Goal: Task Accomplishment & Management: Manage account settings

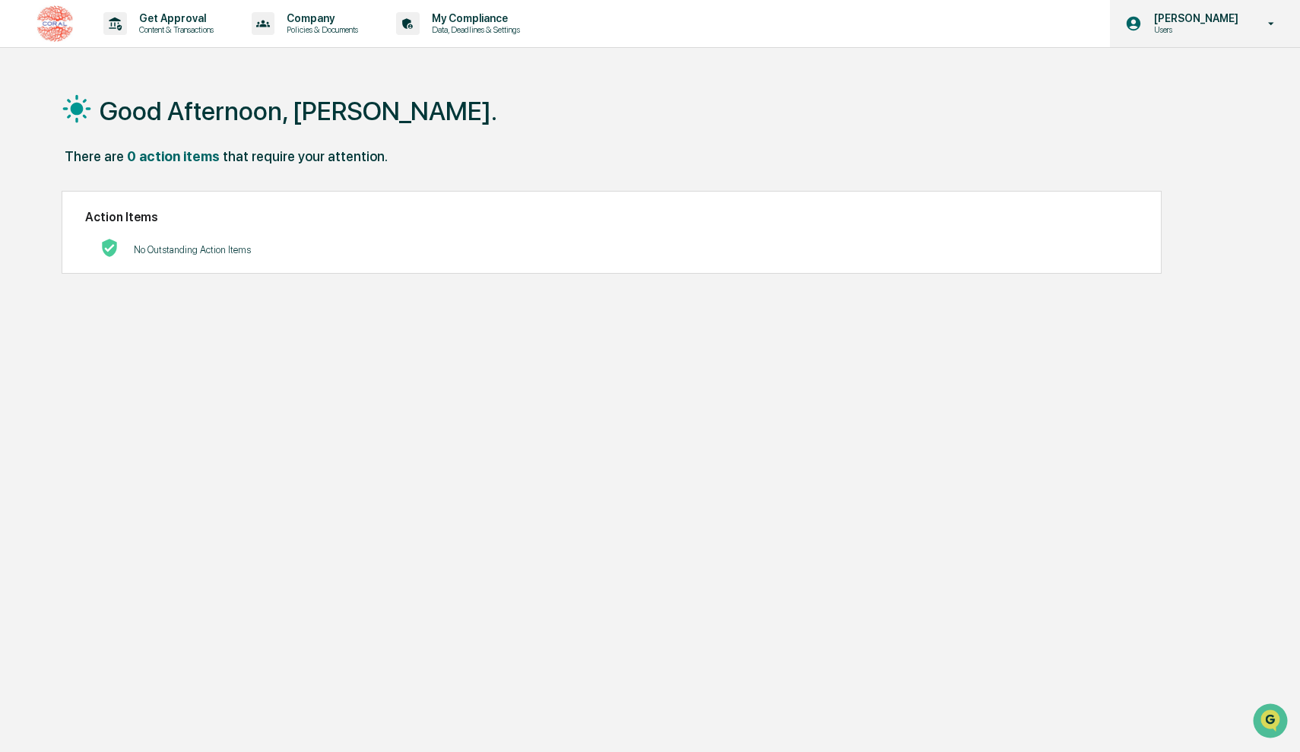
click at [1209, 30] on p "Users" at bounding box center [1194, 29] width 104 height 11
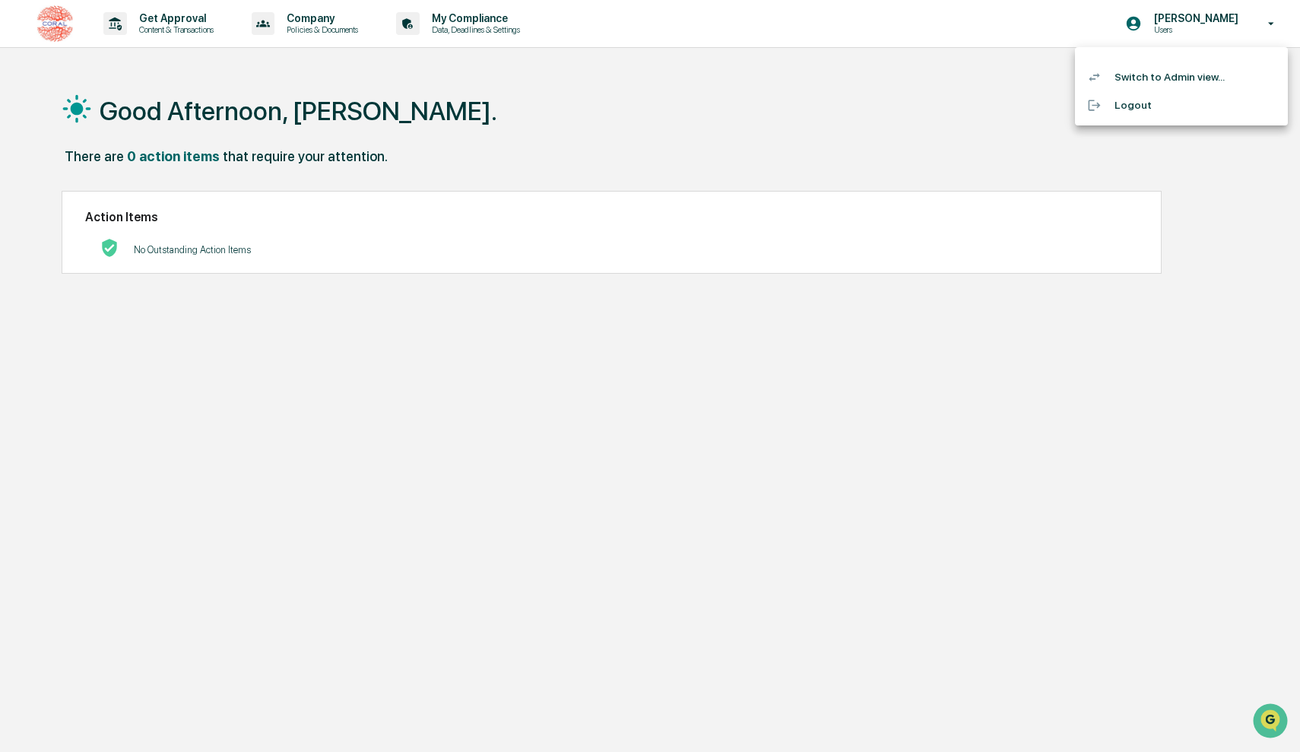
click at [967, 84] on div at bounding box center [650, 376] width 1300 height 752
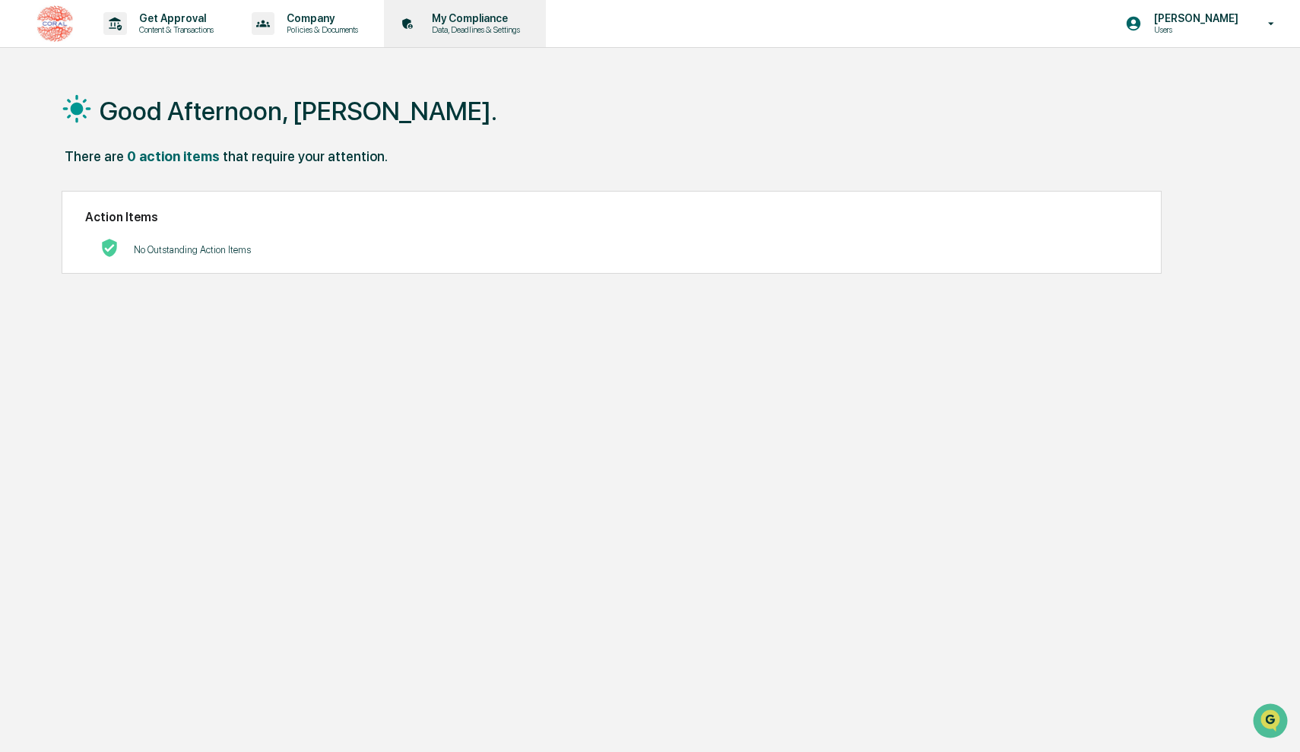
click at [440, 37] on div "My Compliance Data, Deadlines & Settings" at bounding box center [463, 23] width 147 height 47
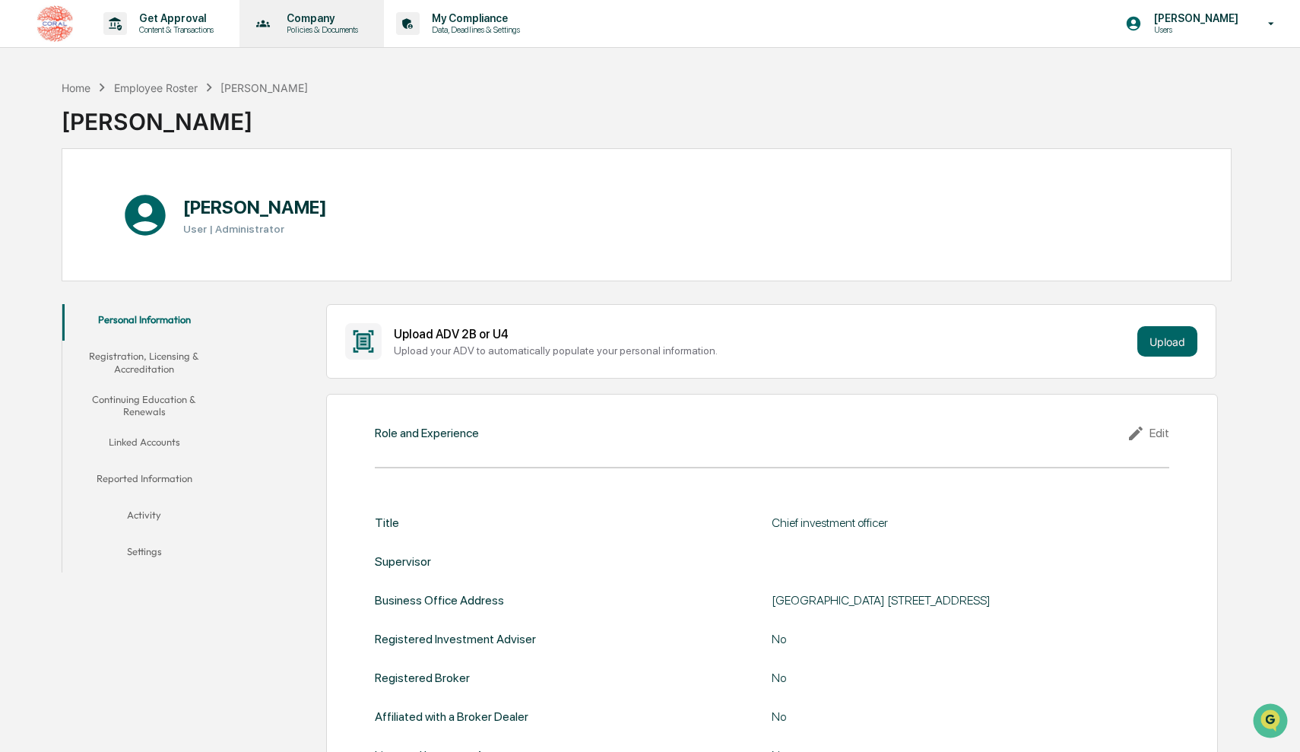
click at [347, 25] on p "Policies & Documents" at bounding box center [319, 29] width 91 height 11
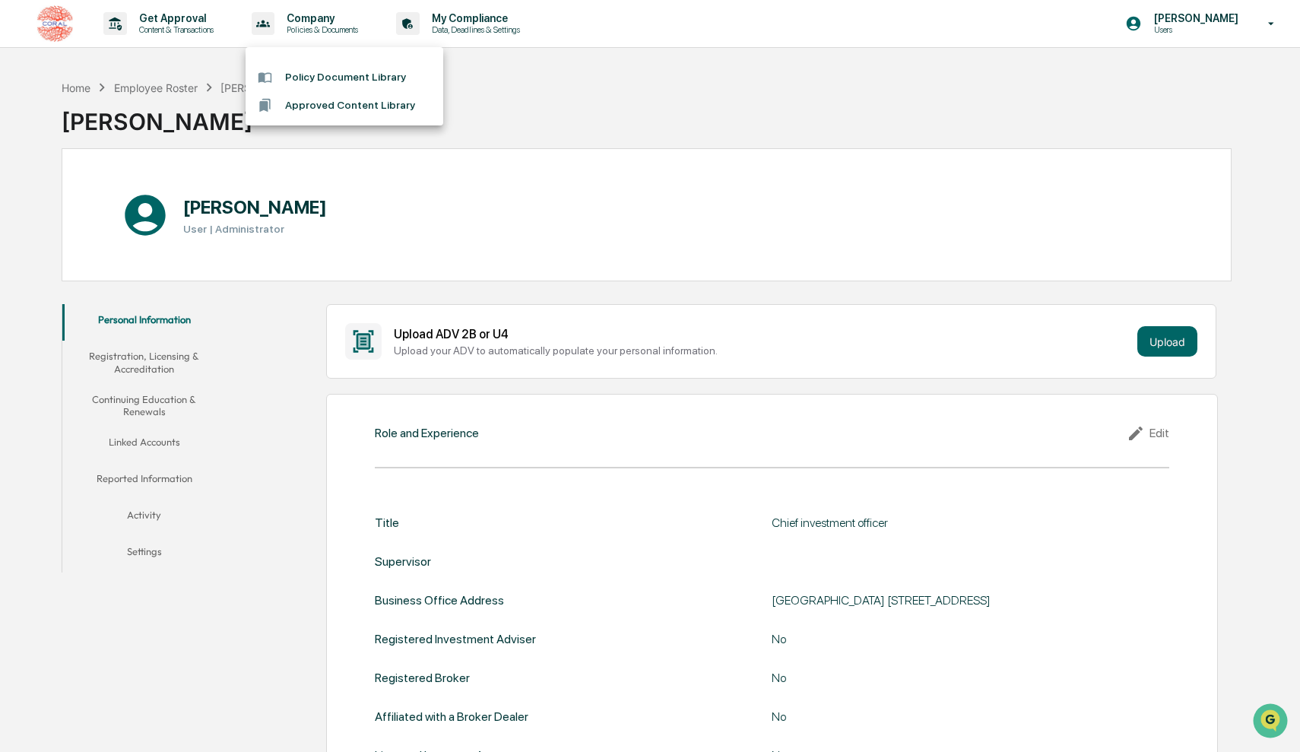
click at [589, 104] on div at bounding box center [650, 376] width 1300 height 752
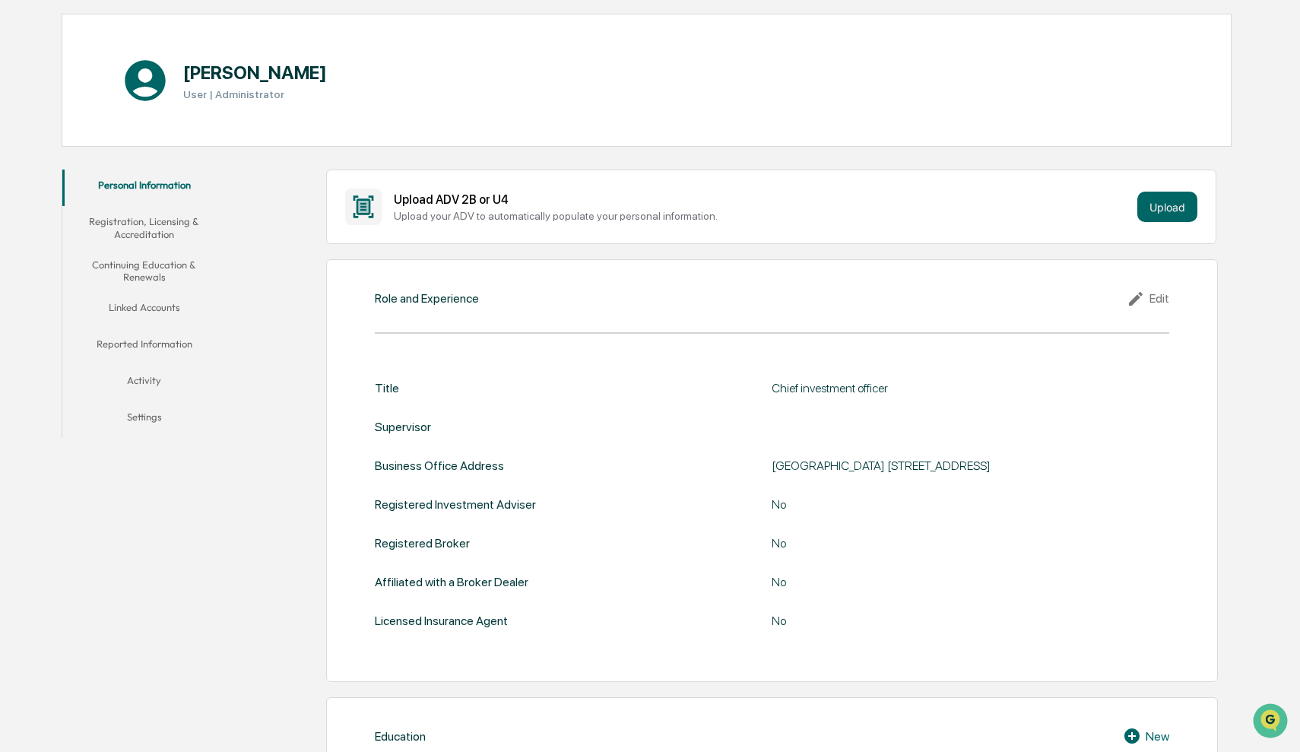
scroll to position [154, 0]
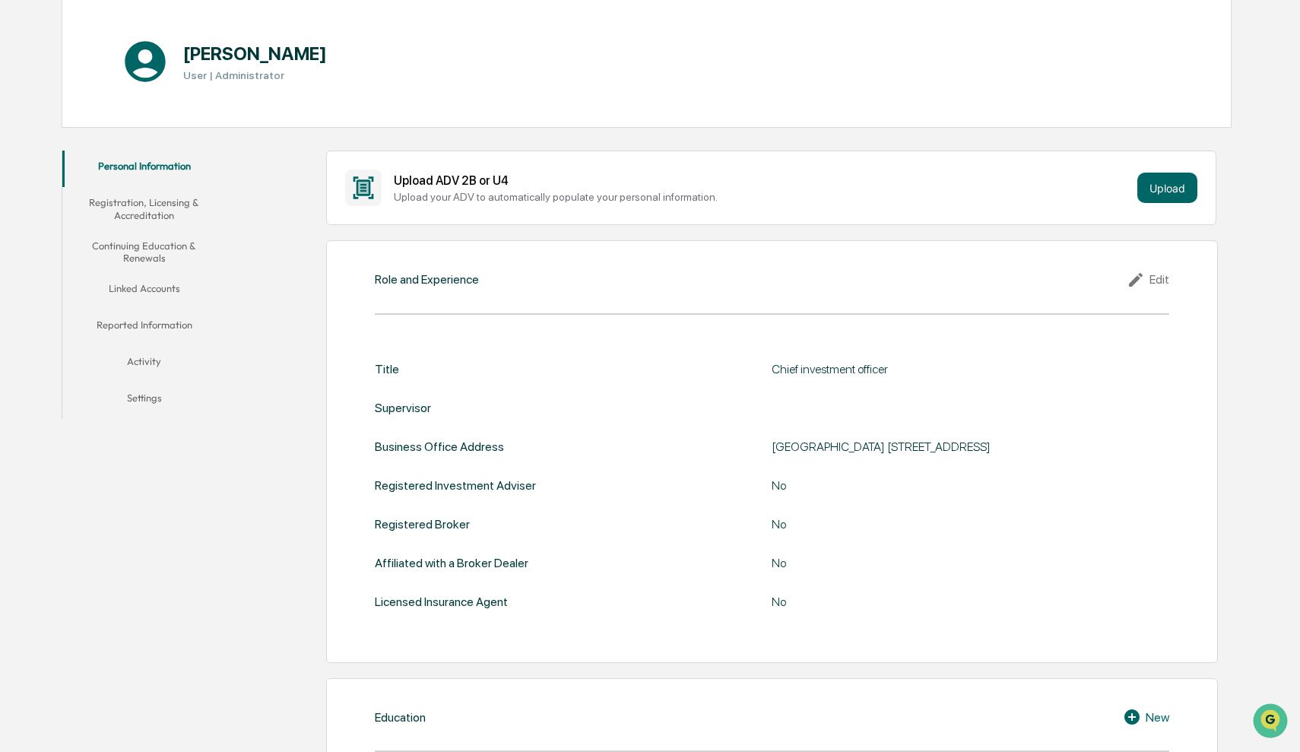
click at [171, 212] on button "Registration, Licensing & Accreditation" at bounding box center [143, 208] width 163 height 43
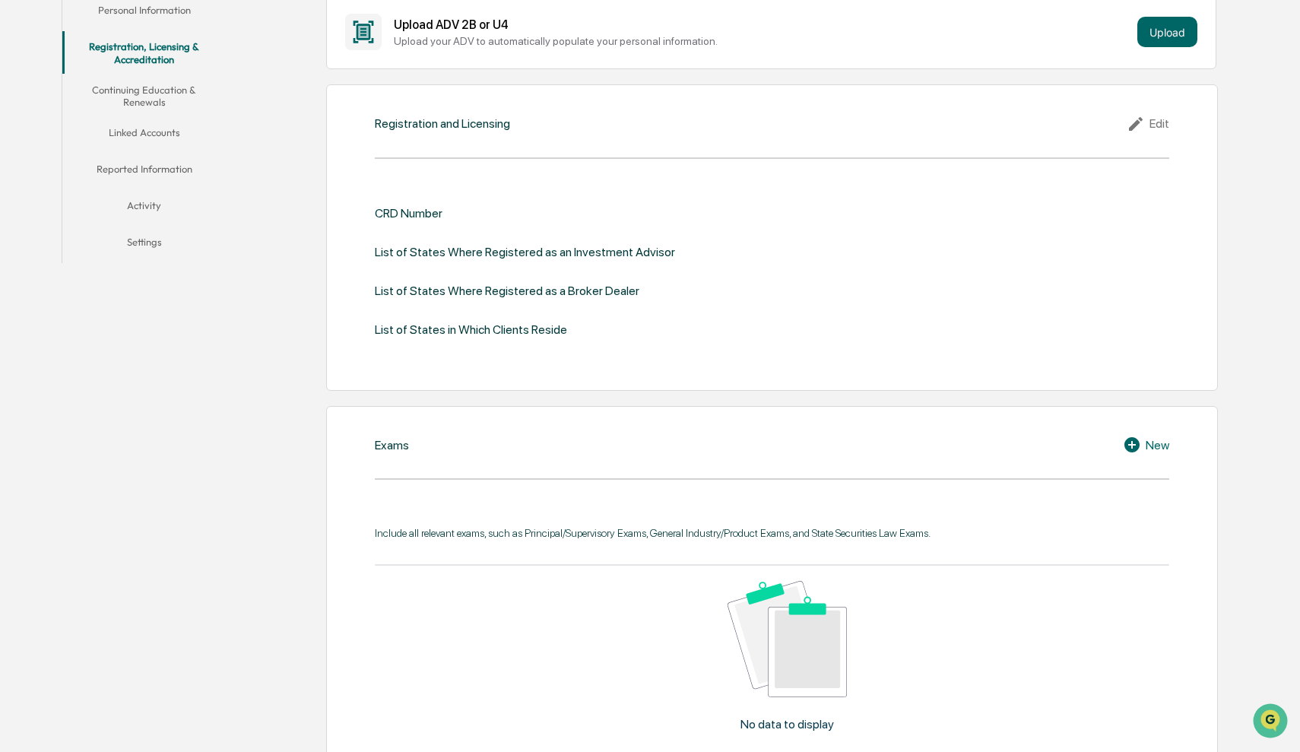
scroll to position [281, 0]
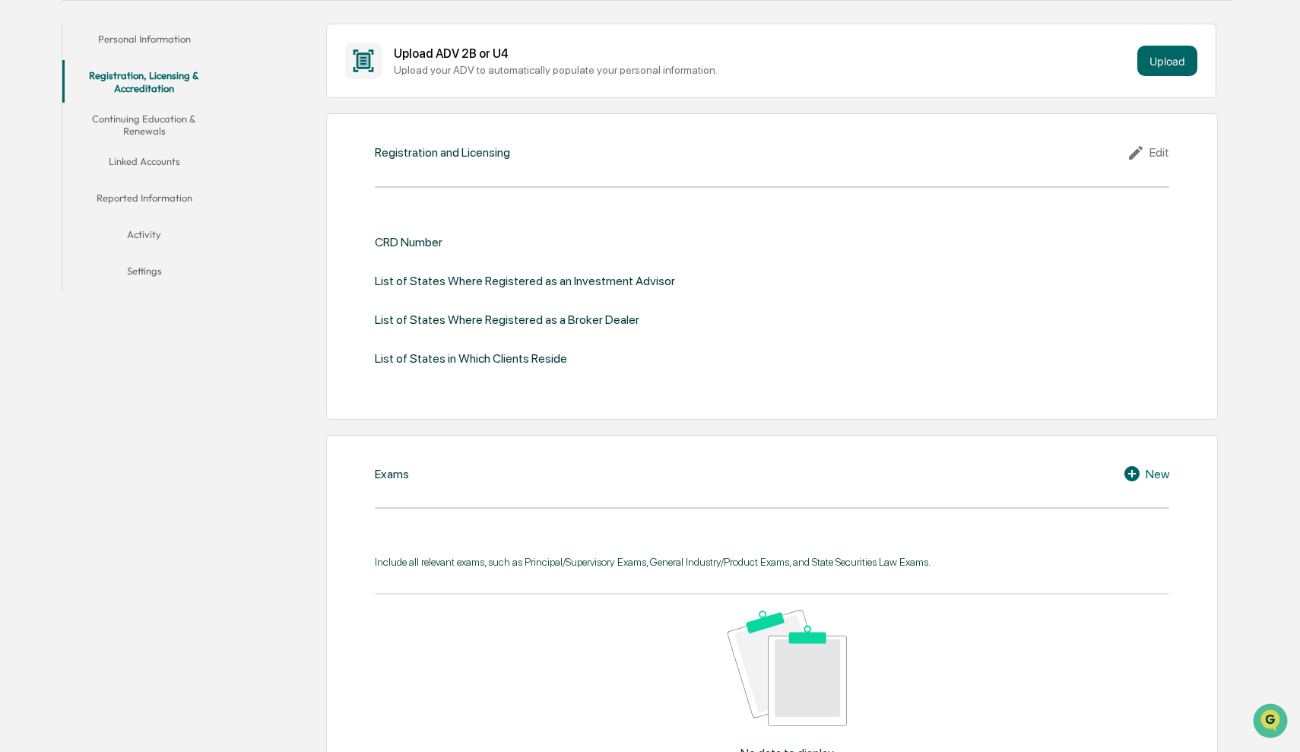
click at [161, 121] on button "Continuing Education & Renewals" at bounding box center [143, 124] width 163 height 43
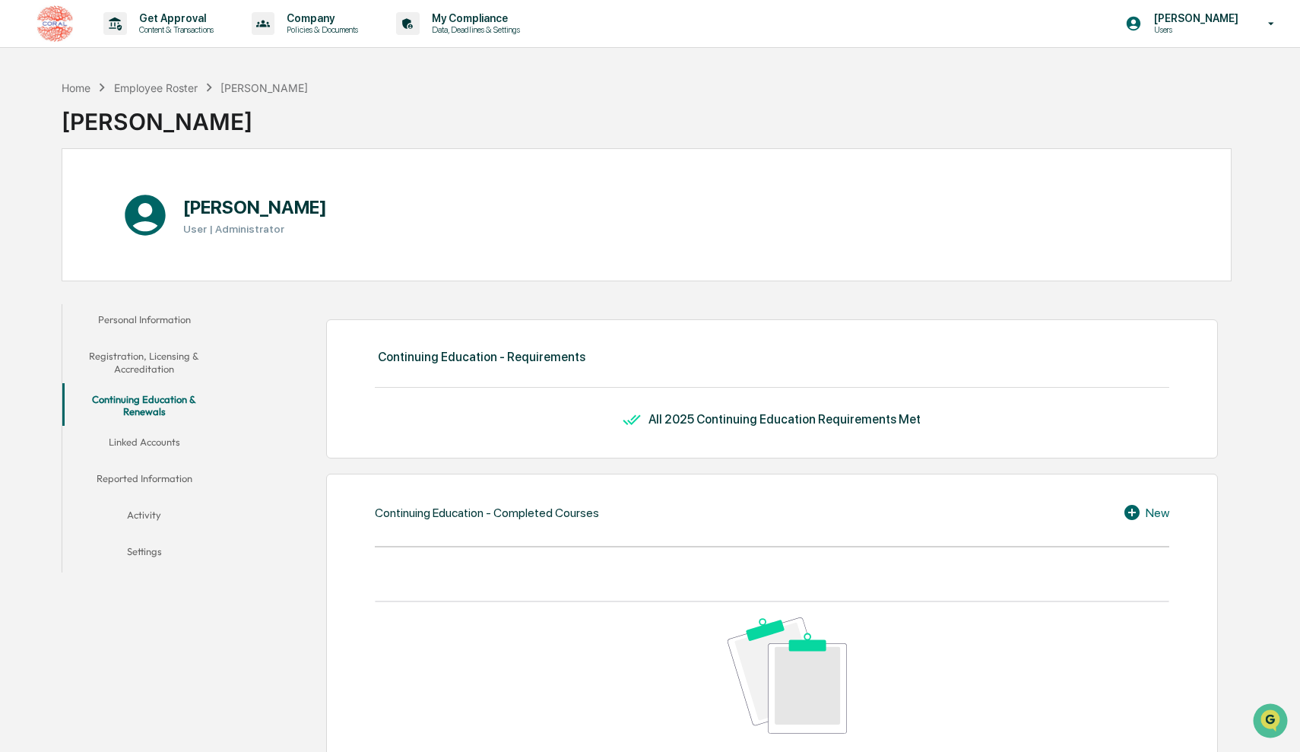
click at [163, 437] on button "Linked Accounts" at bounding box center [143, 445] width 163 height 36
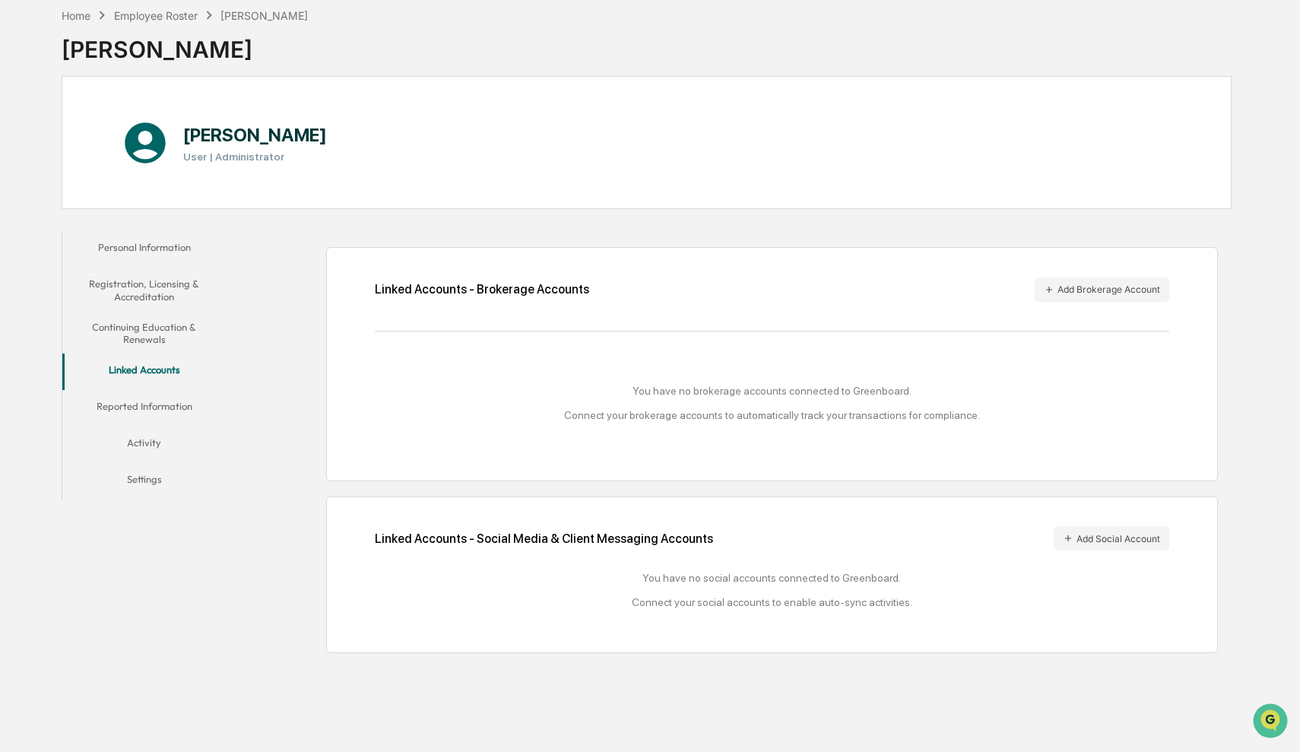
scroll to position [87, 0]
click at [163, 391] on button "Reported Information" at bounding box center [143, 409] width 163 height 36
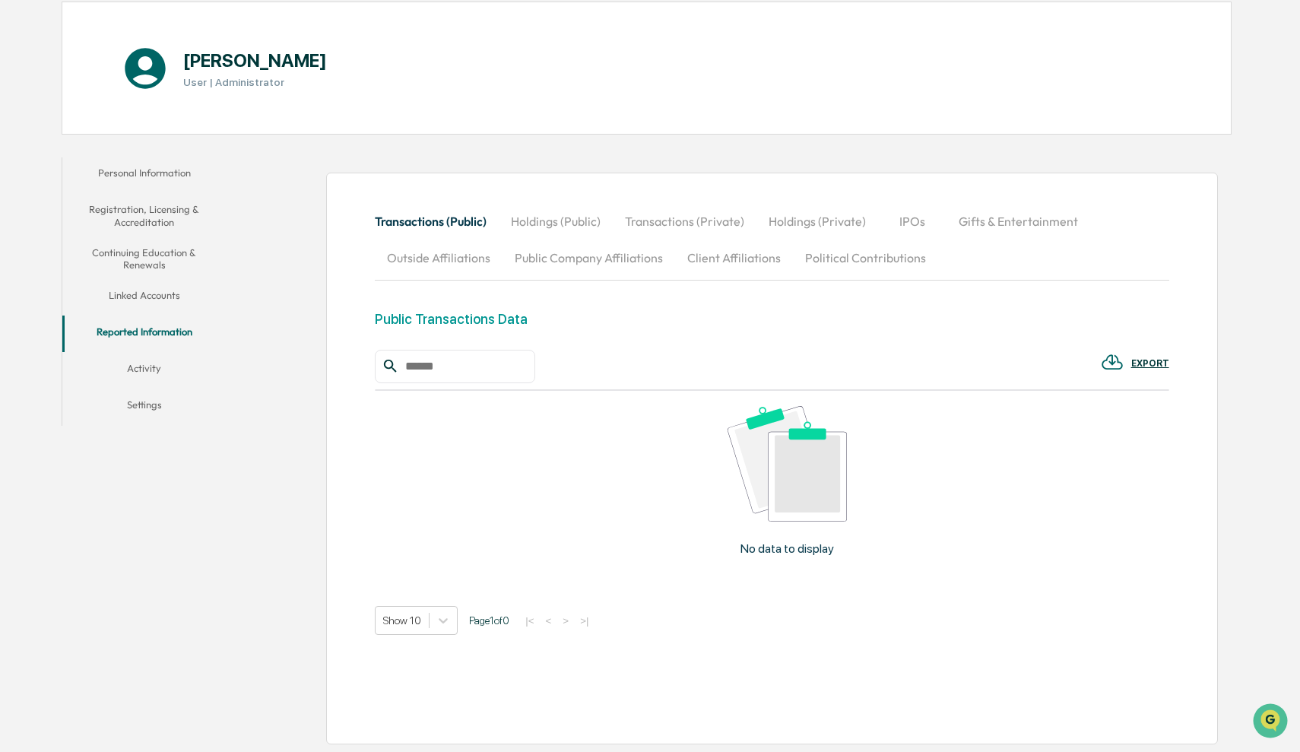
scroll to position [154, 1]
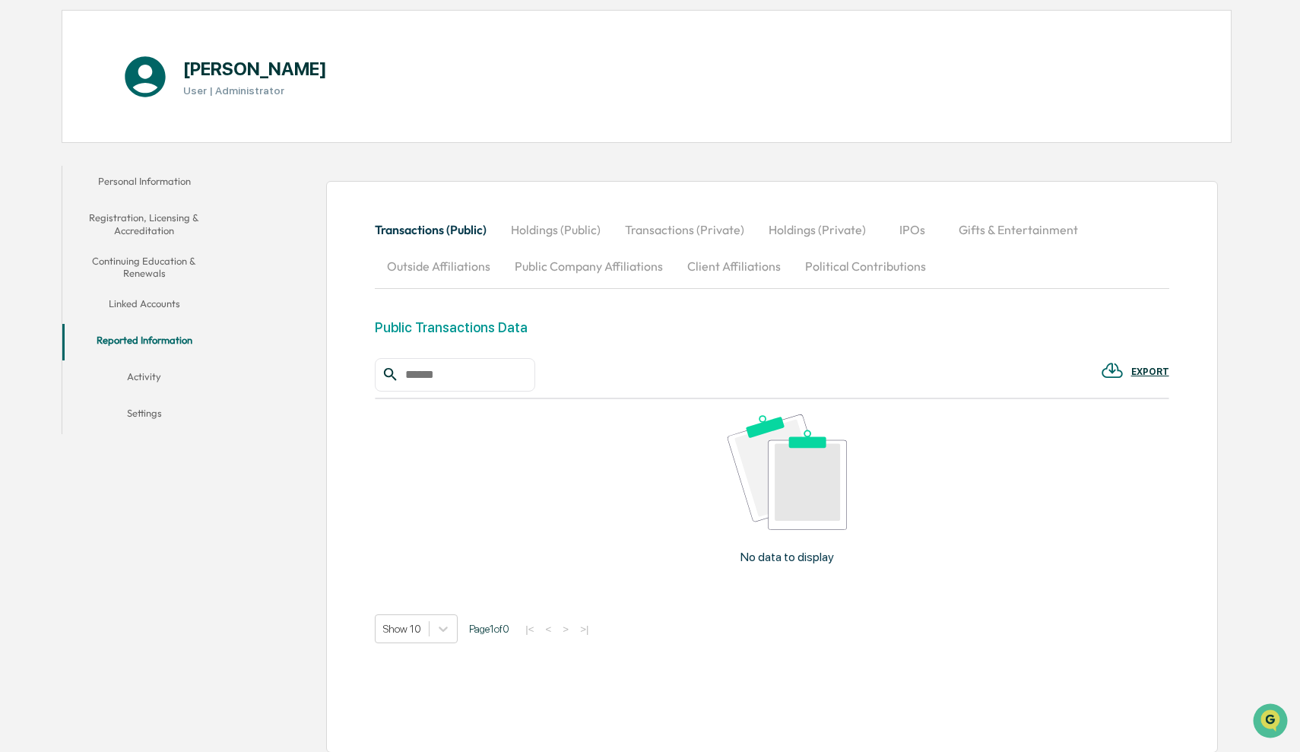
click at [588, 232] on button "Holdings (Public)" at bounding box center [556, 229] width 114 height 36
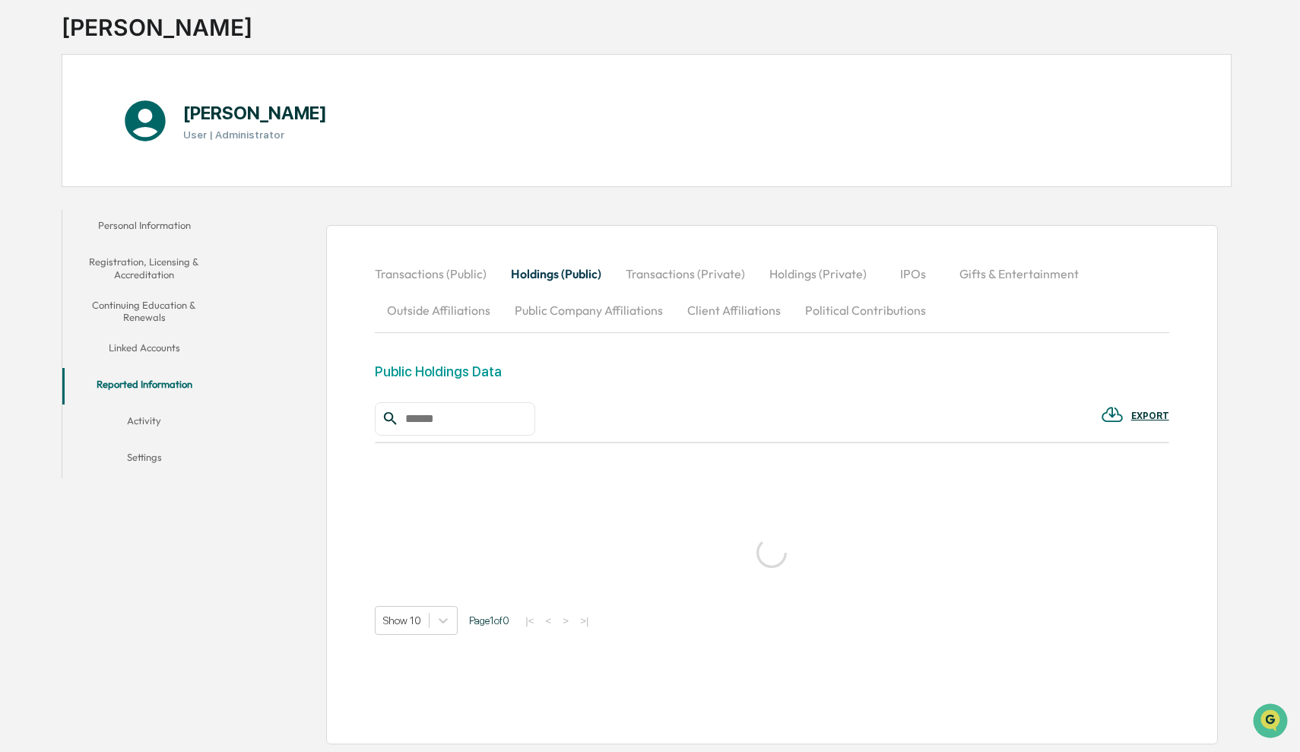
scroll to position [109, 0]
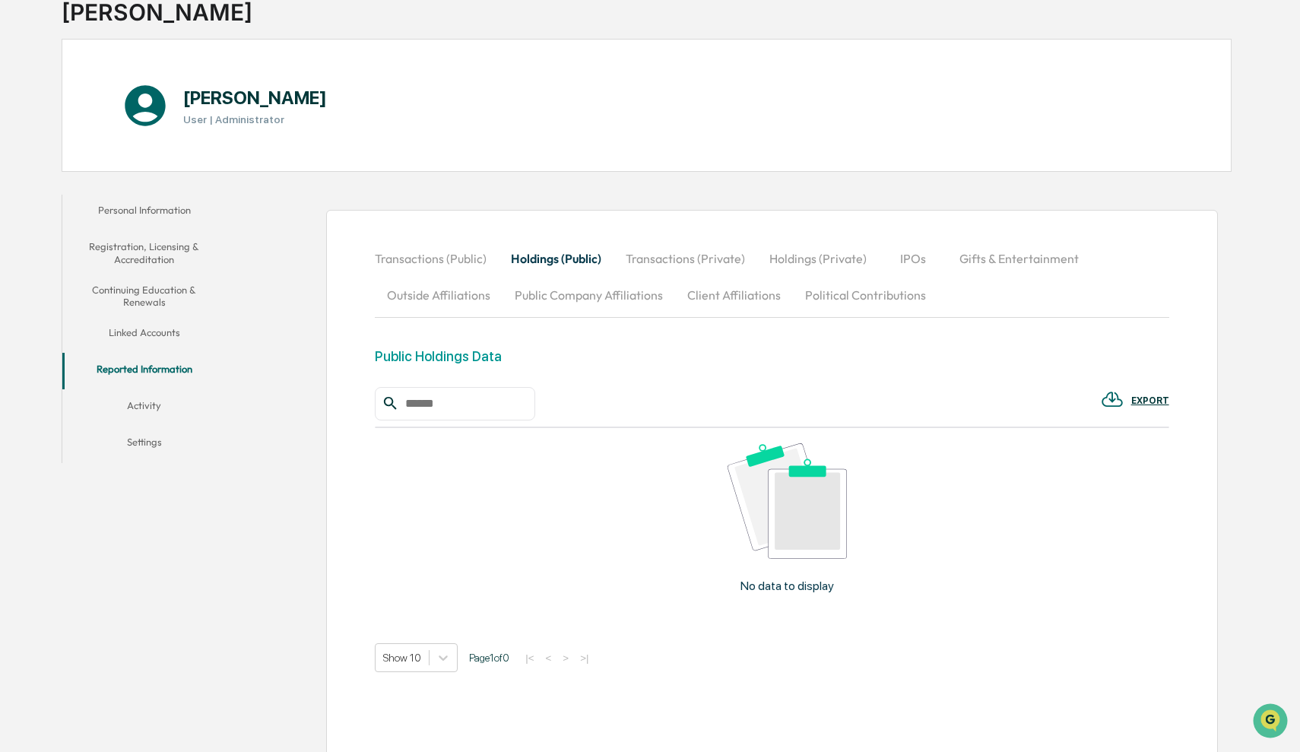
click at [693, 261] on button "Transactions (Private)" at bounding box center [686, 258] width 144 height 36
click at [817, 263] on button "Holdings (Private)" at bounding box center [818, 258] width 122 height 36
click at [934, 262] on button "IPOs" at bounding box center [913, 258] width 68 height 36
click at [1025, 262] on button "Gifts & Entertainment" at bounding box center [1019, 258] width 144 height 36
click at [463, 291] on button "Outside Affiliations" at bounding box center [439, 295] width 128 height 36
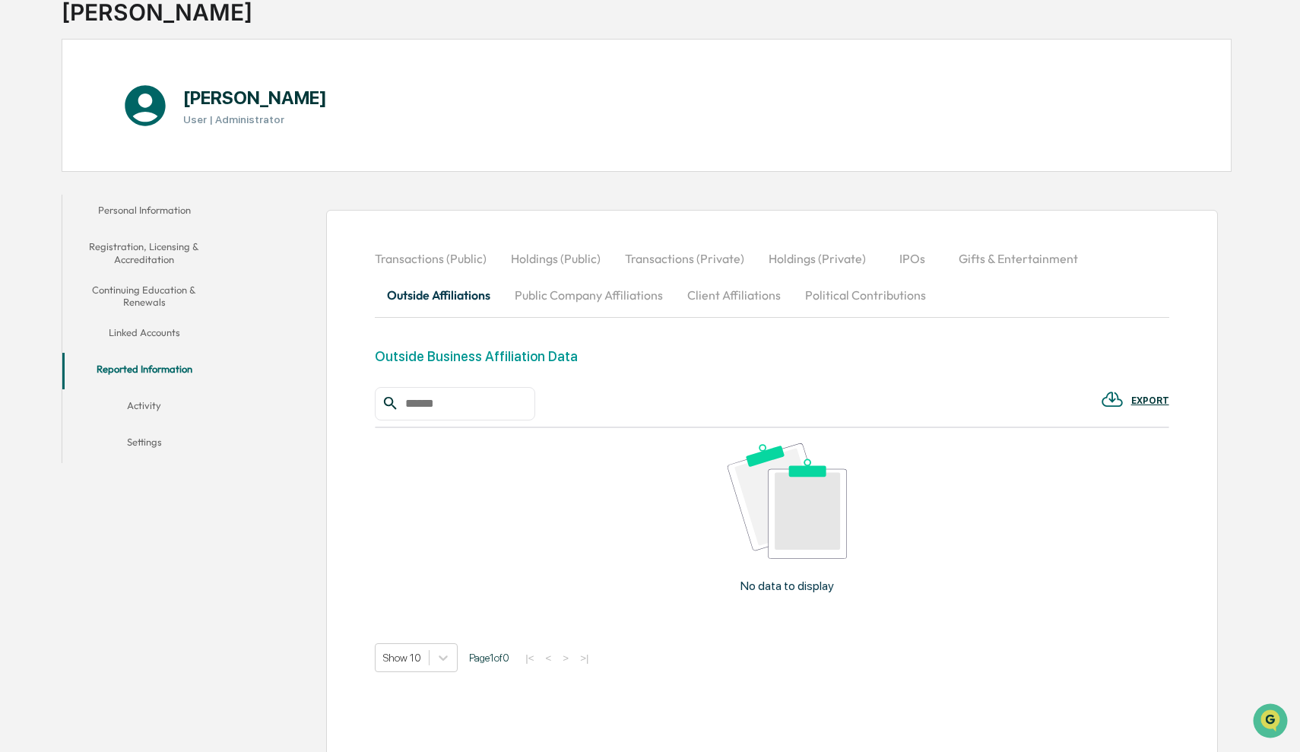
click at [585, 300] on button "Public Company Affiliations" at bounding box center [589, 295] width 173 height 36
click at [763, 302] on button "Client Affiliations" at bounding box center [734, 295] width 118 height 36
click at [888, 302] on button "Political Contributions" at bounding box center [865, 295] width 145 height 36
click at [145, 407] on button "Activity" at bounding box center [143, 408] width 163 height 36
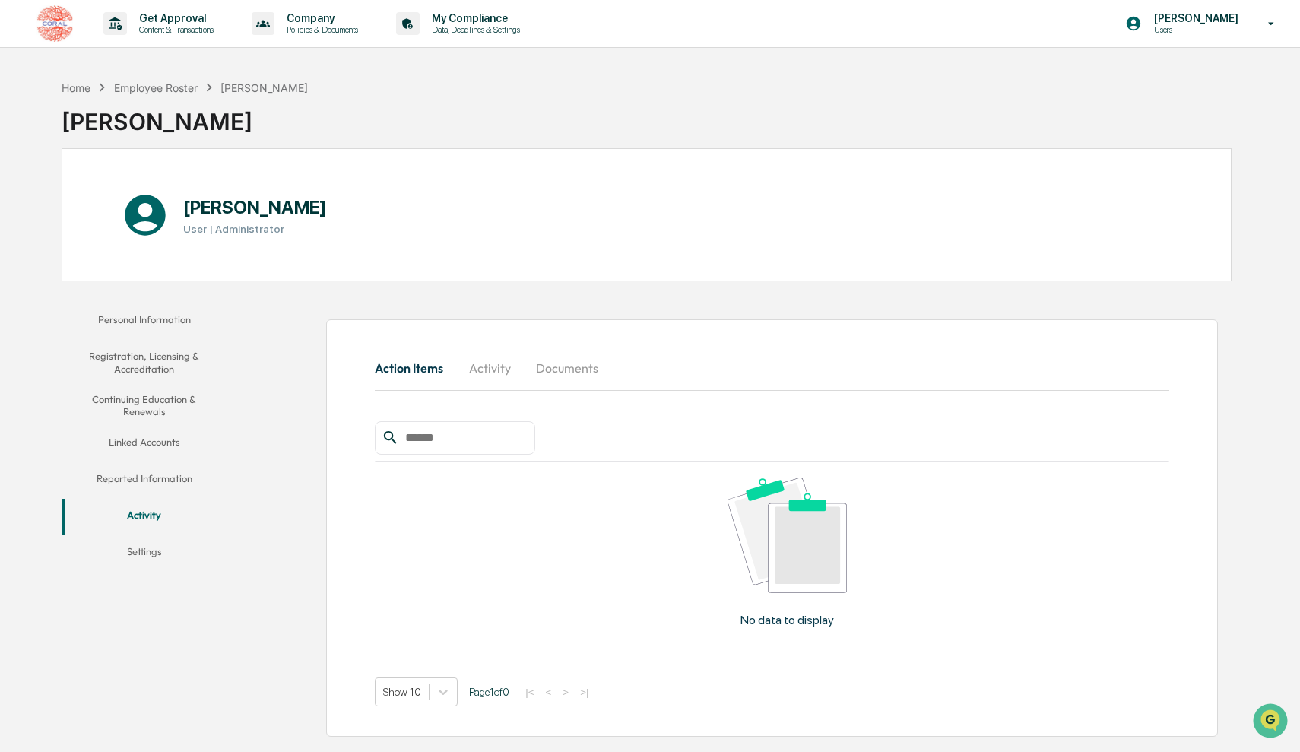
click at [154, 442] on button "Linked Accounts" at bounding box center [143, 445] width 163 height 36
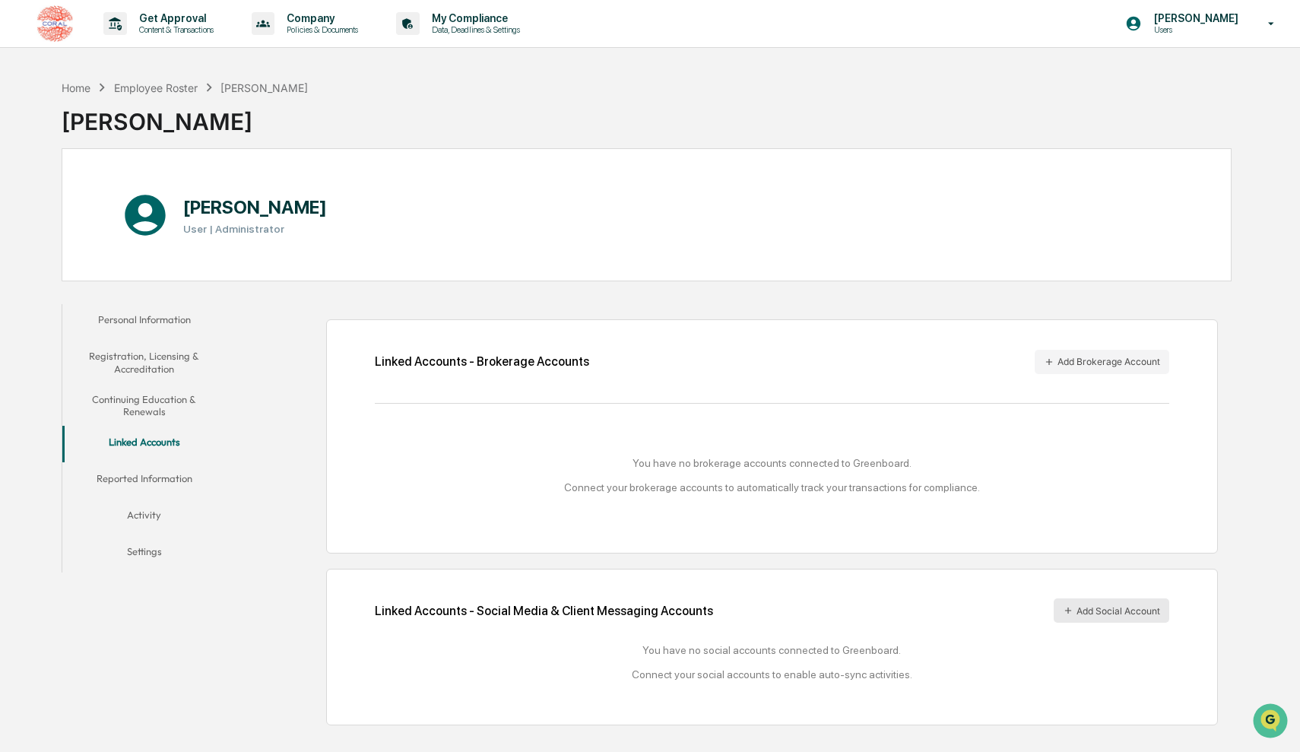
click at [1127, 612] on button "Add Social Account" at bounding box center [1112, 610] width 116 height 24
click at [1094, 614] on button "Add Social Account" at bounding box center [1112, 610] width 116 height 24
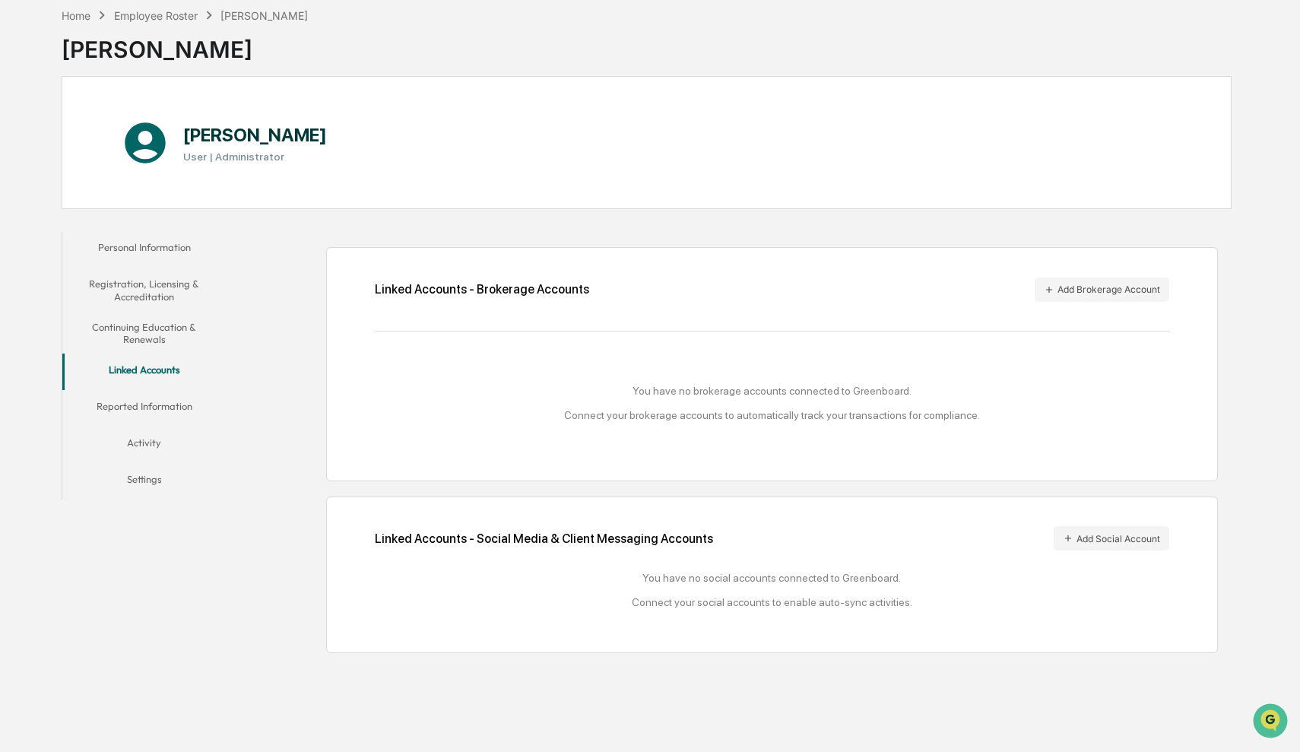
scroll to position [87, 0]
click at [1081, 526] on button "Add Social Account" at bounding box center [1112, 538] width 116 height 24
click at [1058, 526] on button "Add Social Account" at bounding box center [1112, 538] width 116 height 24
click at [147, 468] on button "Settings" at bounding box center [143, 482] width 163 height 36
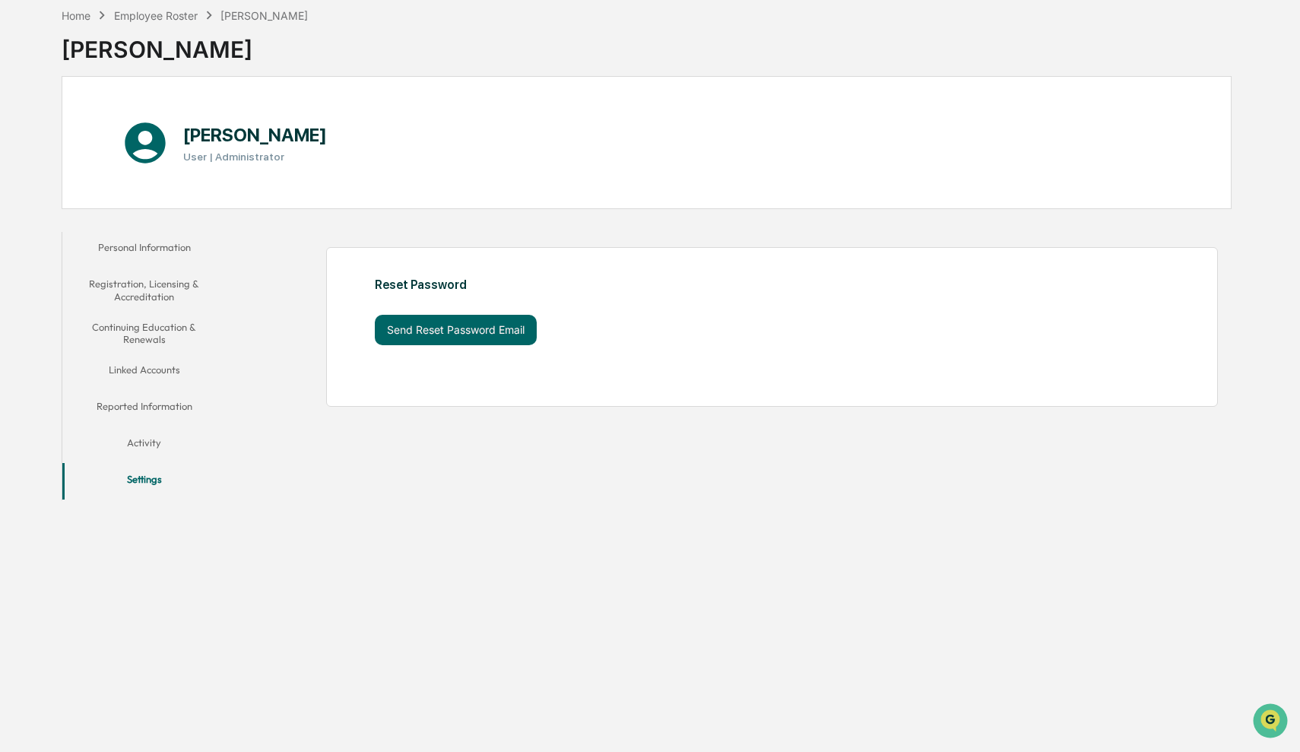
click at [150, 436] on button "Activity" at bounding box center [143, 445] width 163 height 36
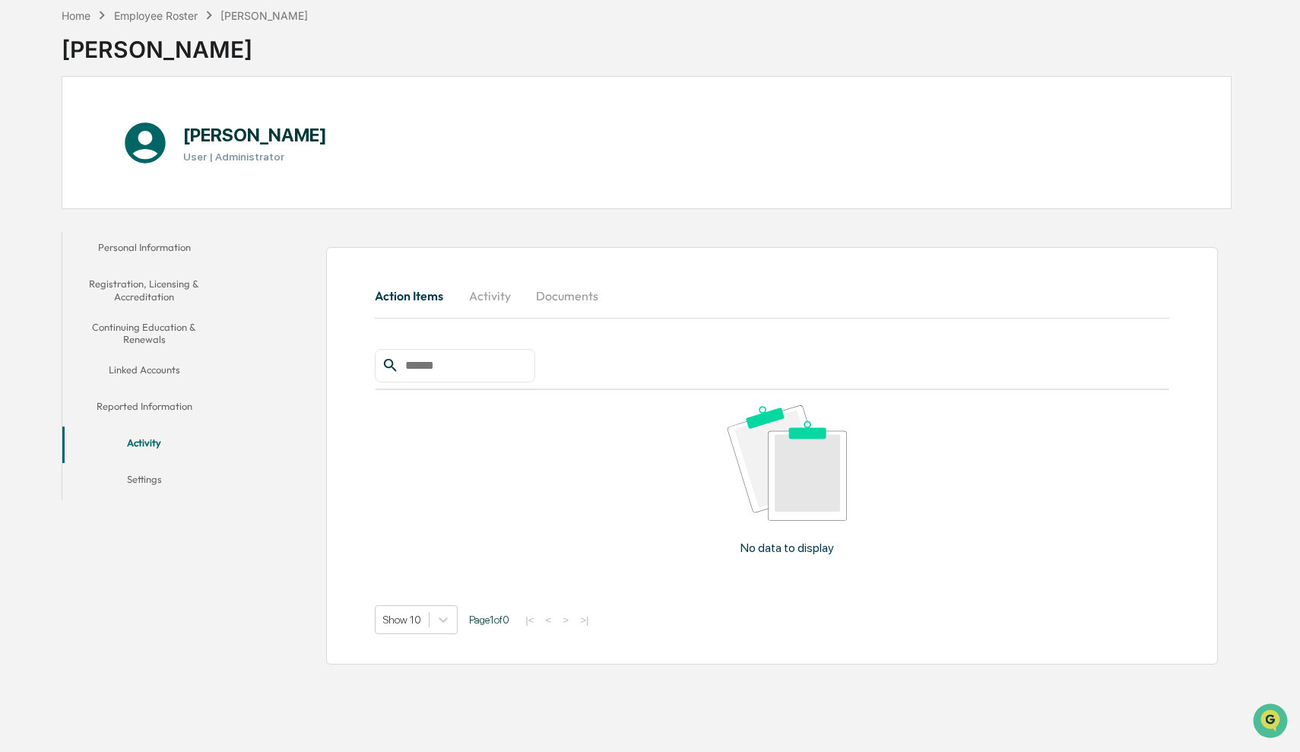
click at [182, 373] on button "Linked Accounts" at bounding box center [143, 372] width 163 height 36
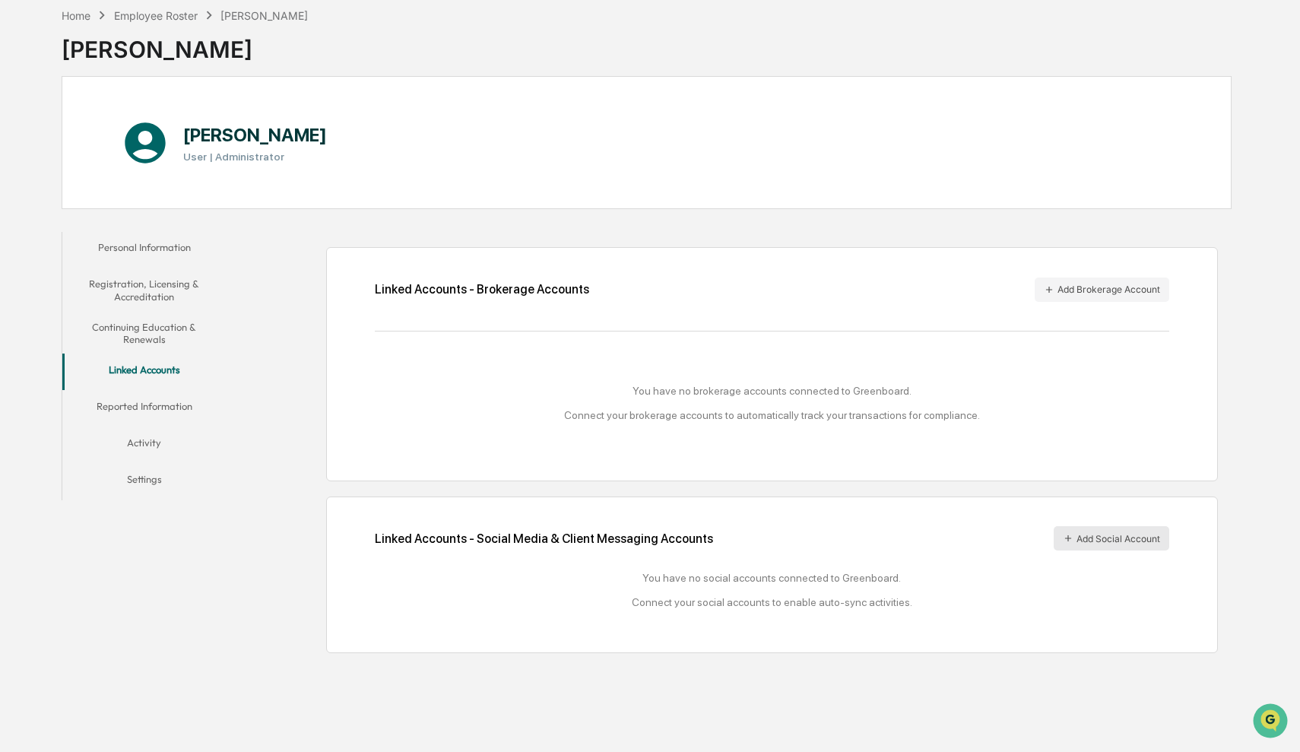
click at [1080, 526] on button "Add Social Account" at bounding box center [1112, 538] width 116 height 24
click at [148, 320] on button "Continuing Education & Renewals" at bounding box center [143, 333] width 163 height 43
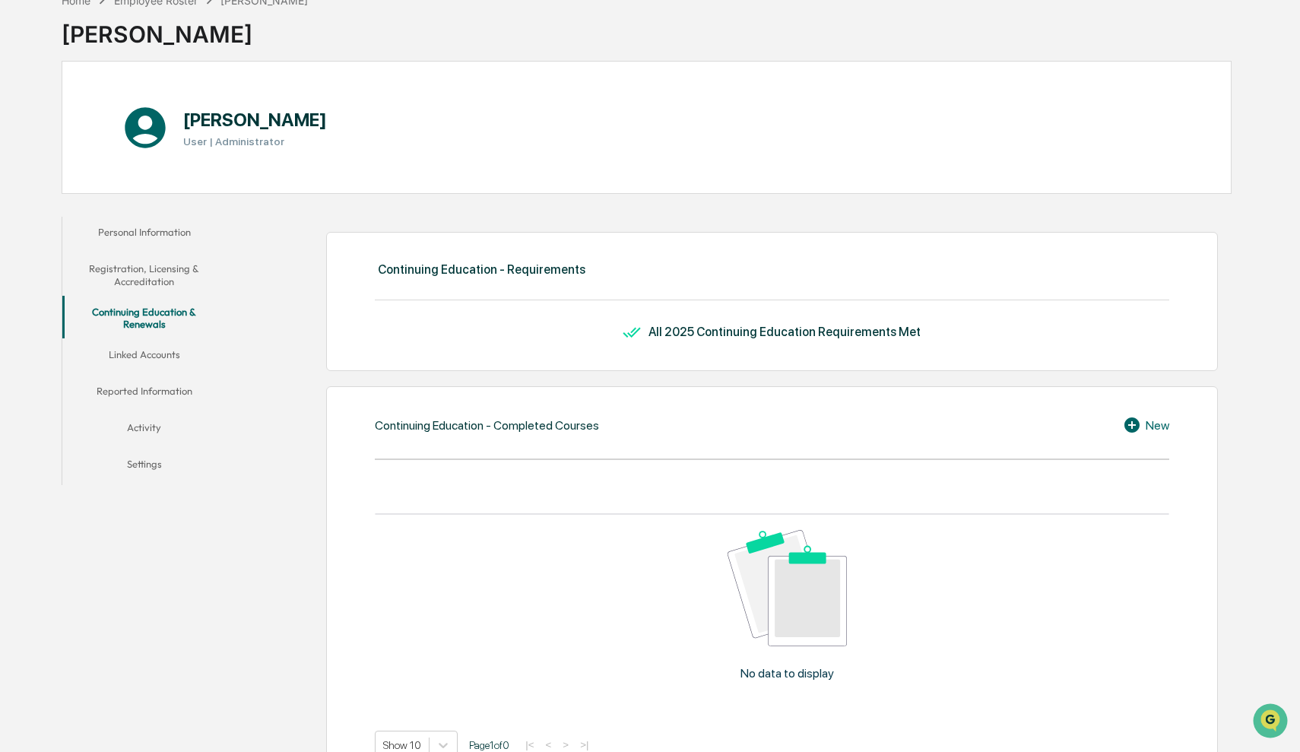
click at [156, 277] on button "Registration, Licensing & Accreditation" at bounding box center [143, 274] width 163 height 43
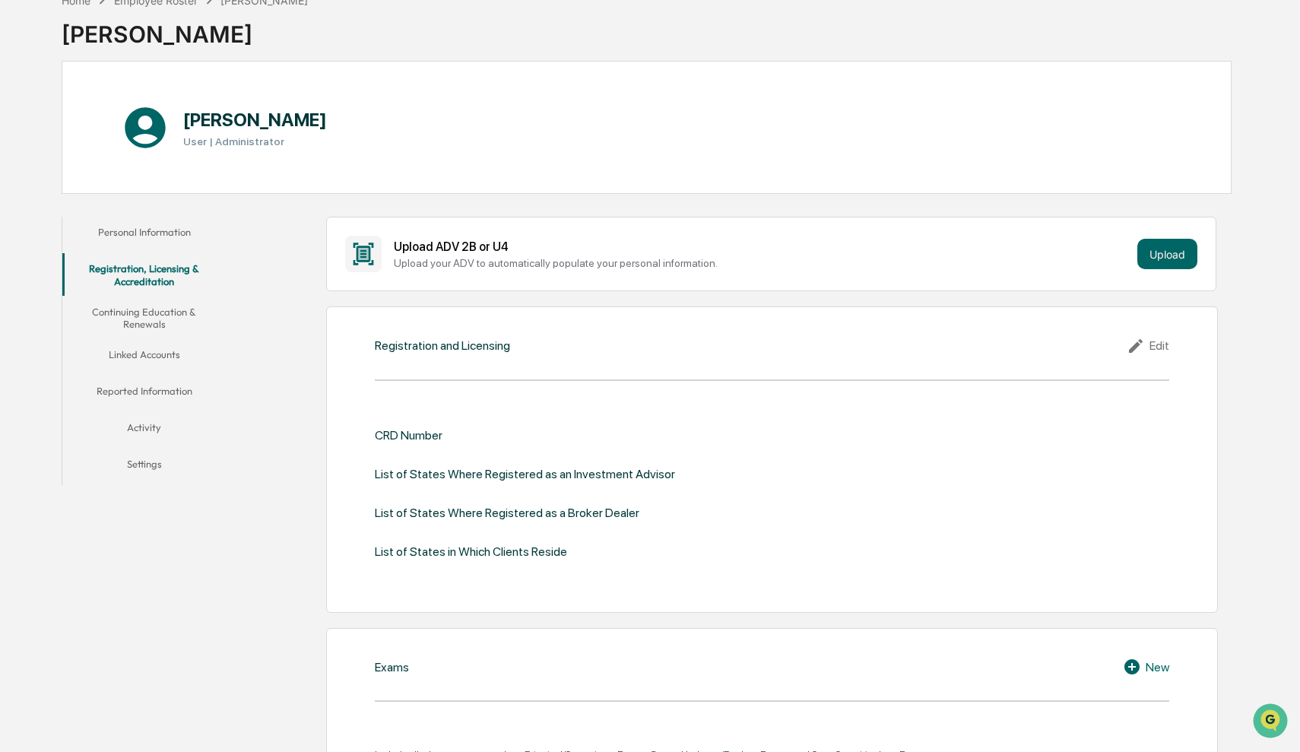
click at [152, 316] on button "Continuing Education & Renewals" at bounding box center [143, 318] width 163 height 43
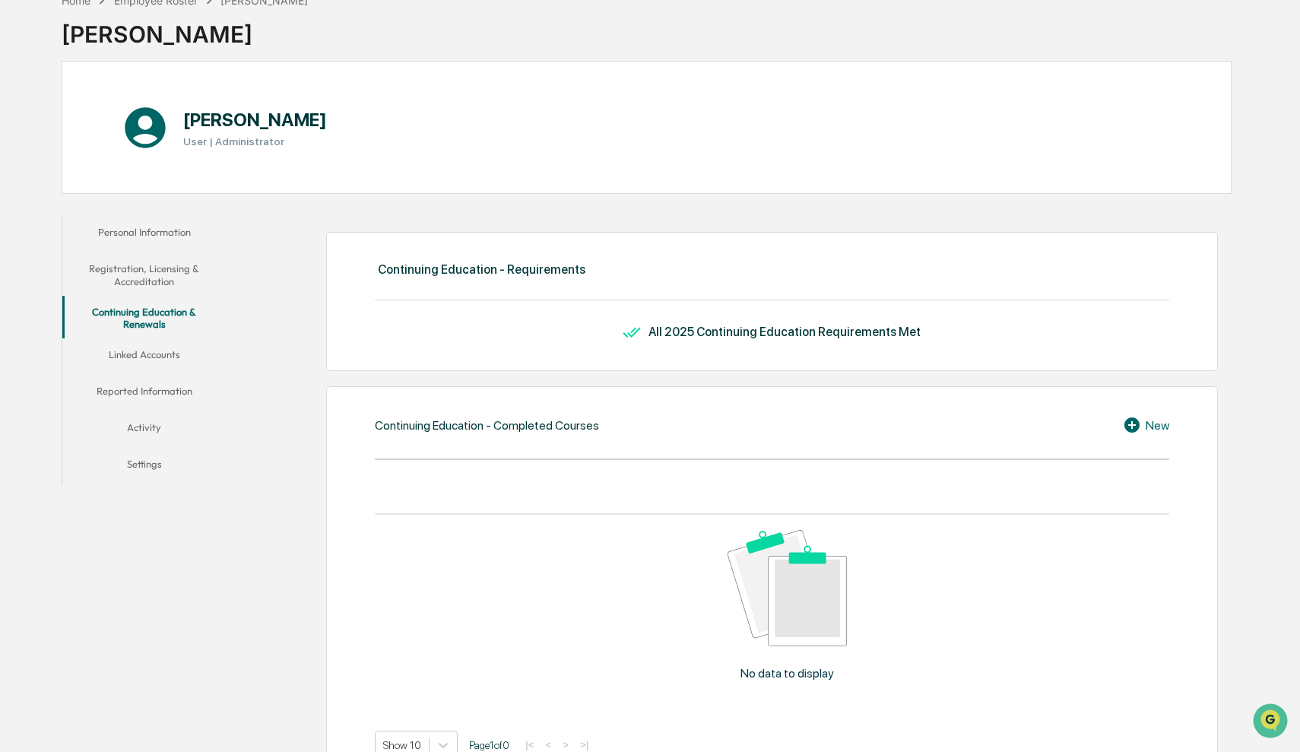
click at [157, 270] on button "Registration, Licensing & Accreditation" at bounding box center [143, 274] width 163 height 43
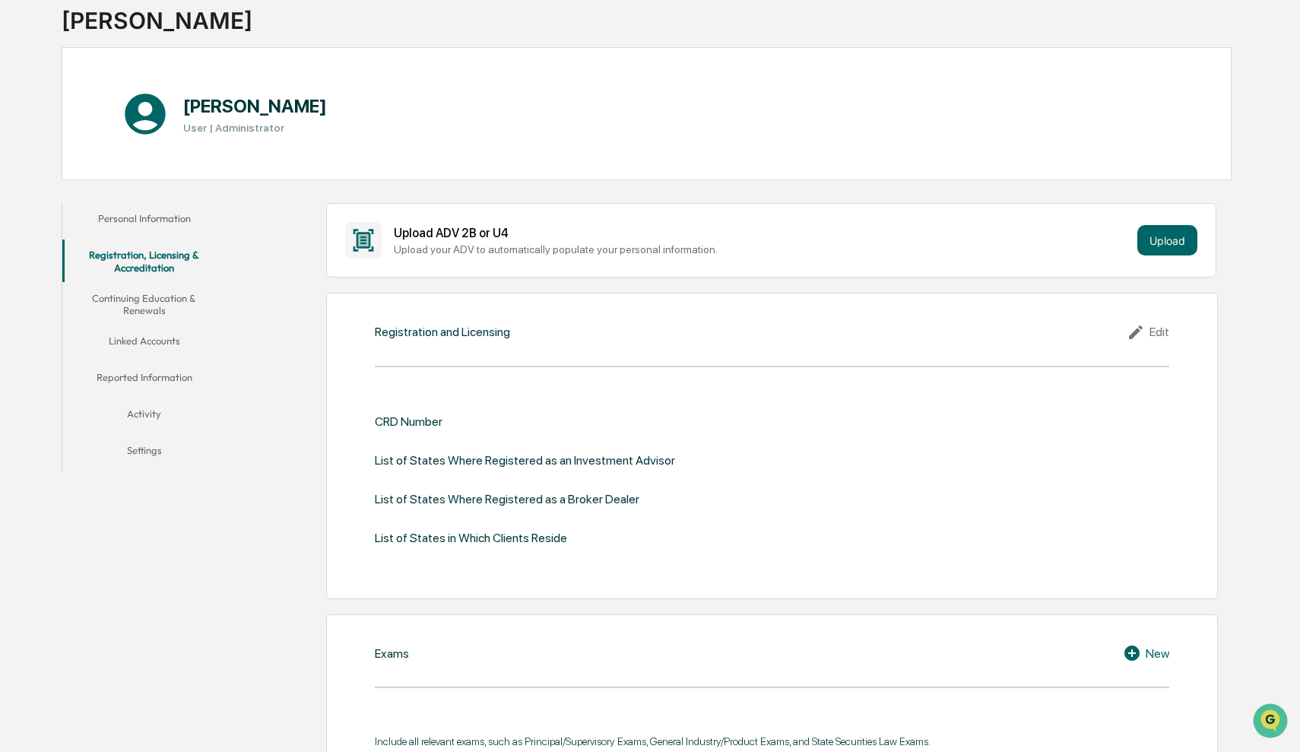
scroll to position [103, 0]
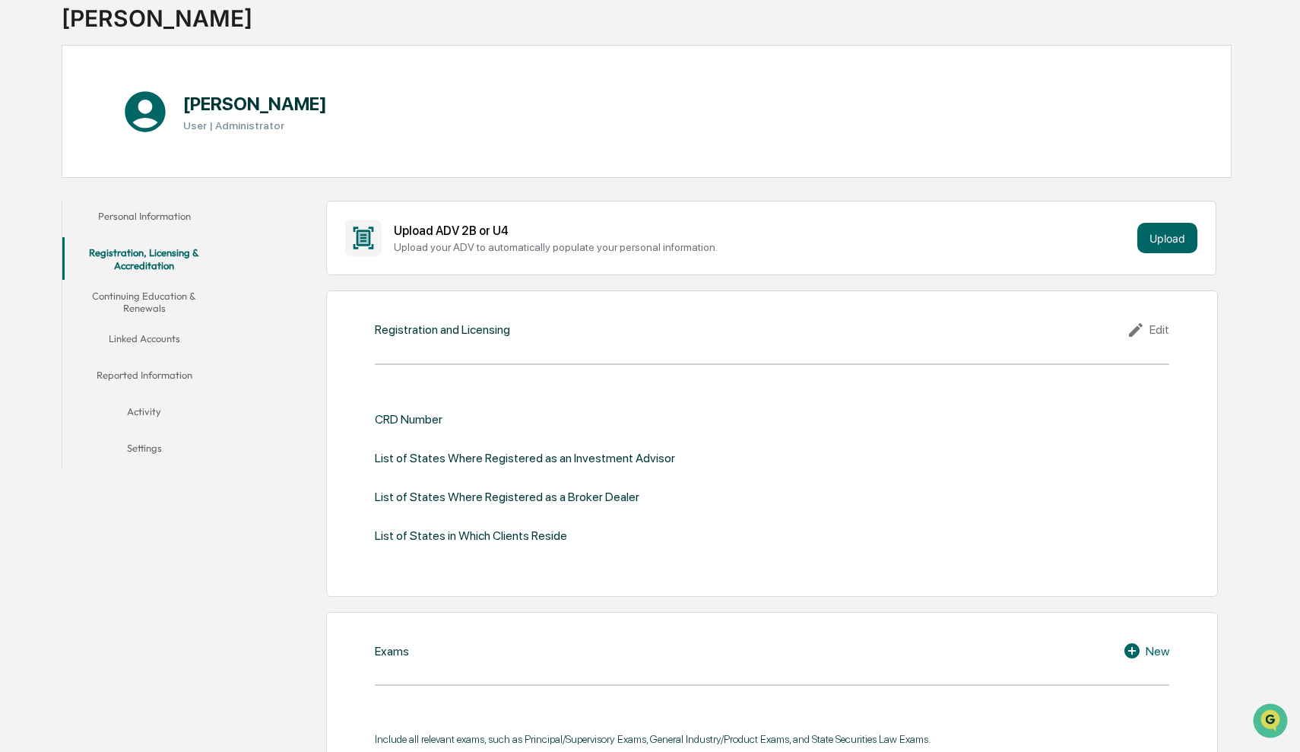
click at [173, 218] on button "Personal Information" at bounding box center [143, 219] width 163 height 36
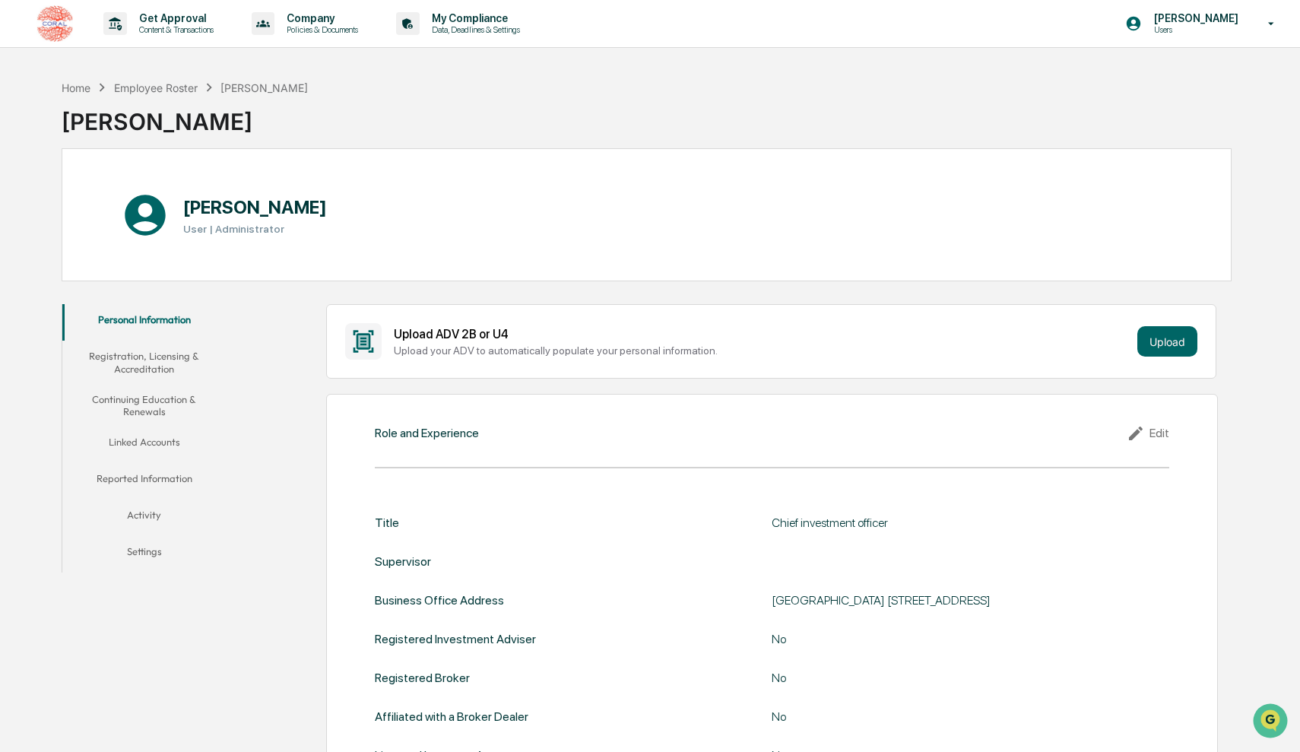
click at [148, 354] on button "Registration, Licensing & Accreditation" at bounding box center [143, 362] width 163 height 43
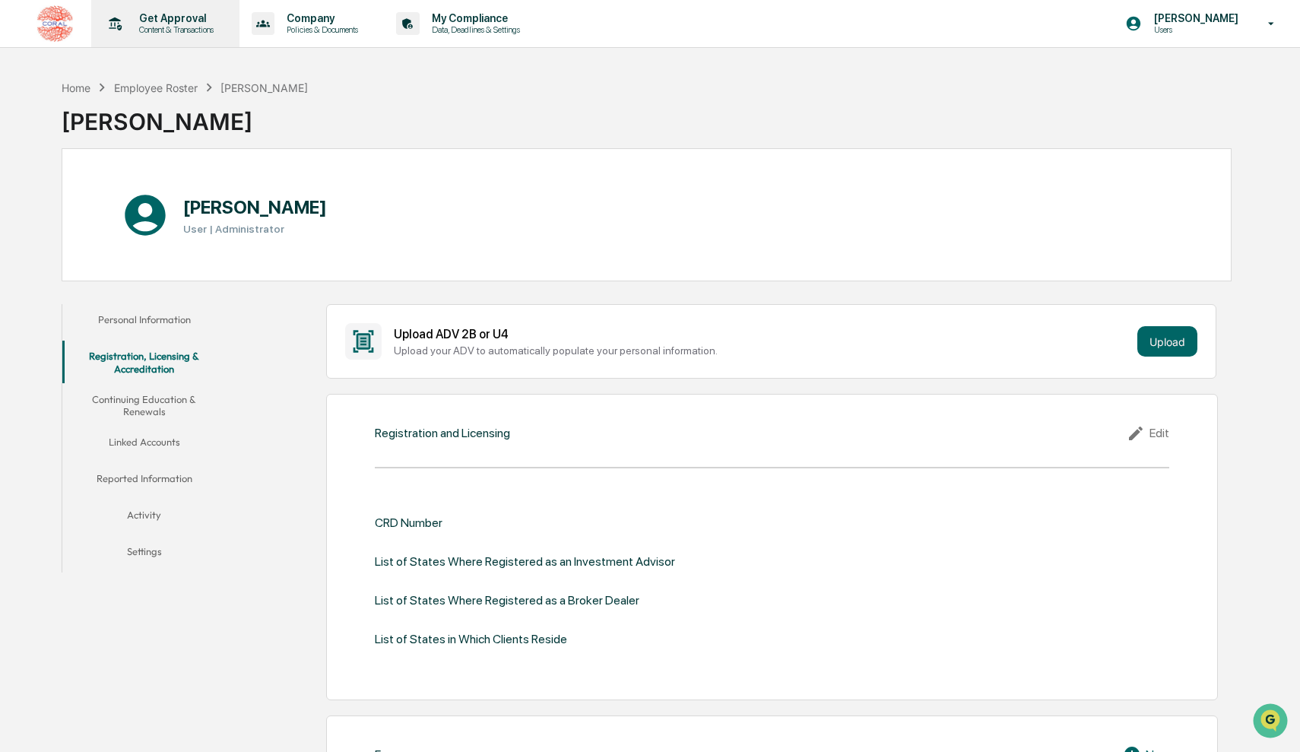
click at [202, 36] on div "Get Approval Content & Transactions" at bounding box center [163, 23] width 133 height 47
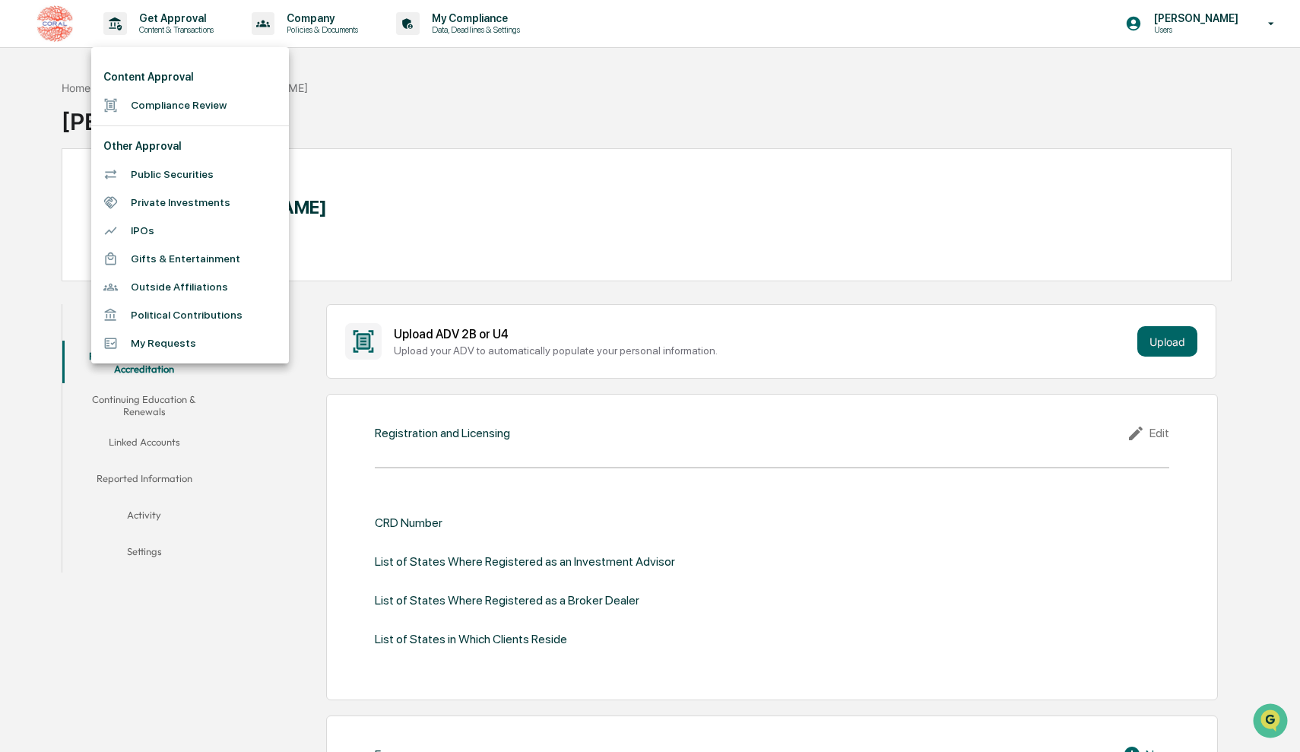
click at [312, 25] on div at bounding box center [650, 376] width 1300 height 752
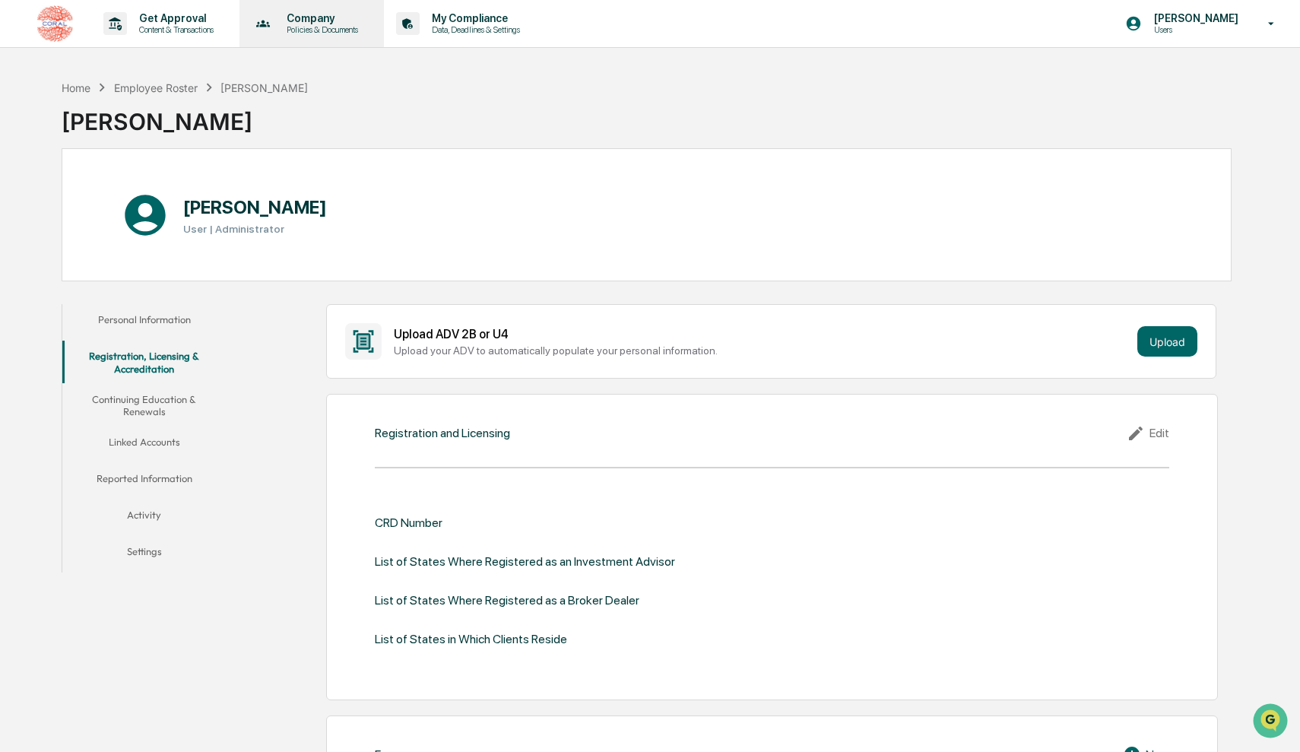
click at [331, 28] on p "Policies & Documents" at bounding box center [319, 29] width 91 height 11
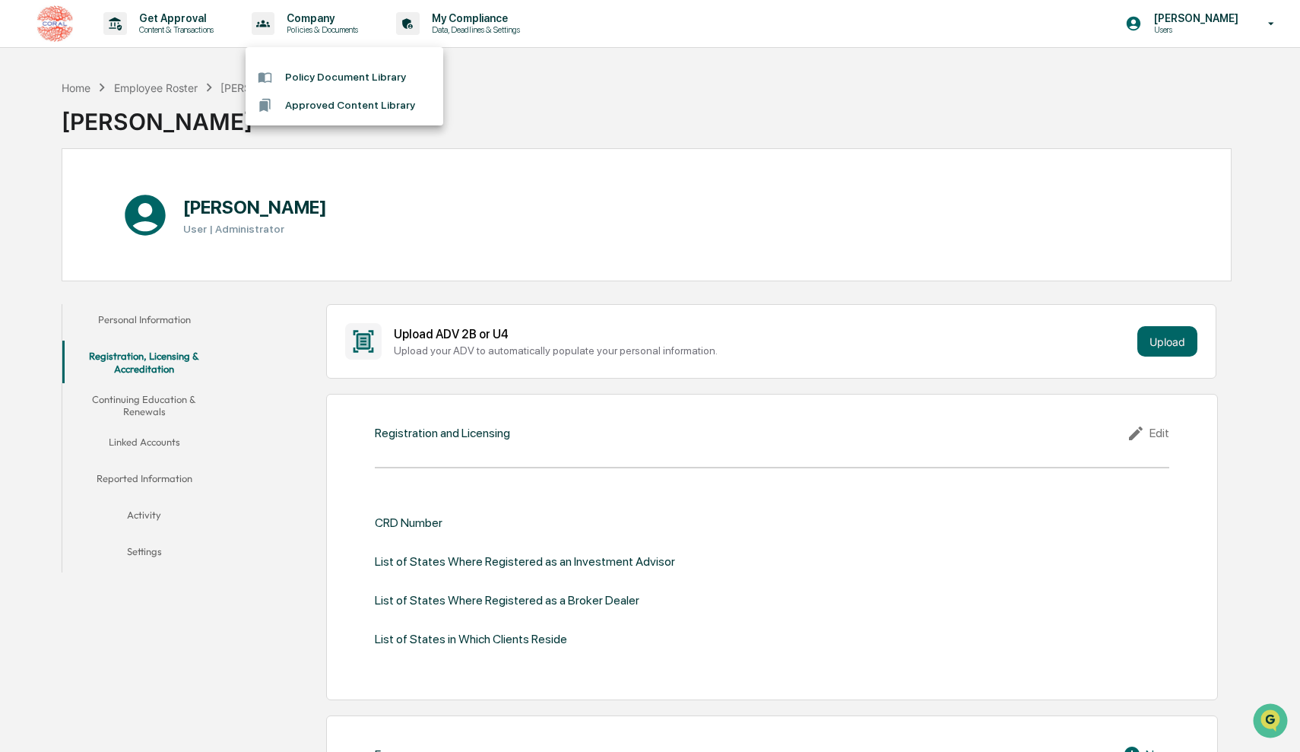
click at [818, 85] on div at bounding box center [650, 376] width 1300 height 752
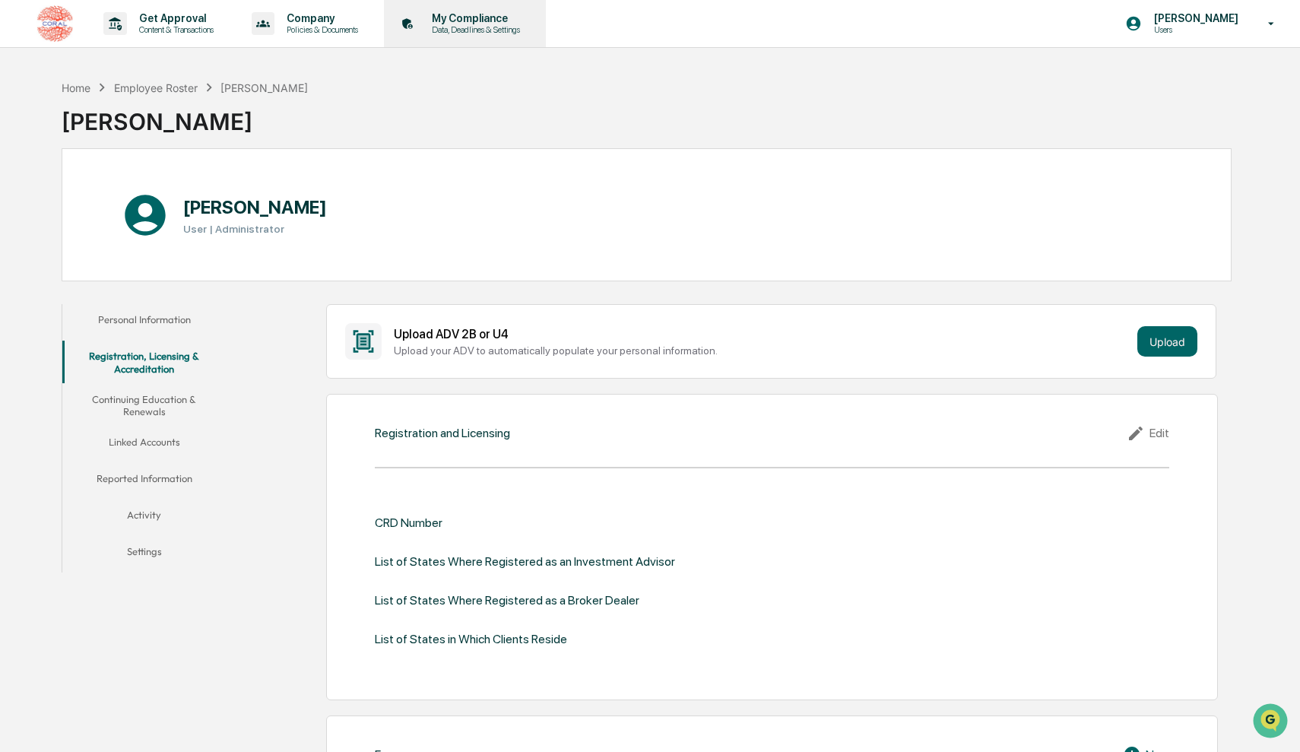
click at [459, 27] on p "Data, Deadlines & Settings" at bounding box center [474, 29] width 108 height 11
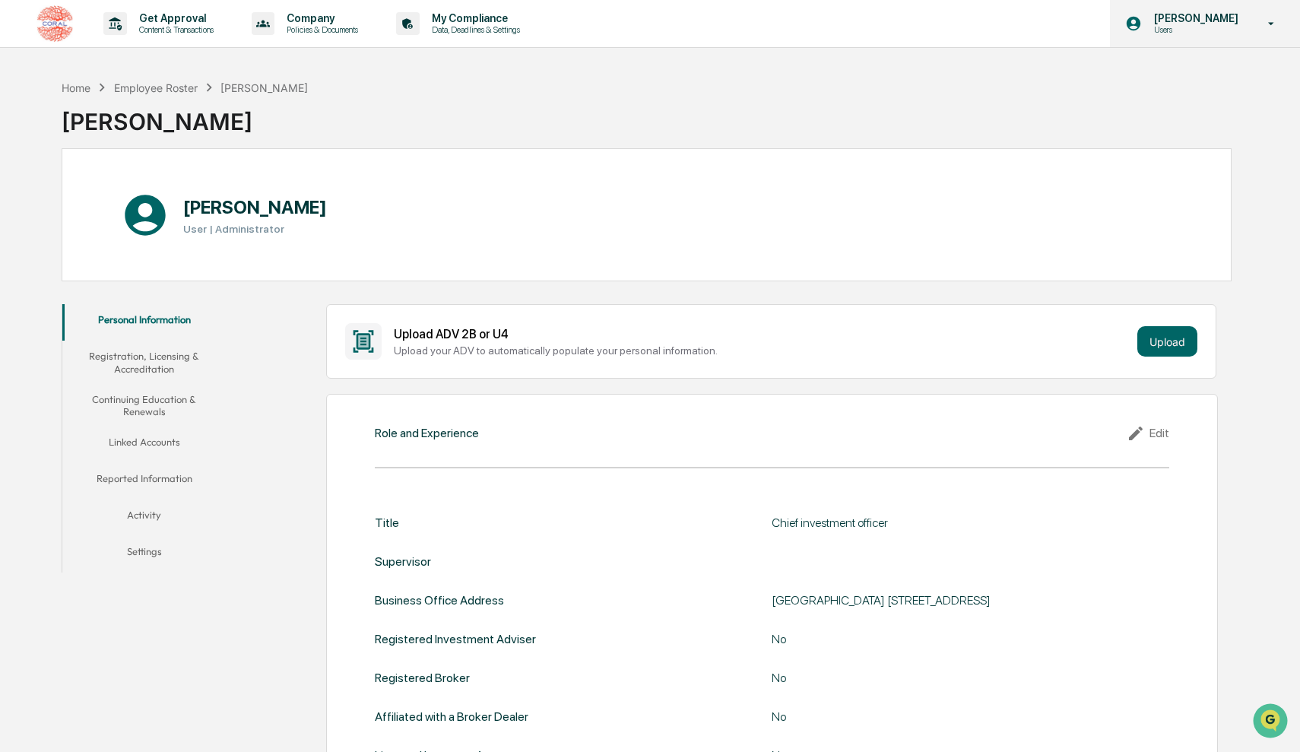
click at [1239, 20] on p "[PERSON_NAME]" at bounding box center [1194, 18] width 104 height 12
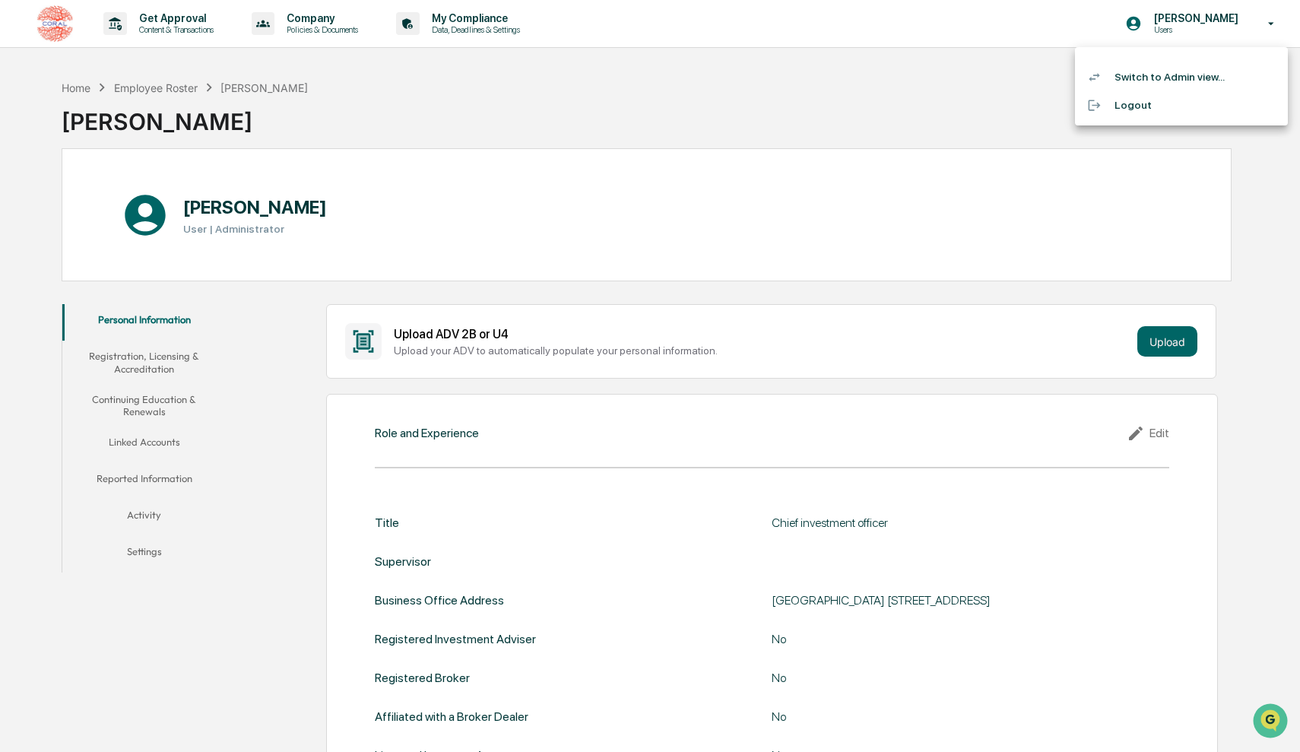
click at [839, 106] on div at bounding box center [650, 376] width 1300 height 752
click at [50, 24] on img at bounding box center [54, 23] width 36 height 36
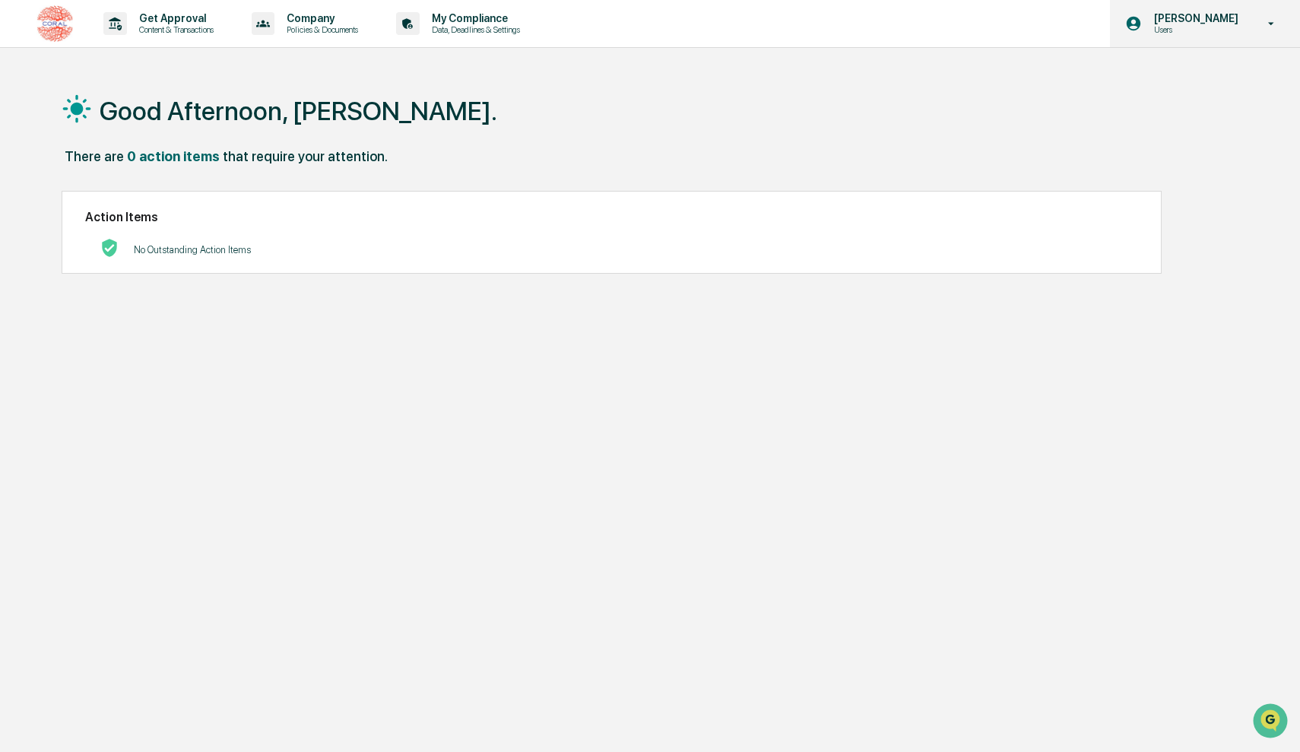
click at [1207, 27] on p "Users" at bounding box center [1194, 29] width 104 height 11
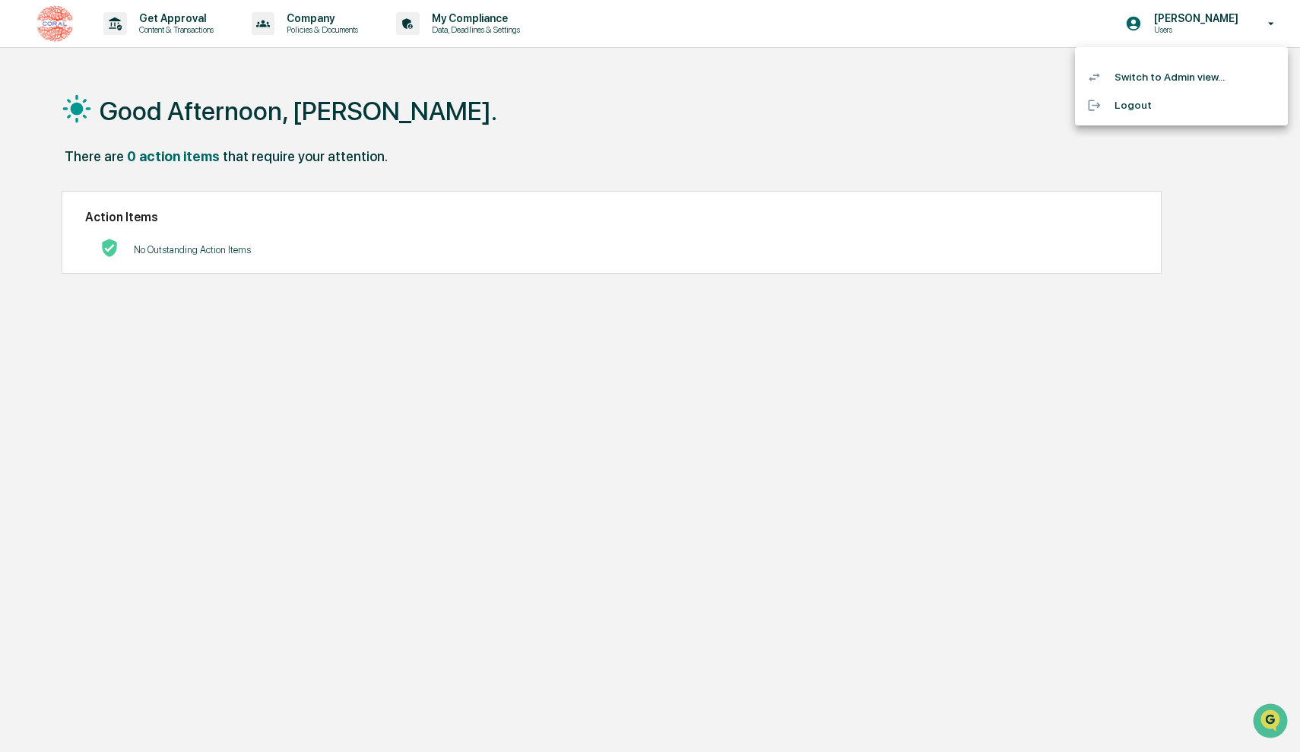
click at [1161, 80] on li "Switch to Admin view..." at bounding box center [1181, 77] width 213 height 28
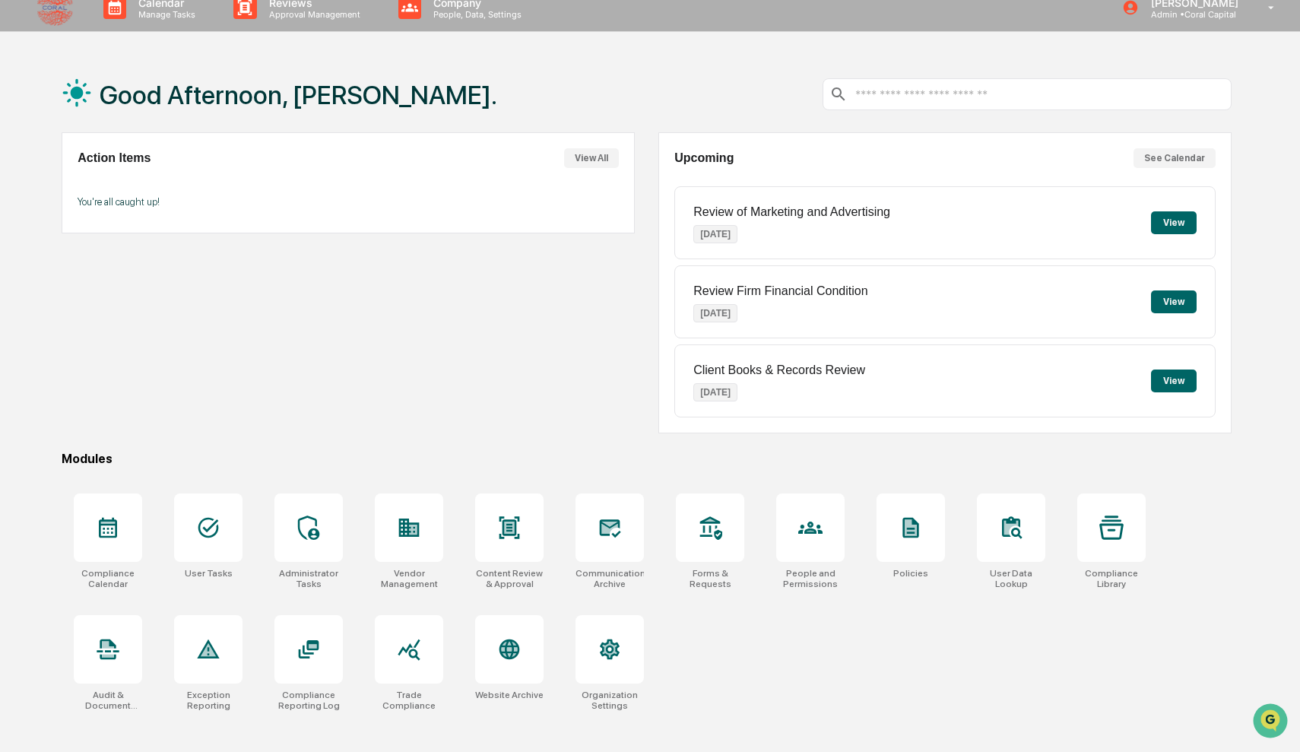
scroll to position [17, 0]
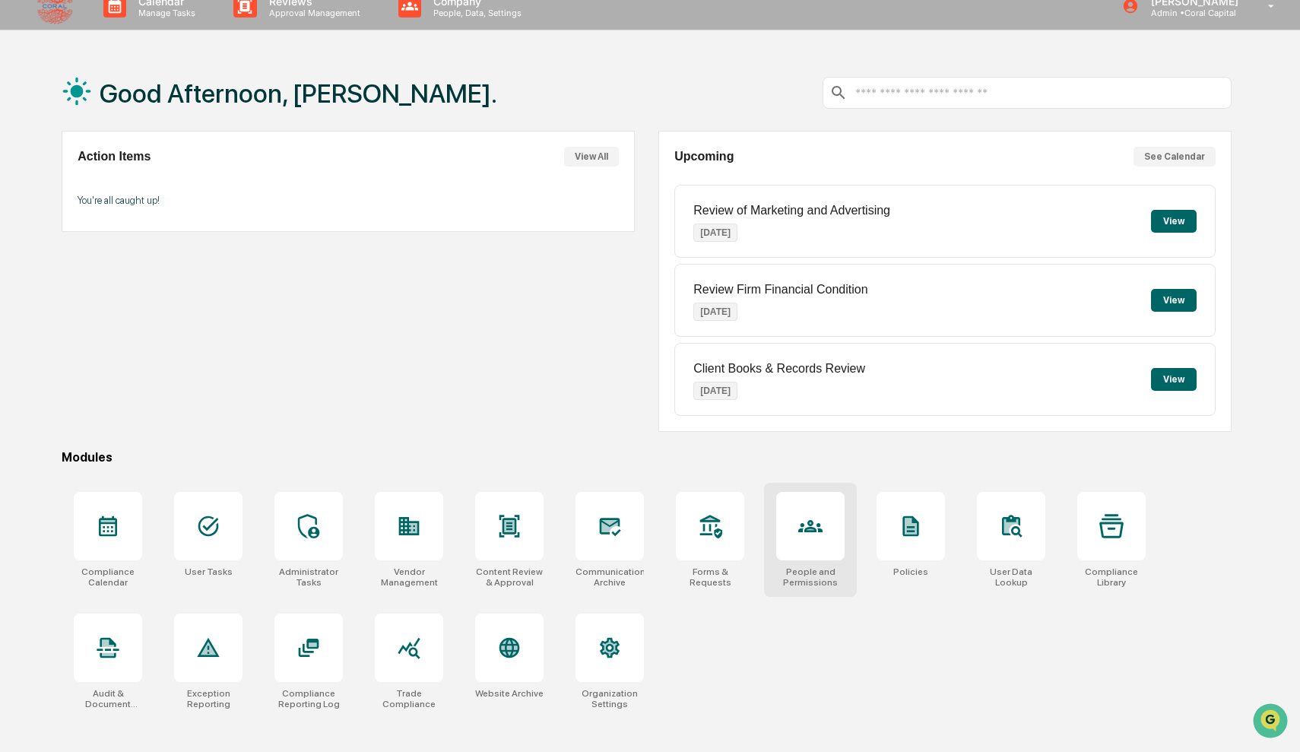
click at [803, 528] on icon at bounding box center [810, 526] width 24 height 12
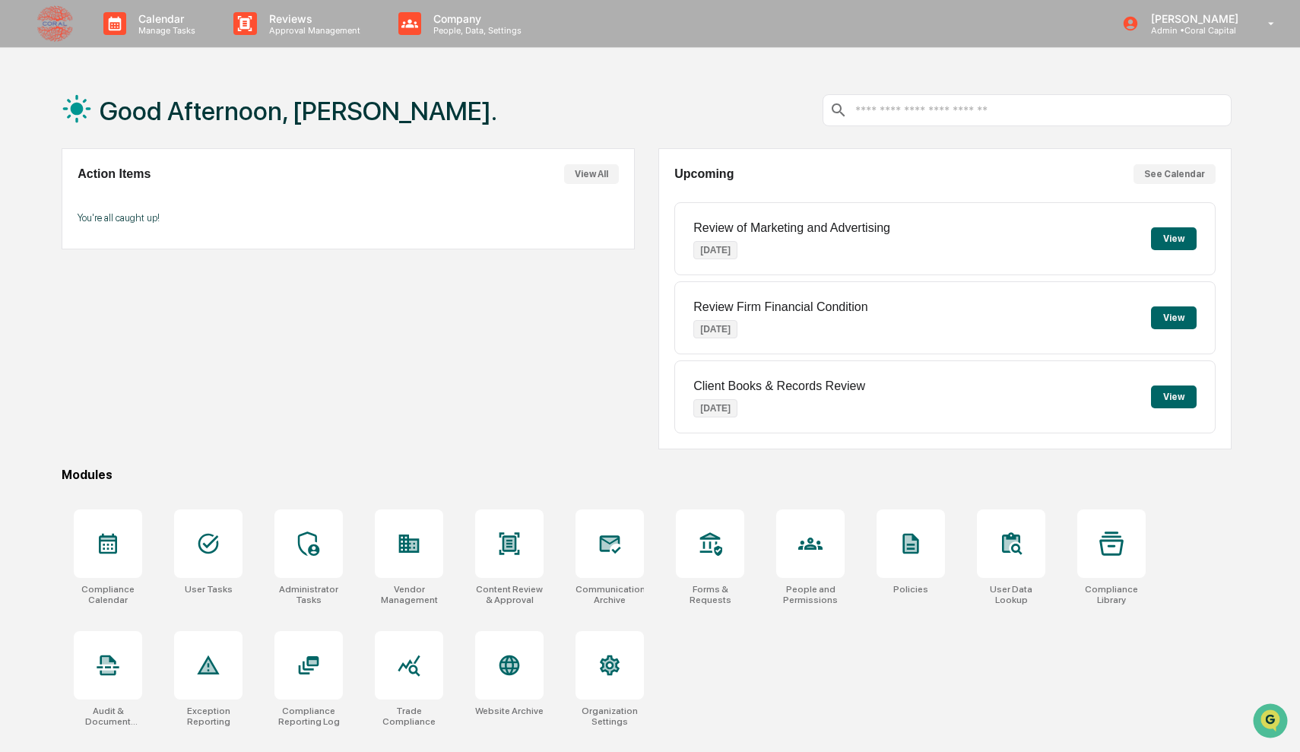
scroll to position [0, 0]
click at [1236, 24] on p "[PERSON_NAME]" at bounding box center [1192, 18] width 107 height 13
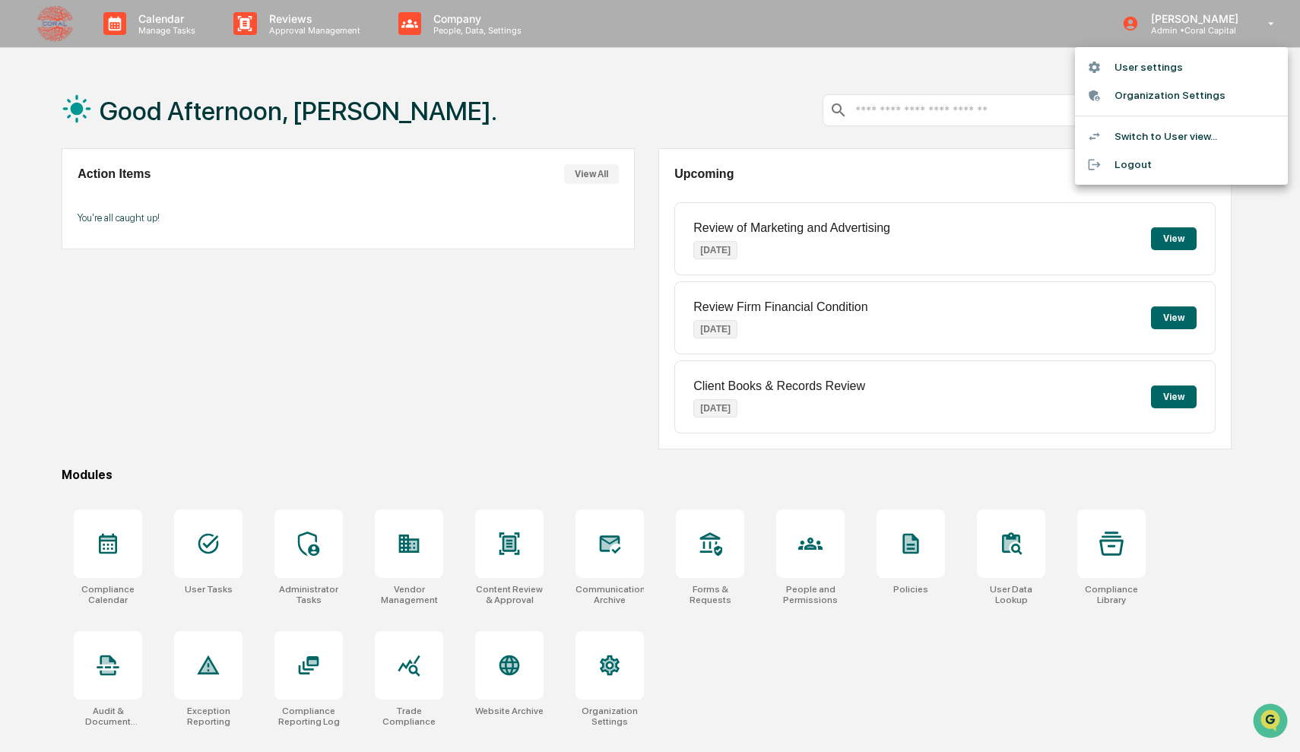
click at [1176, 134] on li "Switch to User view..." at bounding box center [1181, 136] width 213 height 28
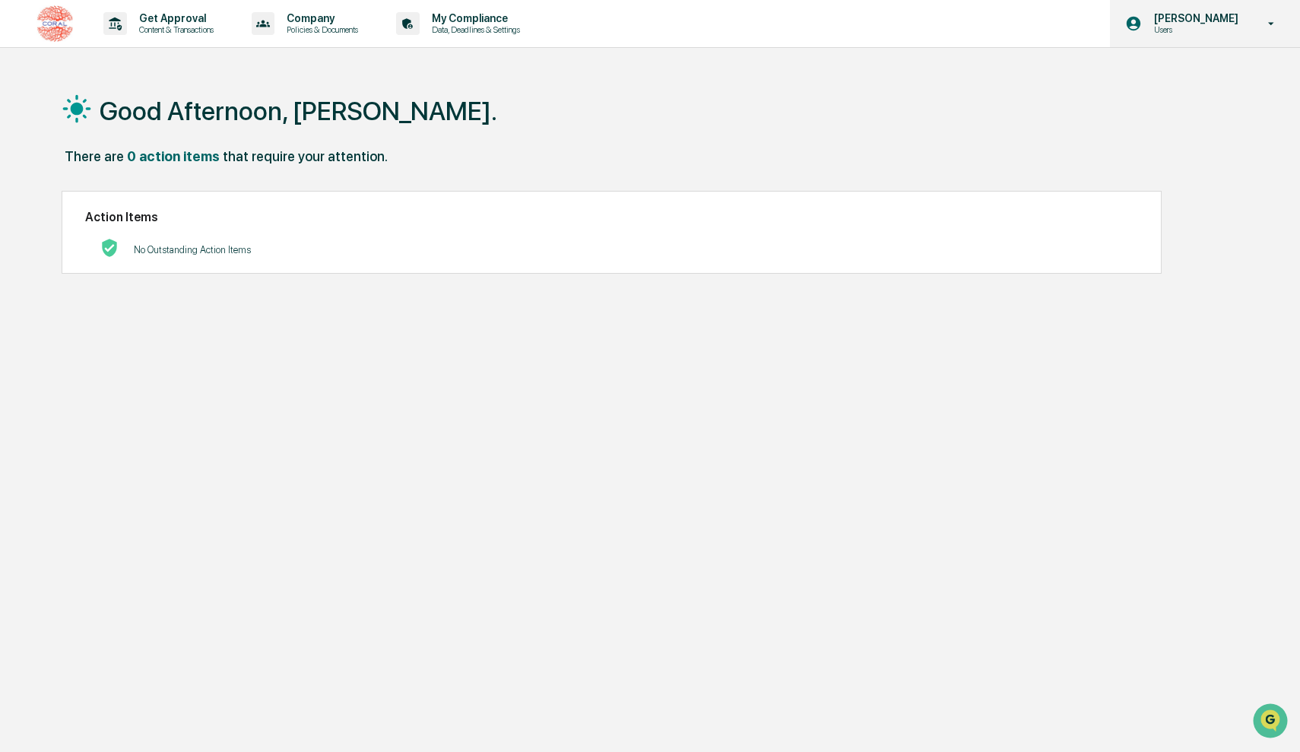
click at [1239, 33] on p "Users" at bounding box center [1194, 29] width 104 height 11
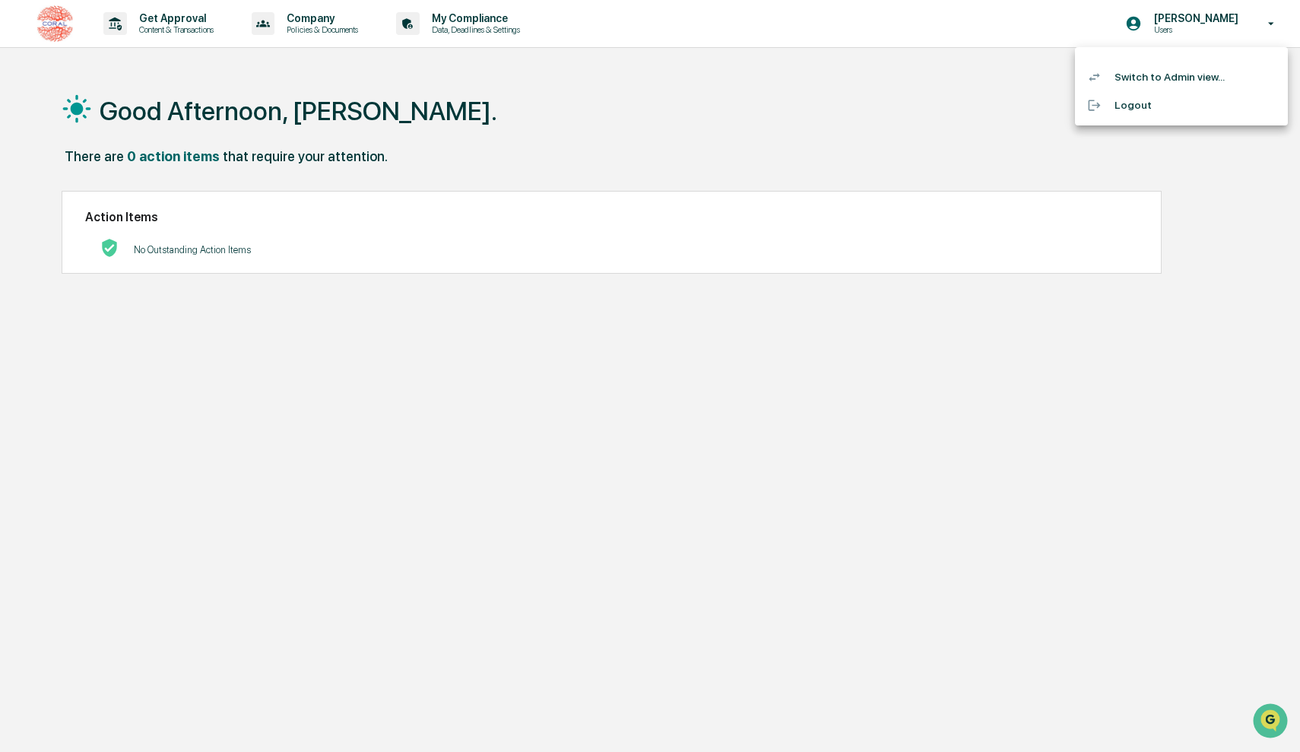
click at [1148, 81] on li "Switch to Admin view..." at bounding box center [1181, 77] width 213 height 28
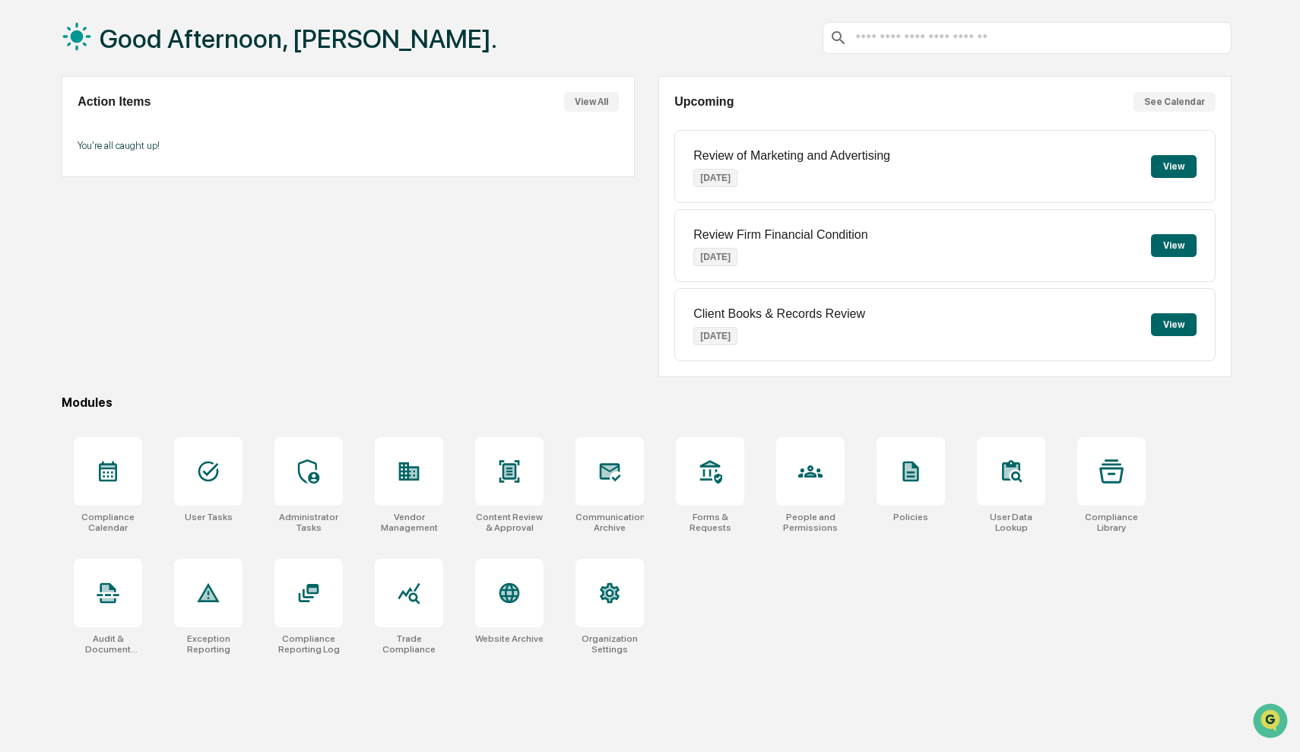
scroll to position [80, 0]
click at [798, 492] on div at bounding box center [810, 471] width 68 height 68
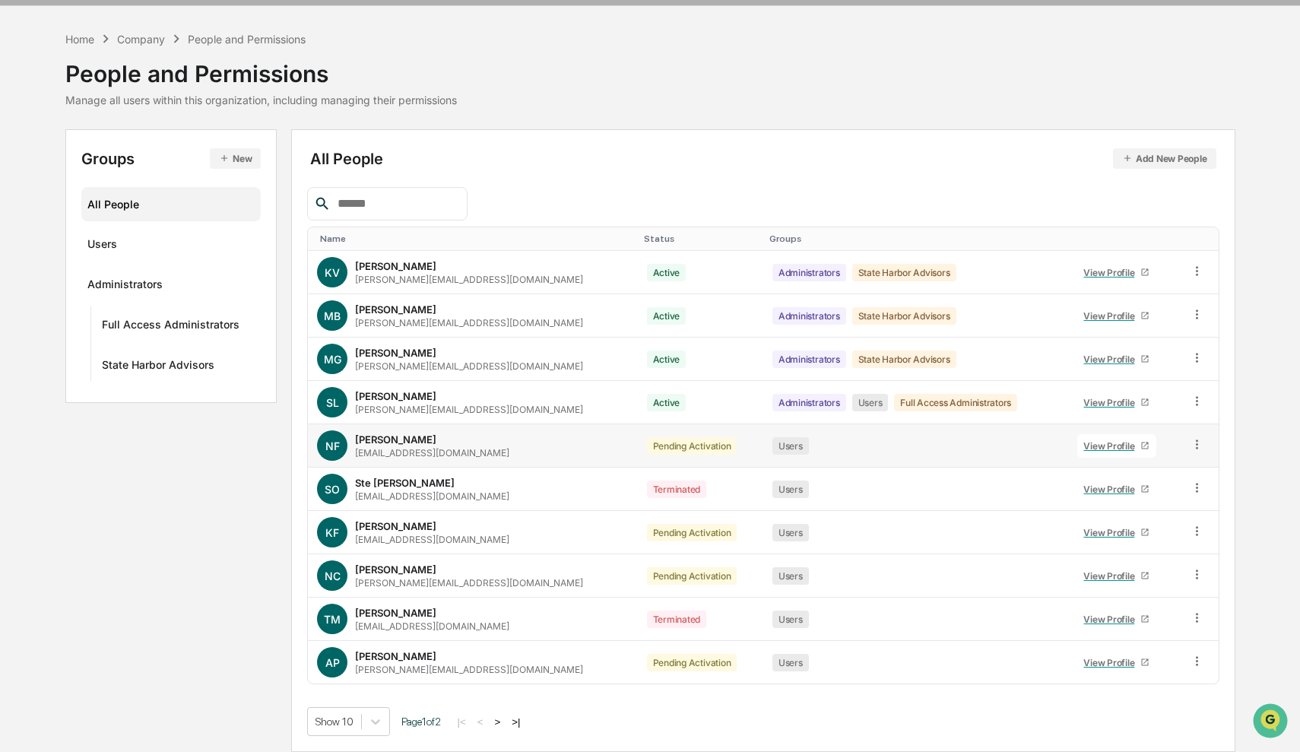
scroll to position [42, 0]
click at [1190, 446] on icon at bounding box center [1197, 444] width 14 height 14
click at [1142, 535] on div "Change Name/Email" at bounding box center [1126, 530] width 131 height 18
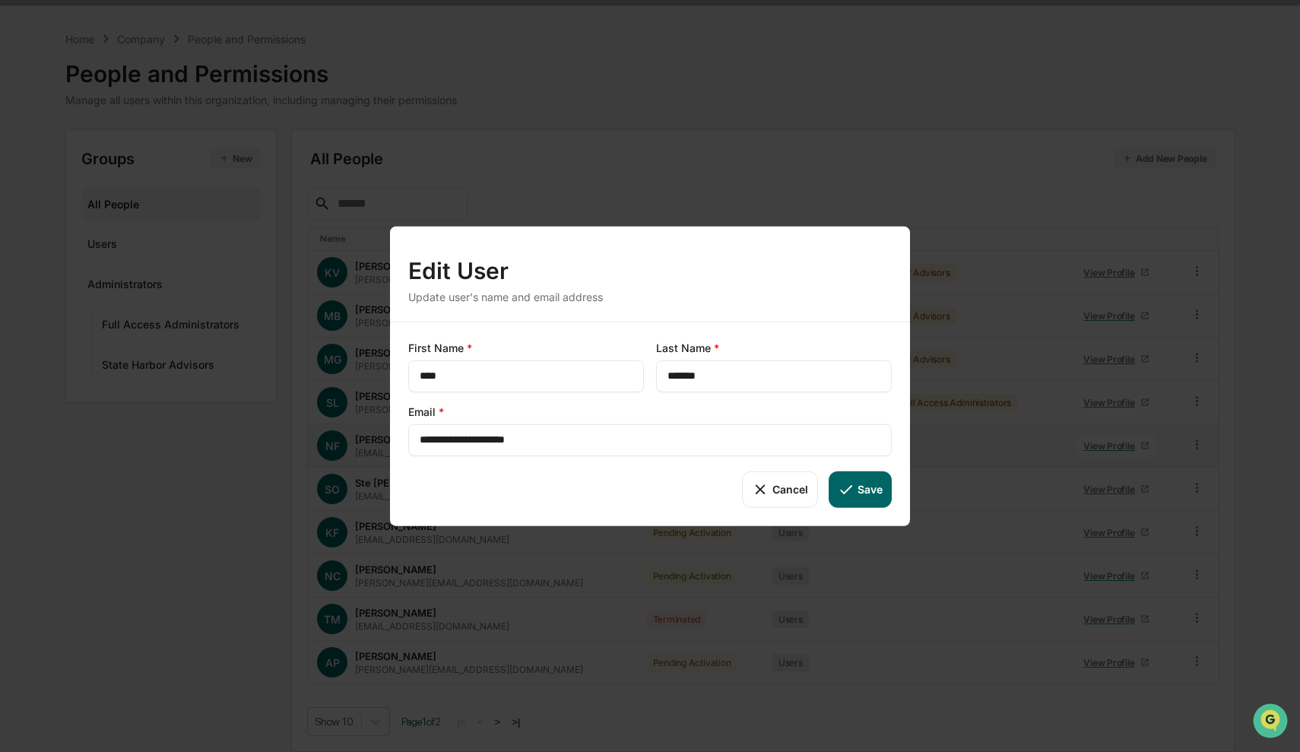
drag, startPoint x: 560, startPoint y: 442, endPoint x: 455, endPoint y: 443, distance: 105.7
click at [871, 484] on button "Save" at bounding box center [860, 489] width 63 height 36
type input "**********"
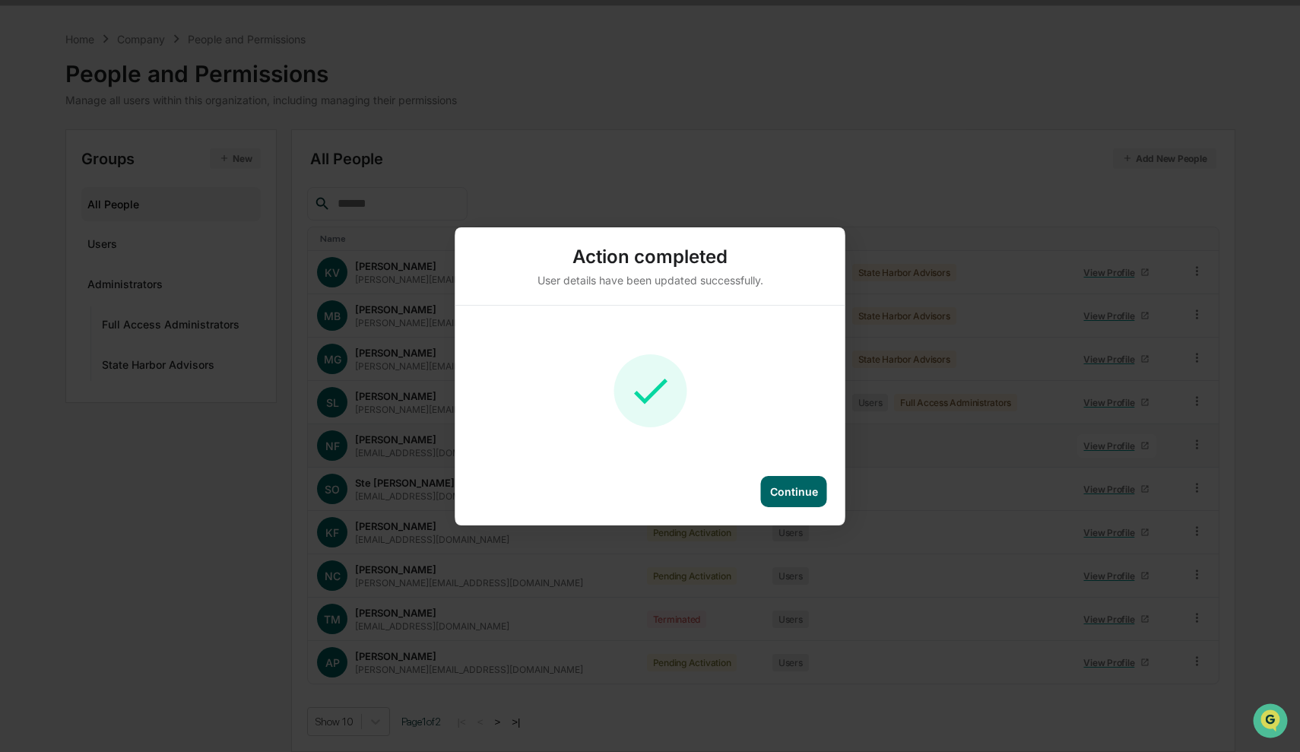
click at [796, 501] on div "Continue" at bounding box center [794, 491] width 66 height 31
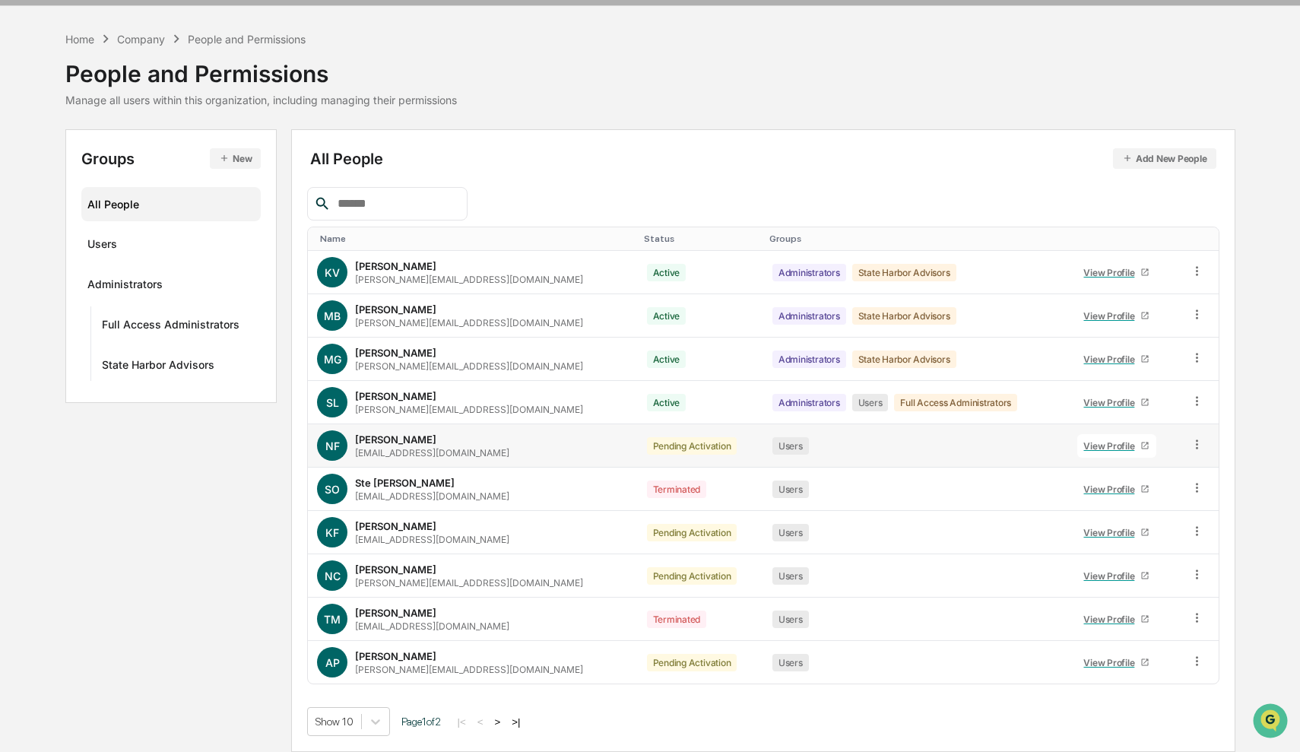
click at [500, 723] on button ">" at bounding box center [497, 722] width 15 height 13
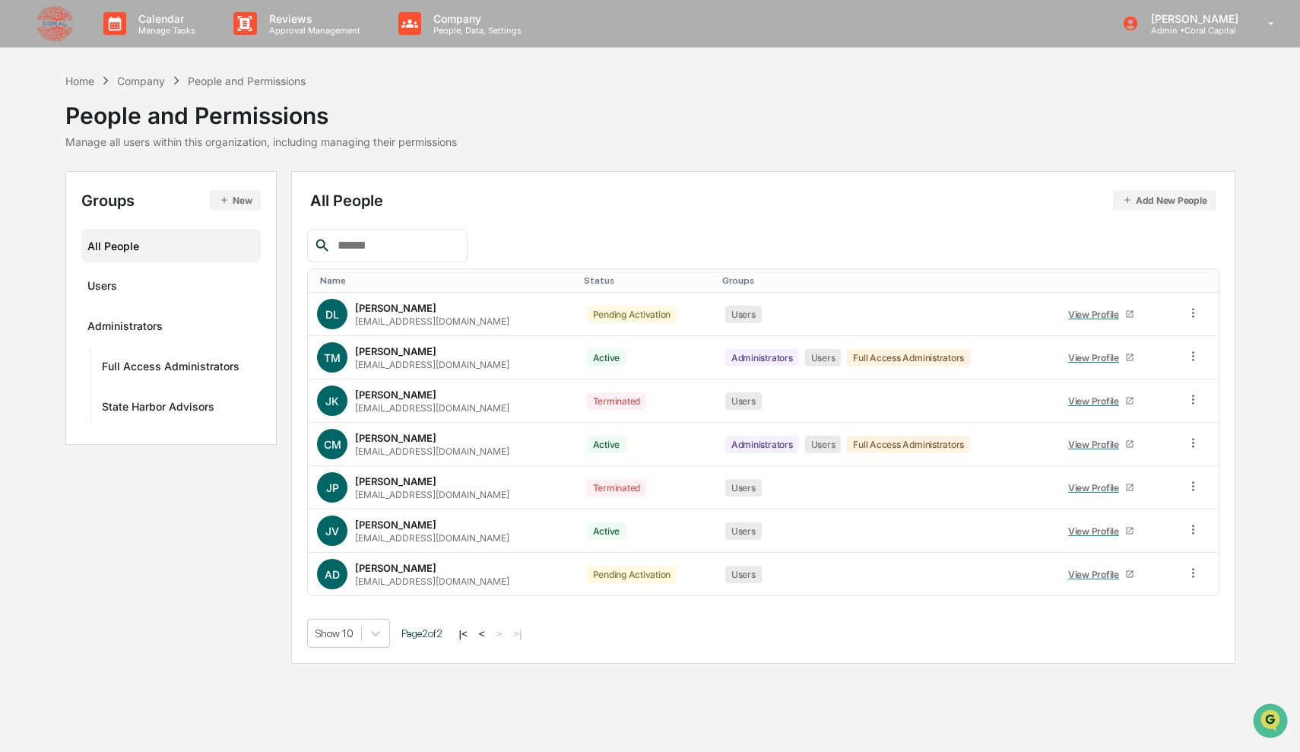
click at [489, 636] on button "<" at bounding box center [481, 633] width 15 height 13
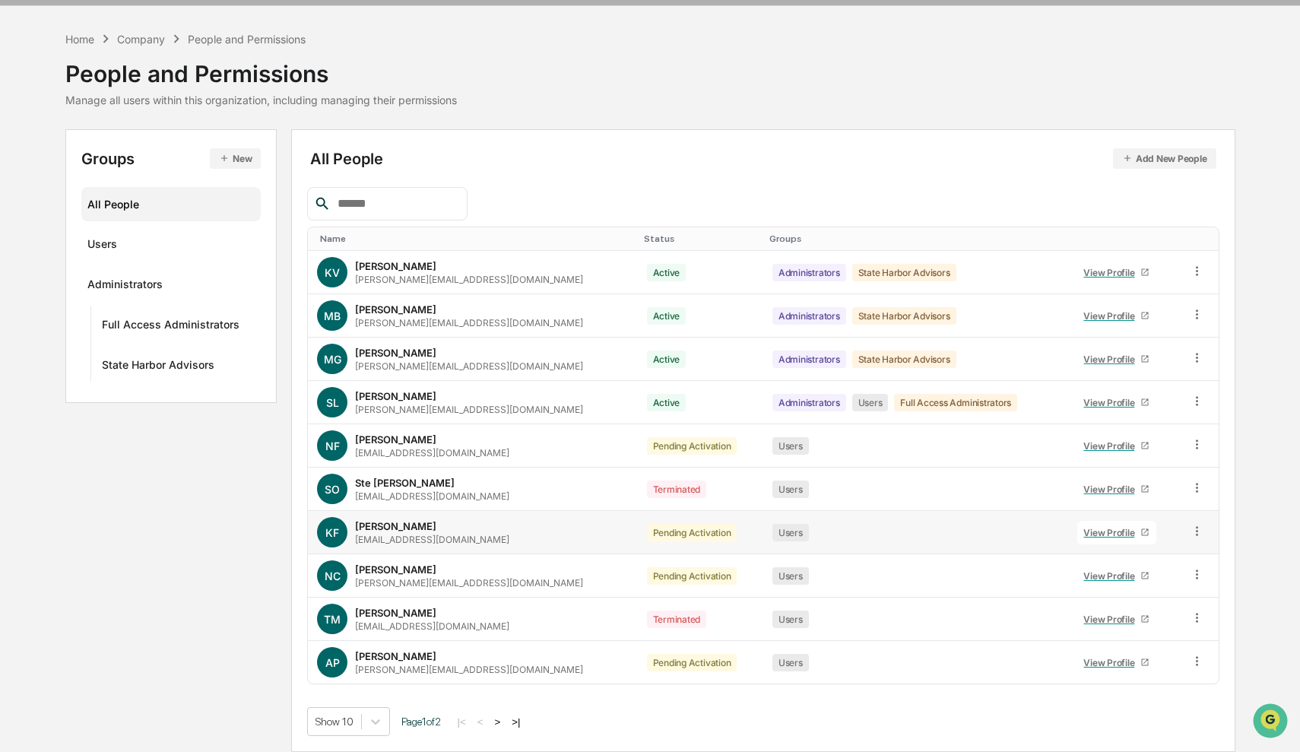
scroll to position [42, 0]
click at [1195, 576] on icon at bounding box center [1197, 574] width 14 height 14
click at [1135, 665] on div "Change Name/Email" at bounding box center [1126, 660] width 131 height 18
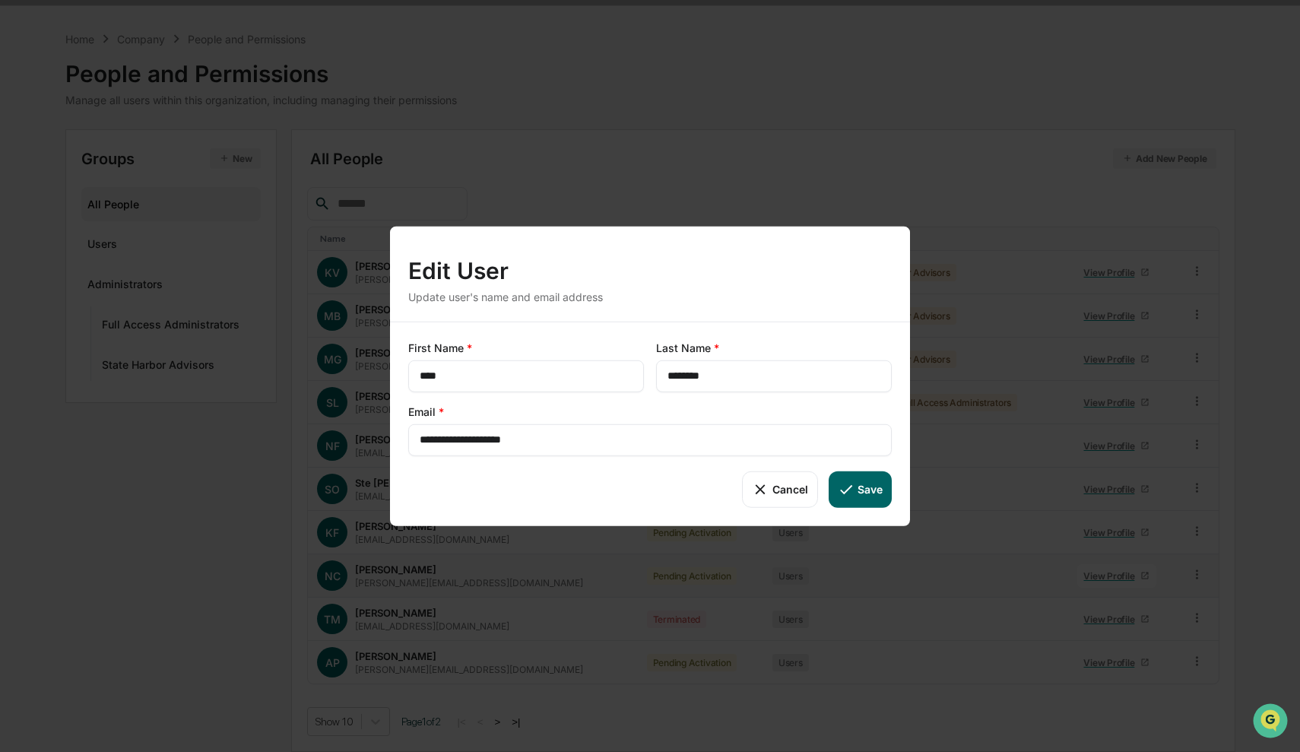
drag, startPoint x: 630, startPoint y: 442, endPoint x: 452, endPoint y: 443, distance: 177.9
click at [856, 483] on button "Save" at bounding box center [860, 489] width 63 height 36
type input "**********"
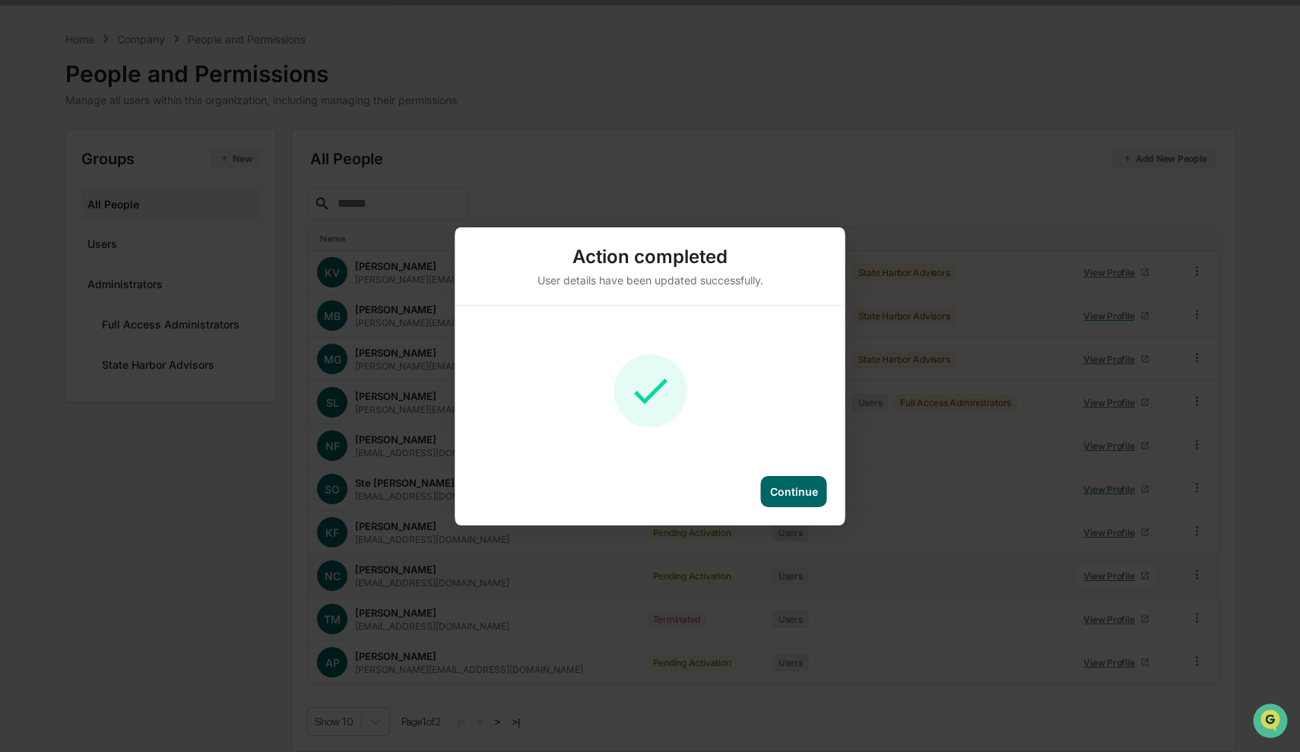
click at [805, 487] on div "Continue" at bounding box center [794, 491] width 48 height 13
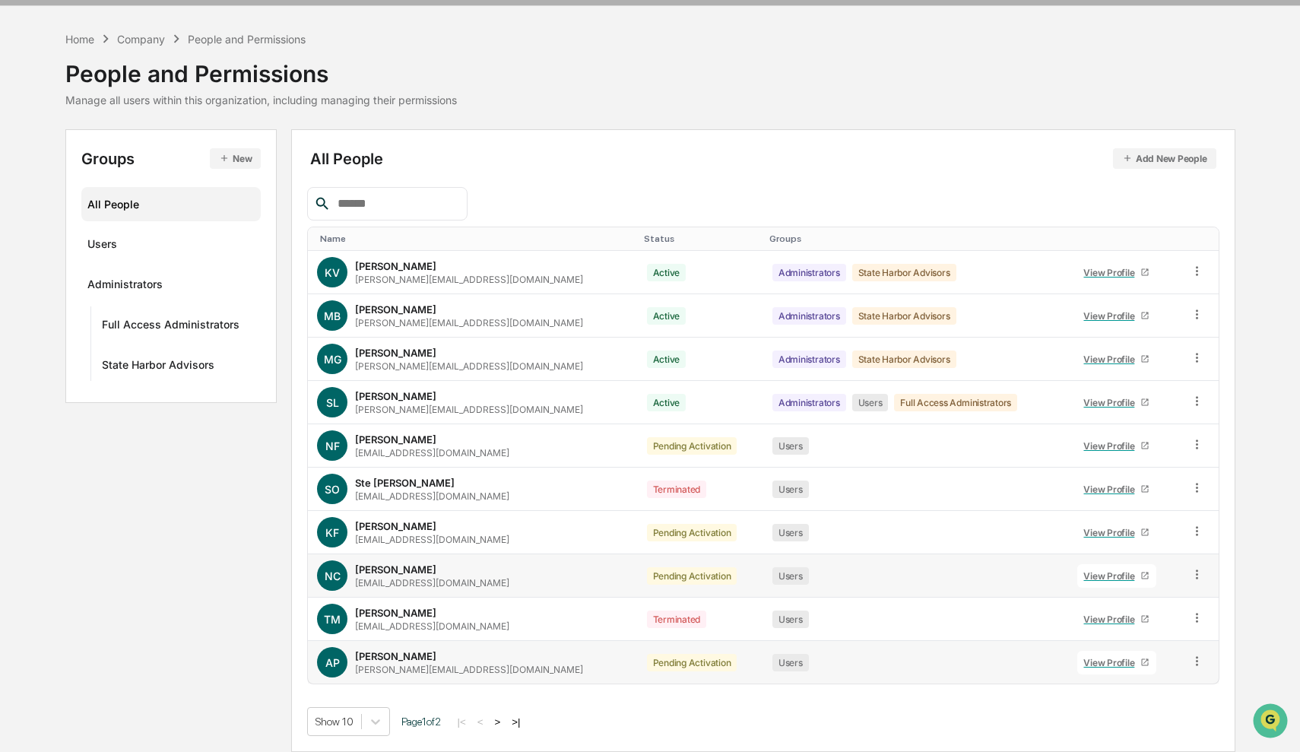
click at [1195, 666] on icon at bounding box center [1197, 661] width 14 height 14
click at [1118, 746] on div "Change Name/Email" at bounding box center [1126, 747] width 131 height 18
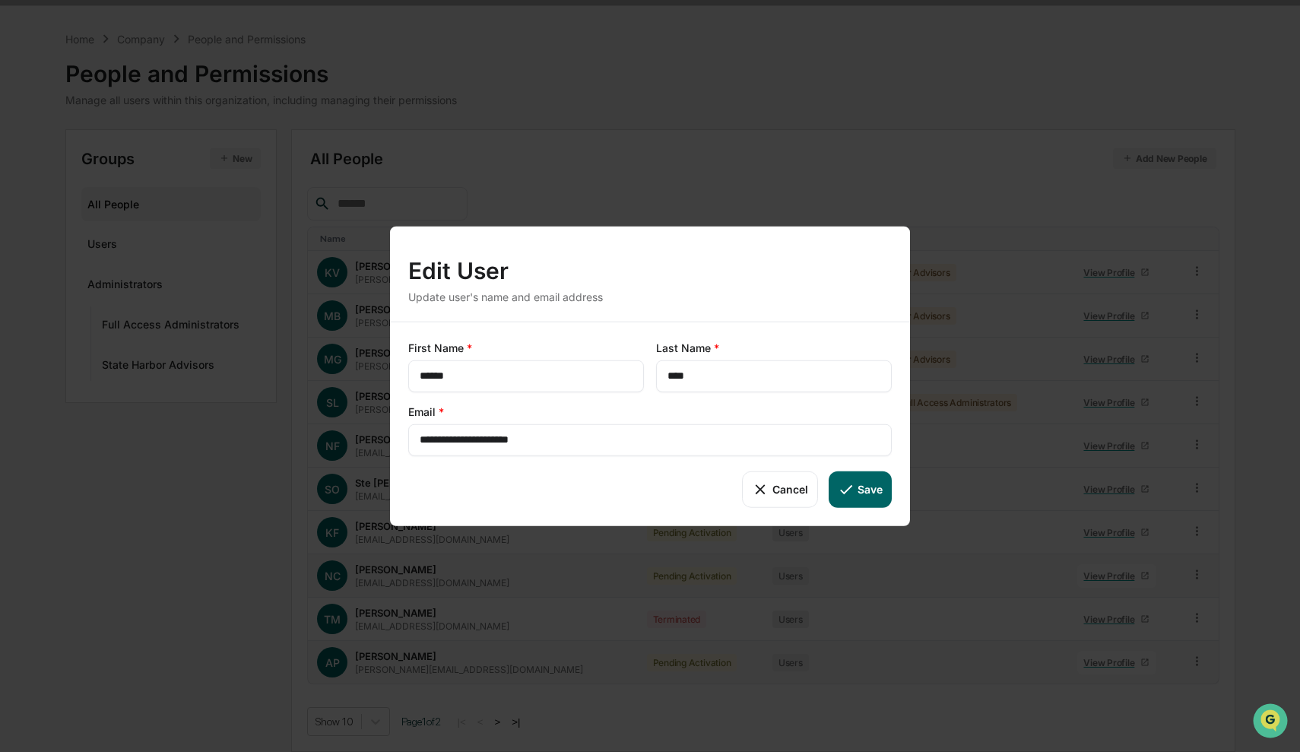
drag, startPoint x: 597, startPoint y: 440, endPoint x: 466, endPoint y: 443, distance: 130.8
click at [851, 483] on icon at bounding box center [846, 489] width 17 height 17
type input "**********"
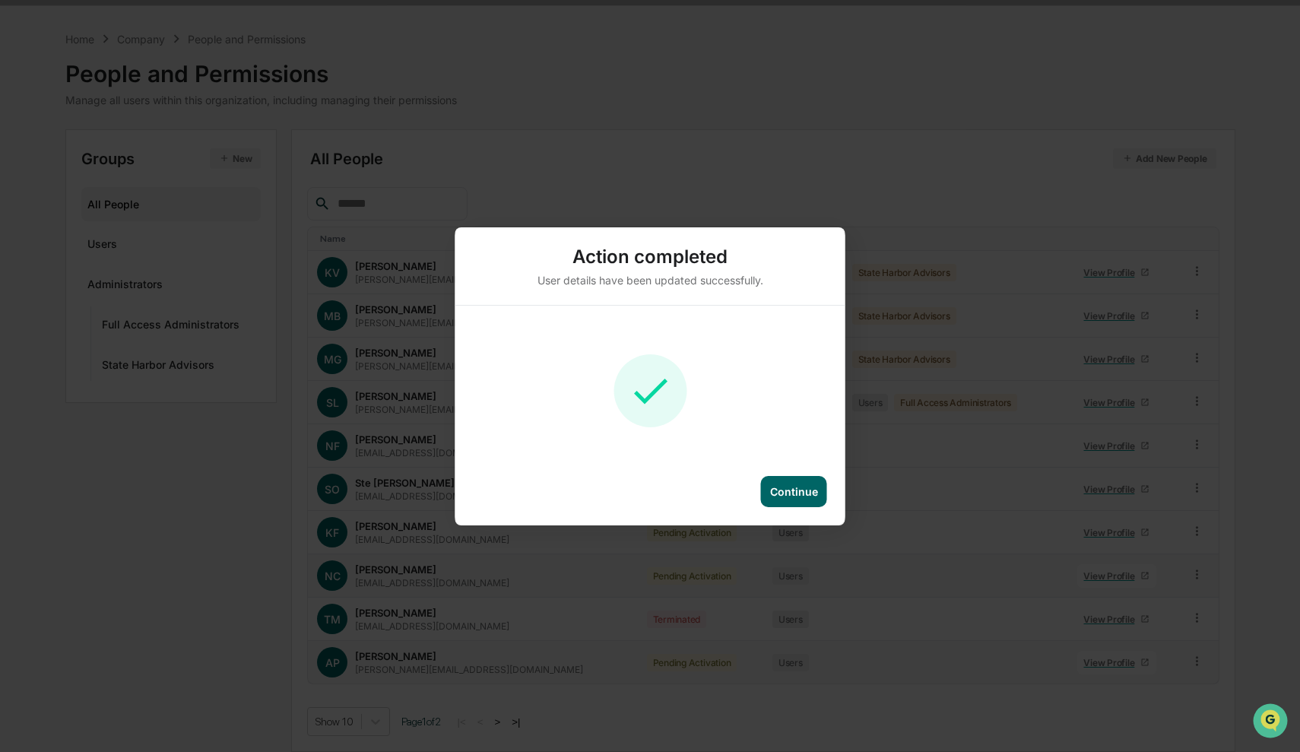
click at [812, 488] on div "Continue" at bounding box center [794, 491] width 48 height 13
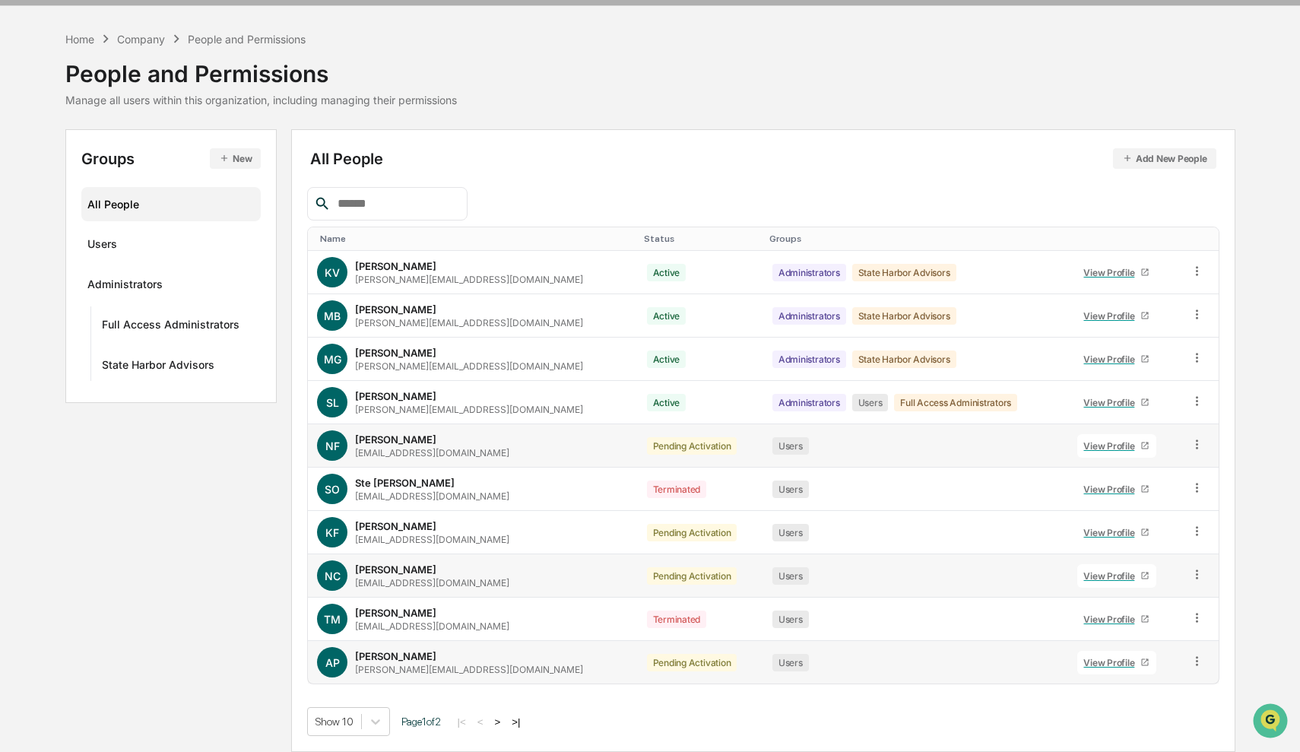
click at [1196, 446] on icon at bounding box center [1197, 444] width 14 height 14
click at [953, 483] on div "Users" at bounding box center [916, 489] width 287 height 17
click at [138, 36] on div "Company" at bounding box center [141, 39] width 48 height 13
click at [1190, 446] on icon at bounding box center [1197, 444] width 14 height 14
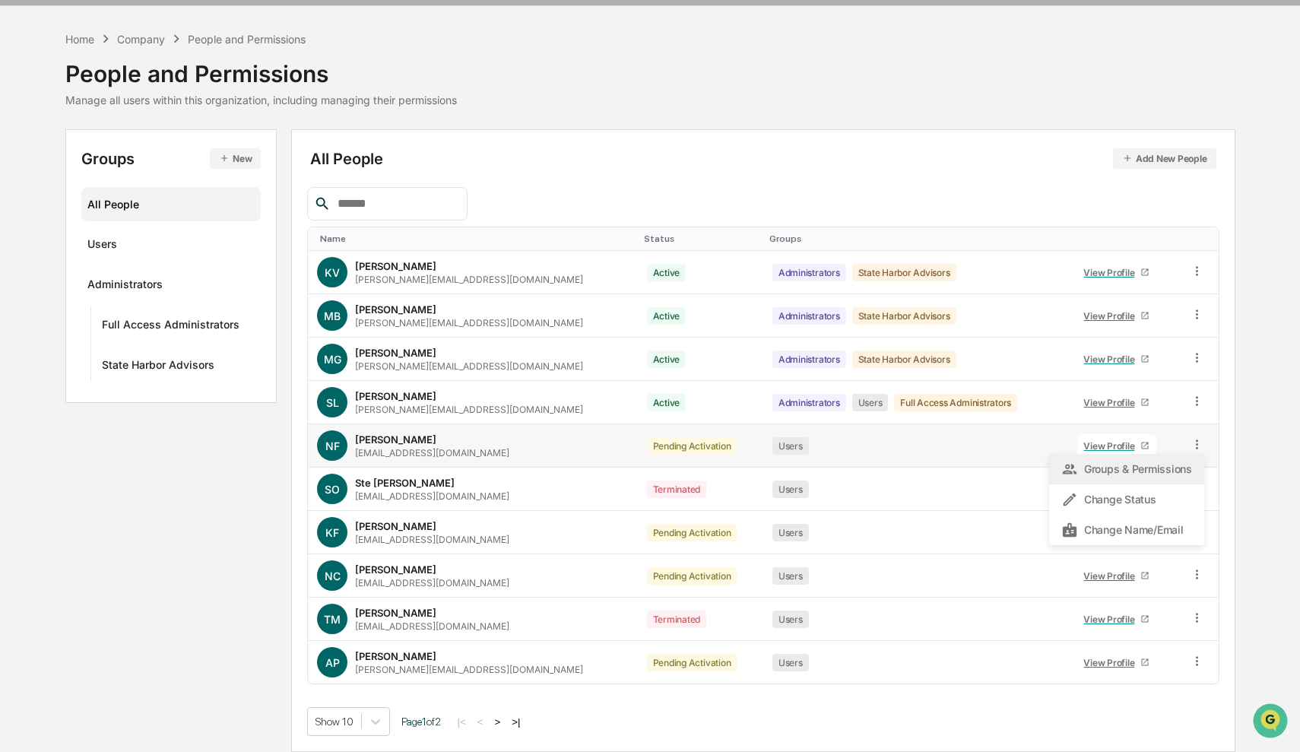
click at [1146, 468] on div "Groups & Permissions" at bounding box center [1126, 469] width 131 height 18
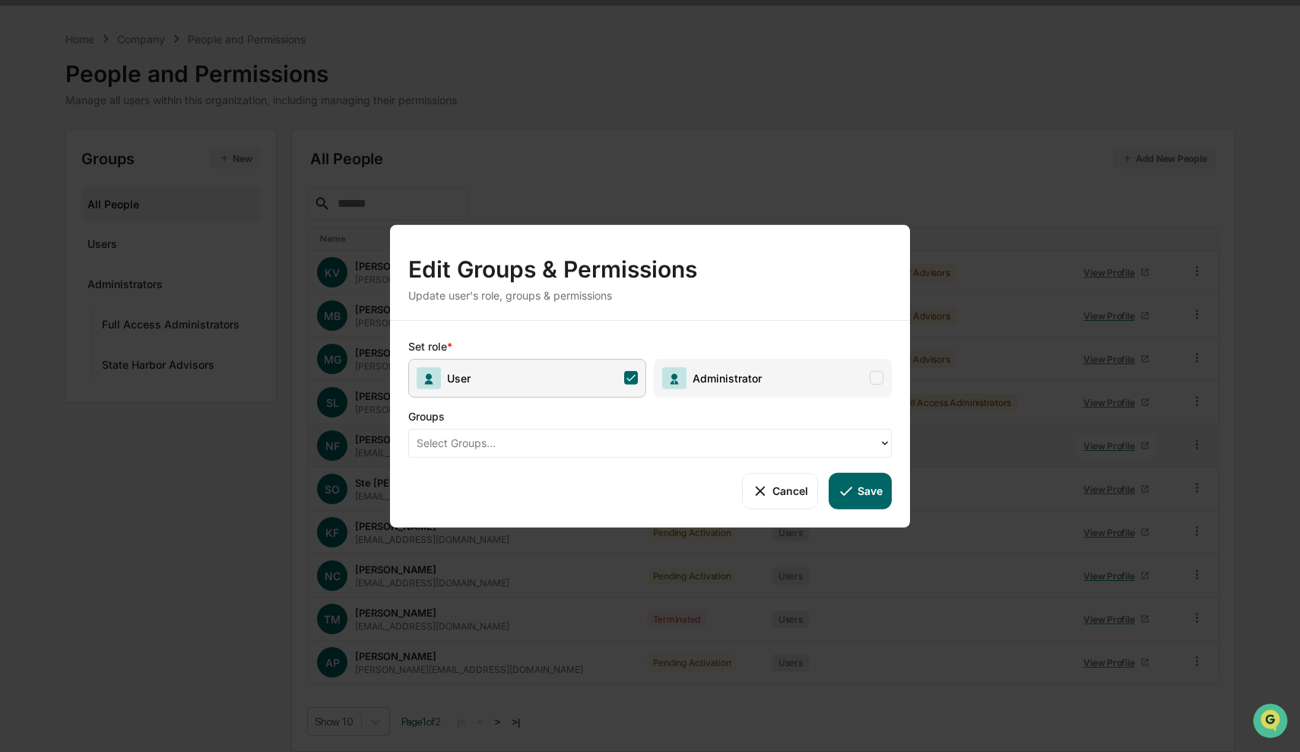
click at [804, 500] on button "Cancel" at bounding box center [779, 490] width 75 height 36
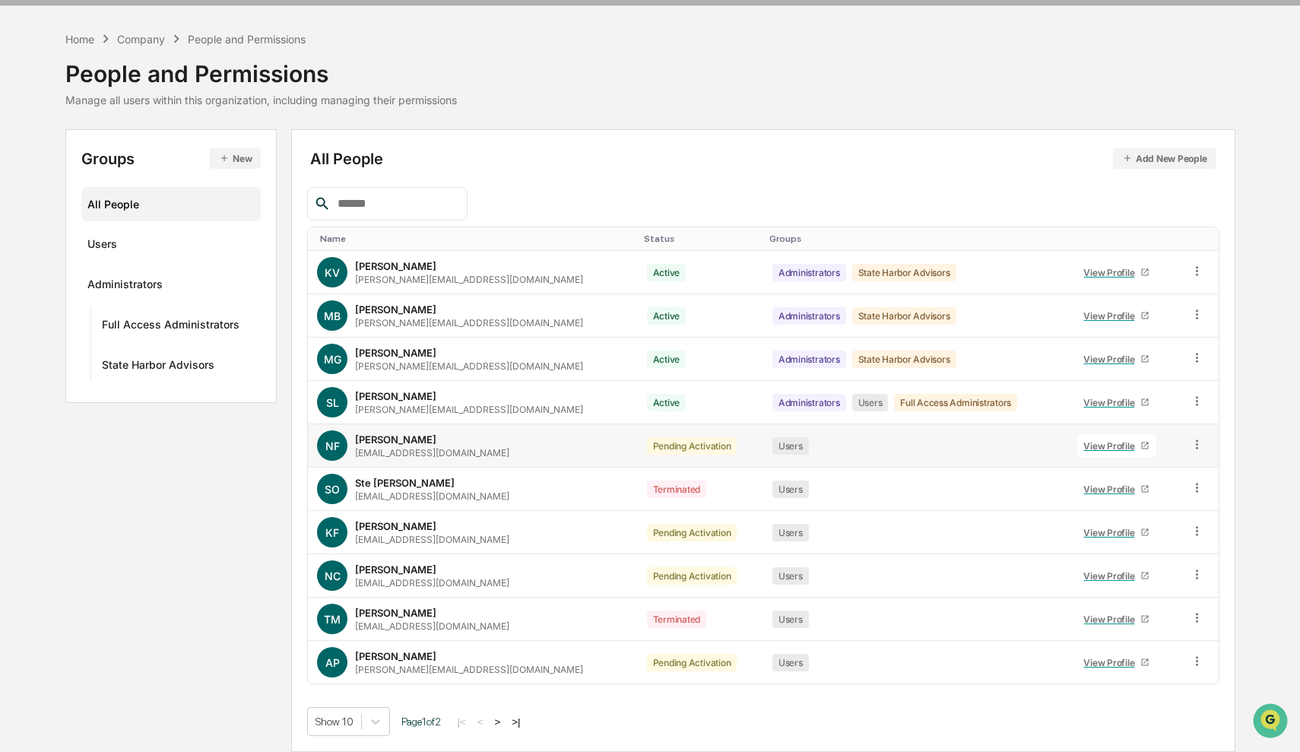
click at [1190, 443] on icon at bounding box center [1197, 444] width 14 height 14
click at [1144, 478] on div "Groups & Permissions" at bounding box center [1126, 469] width 131 height 18
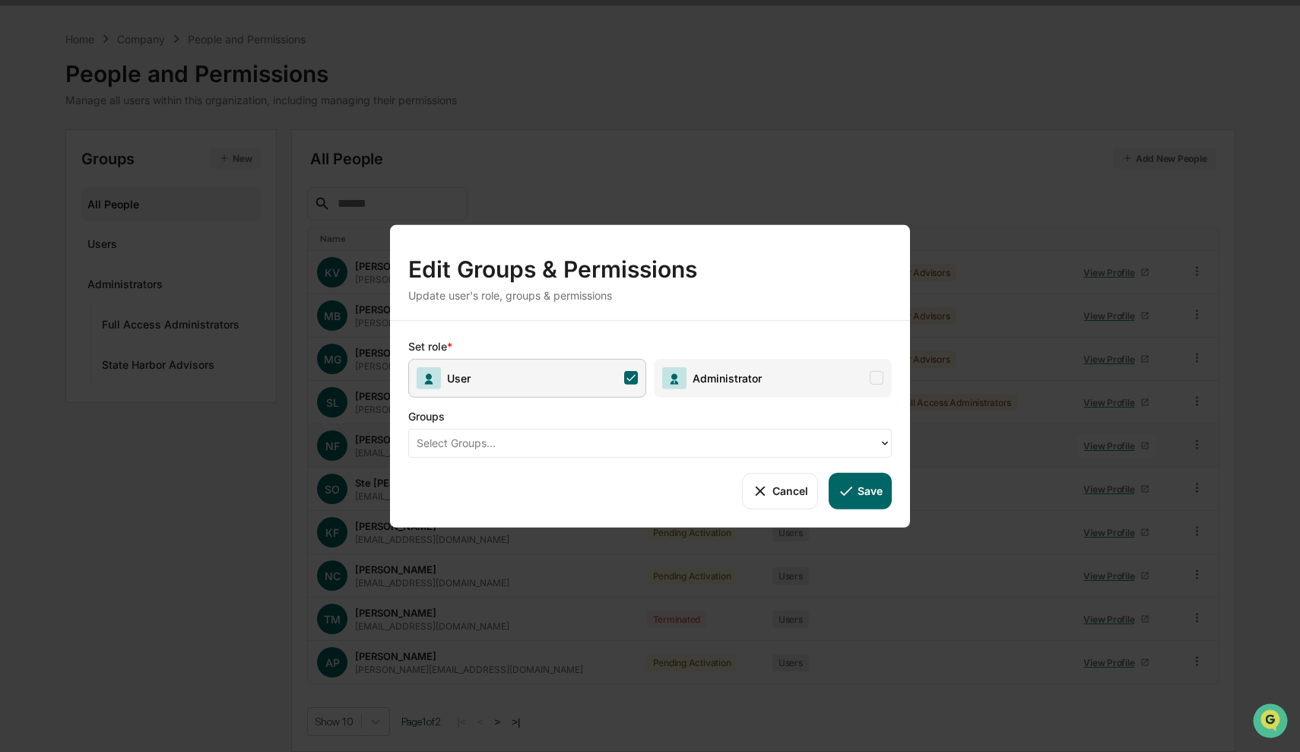
click at [816, 430] on div "Select Groups..." at bounding box center [650, 442] width 484 height 29
click at [803, 442] on div at bounding box center [644, 442] width 455 height 17
click at [770, 500] on button "Cancel" at bounding box center [779, 490] width 75 height 36
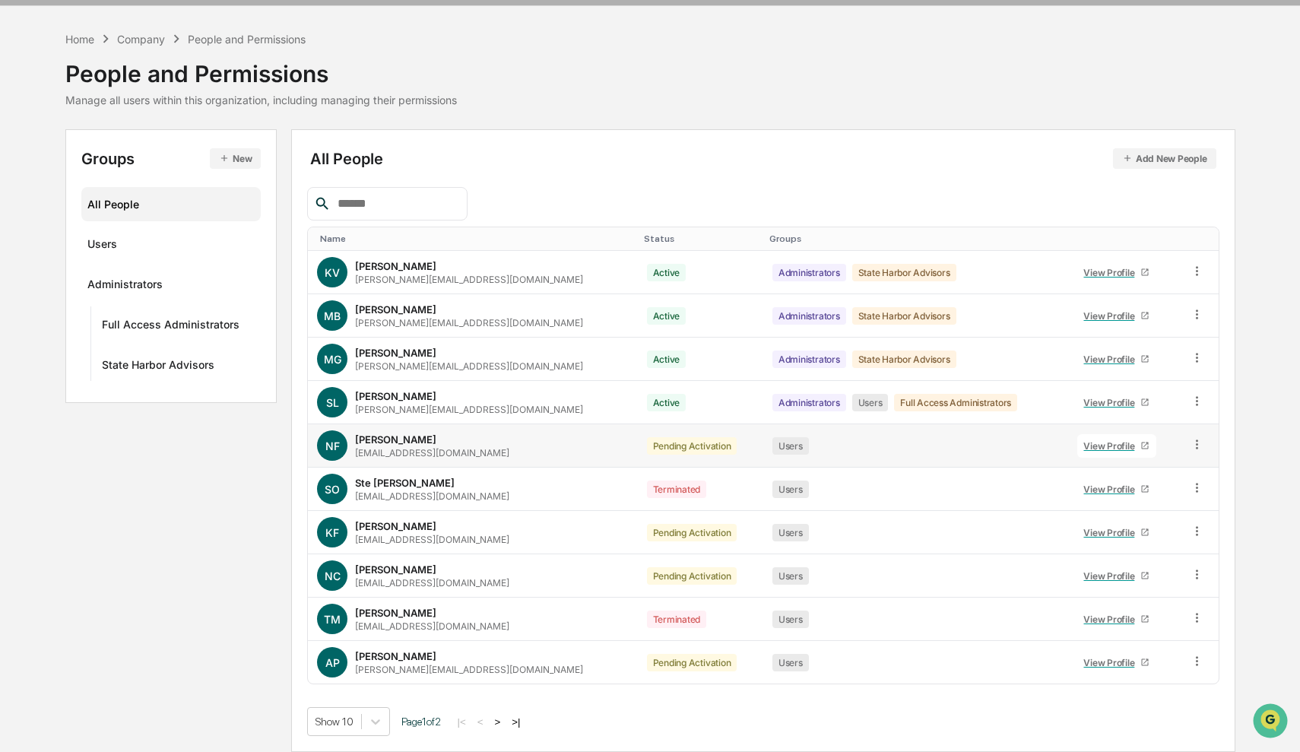
click at [1193, 446] on icon at bounding box center [1197, 444] width 14 height 14
click at [1164, 503] on div "Change Status" at bounding box center [1126, 499] width 131 height 18
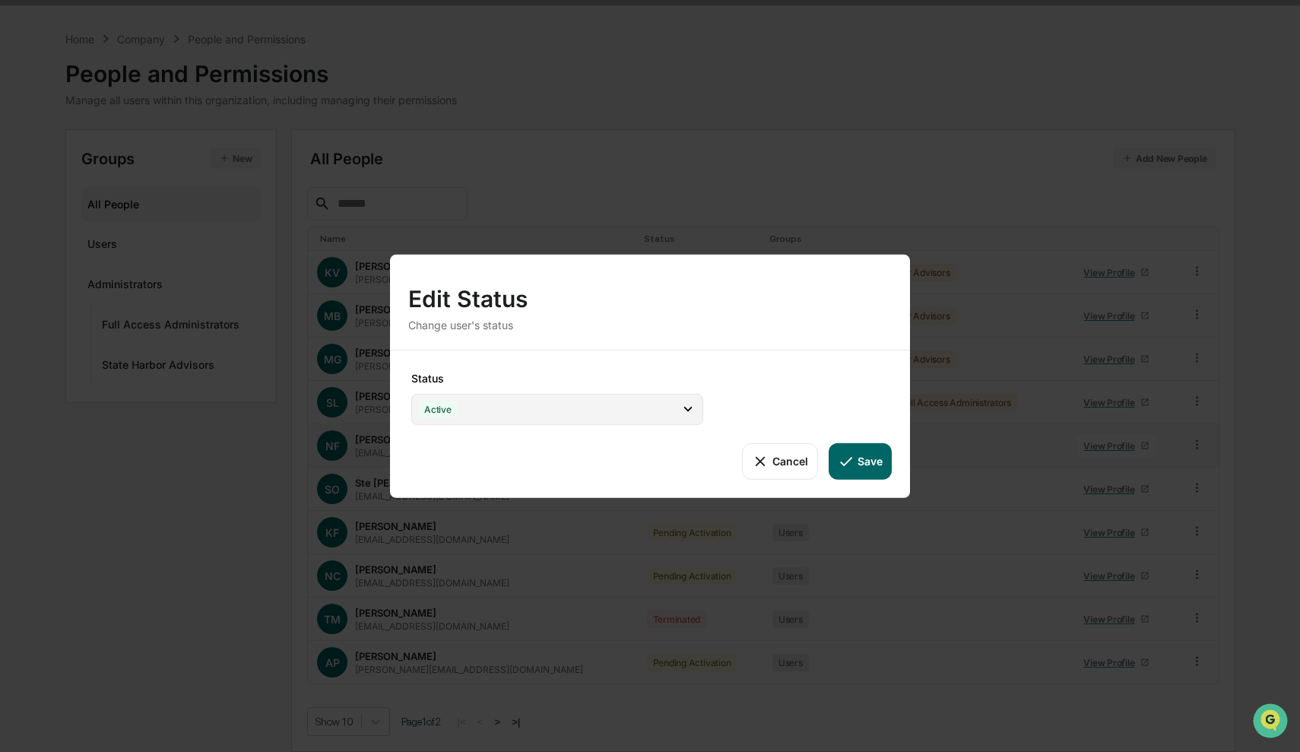
click at [690, 410] on icon at bounding box center [688, 409] width 17 height 17
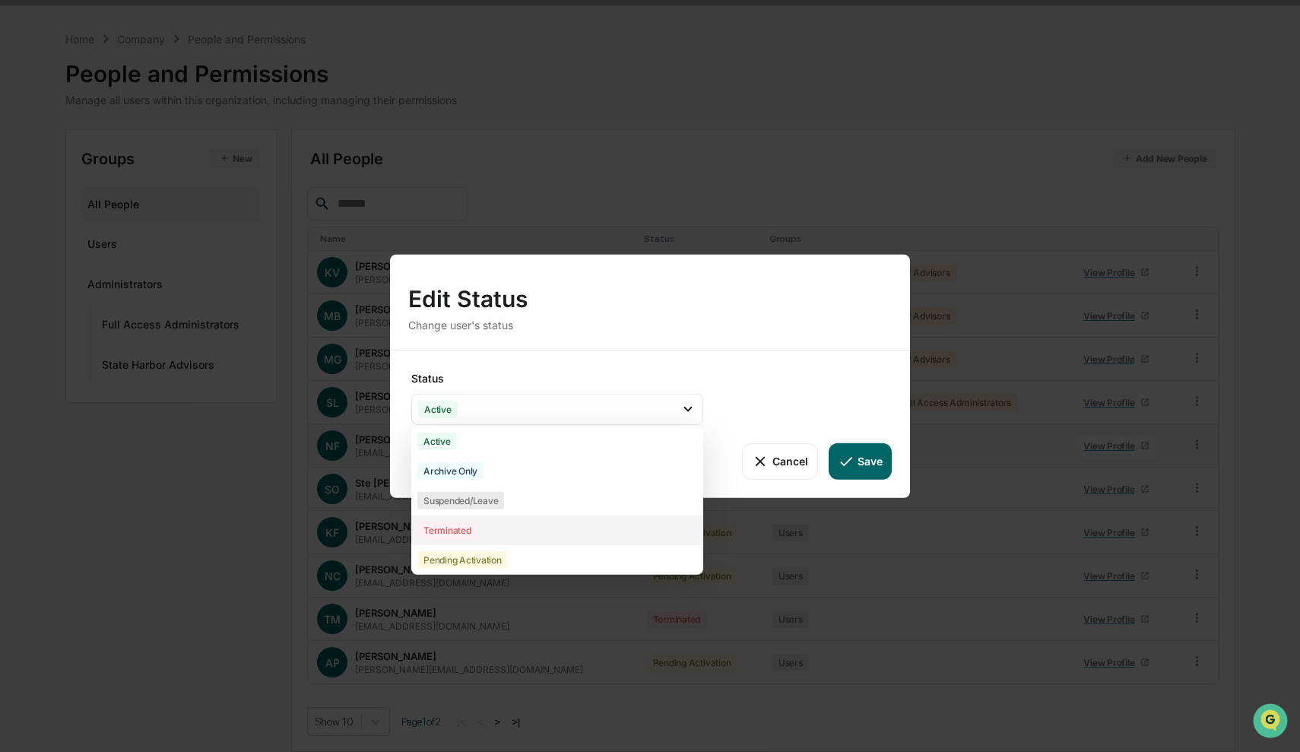
click at [468, 536] on div "Terminated" at bounding box center [447, 529] width 60 height 17
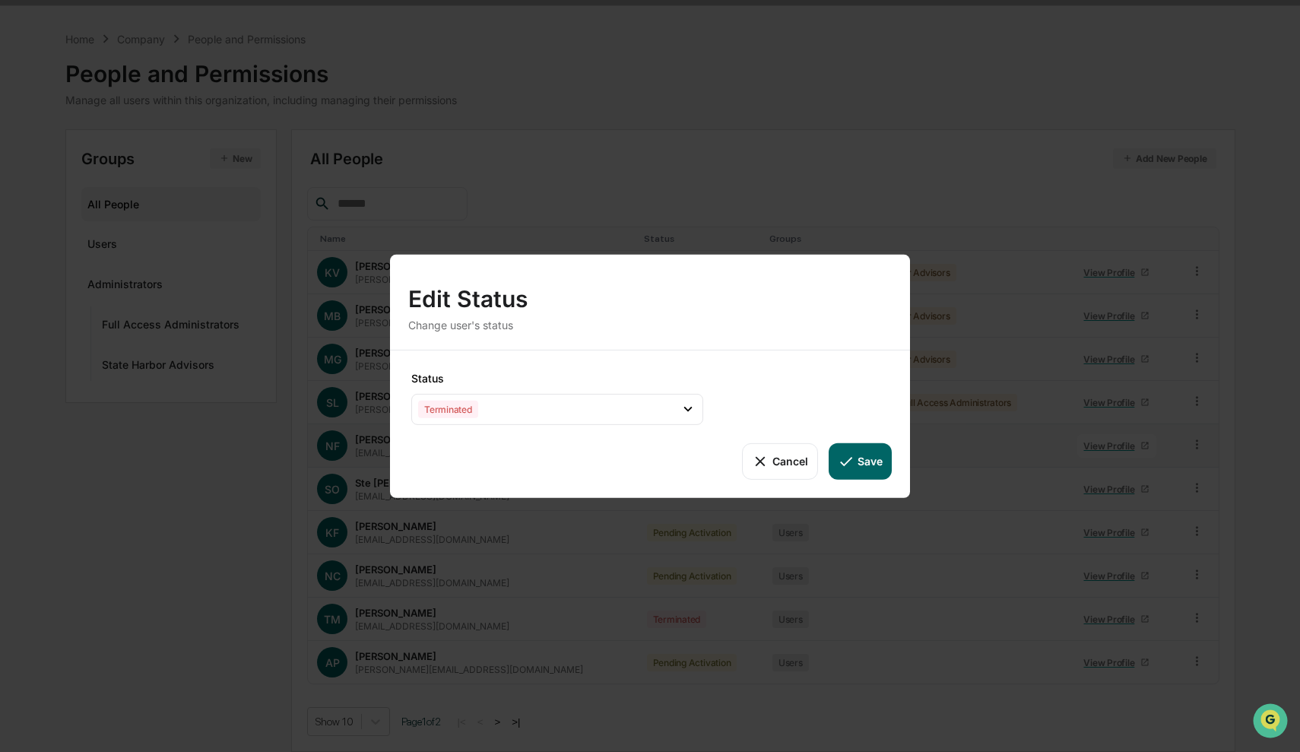
click at [871, 451] on button "Save" at bounding box center [860, 461] width 63 height 36
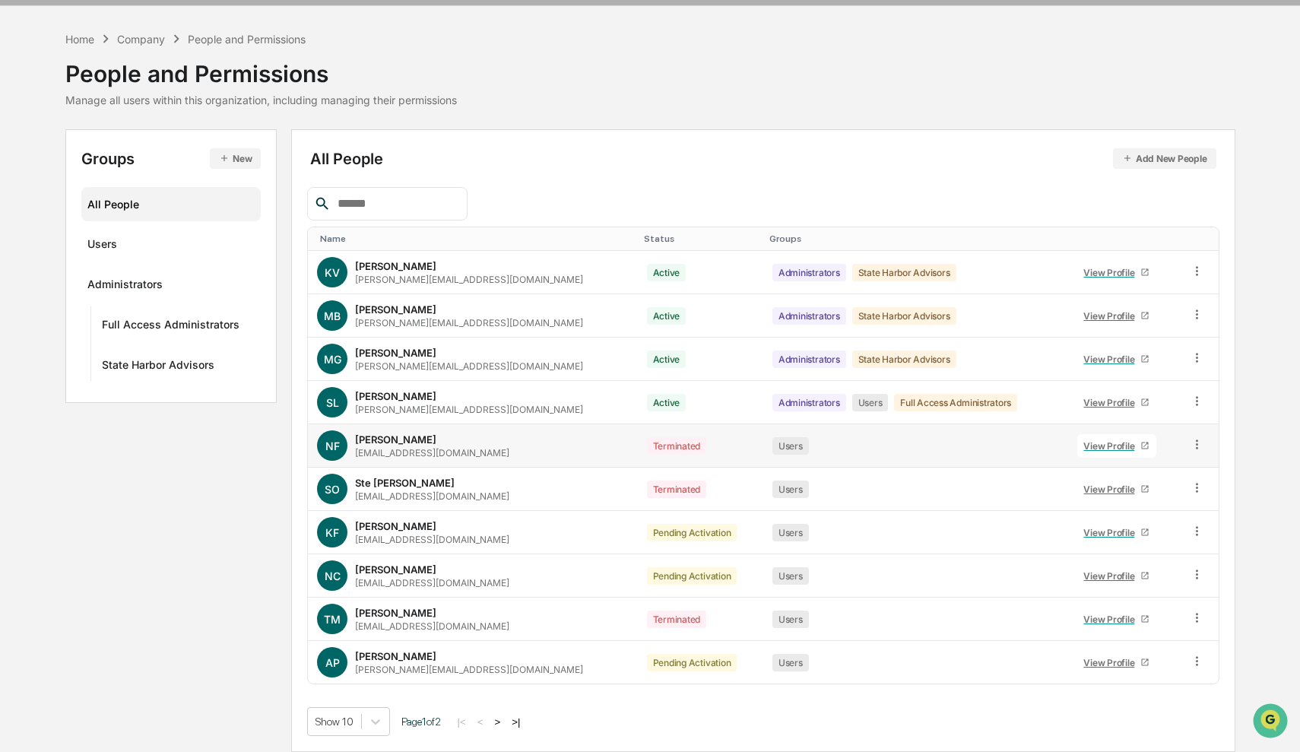
click at [1151, 160] on button "Add New People" at bounding box center [1164, 158] width 103 height 21
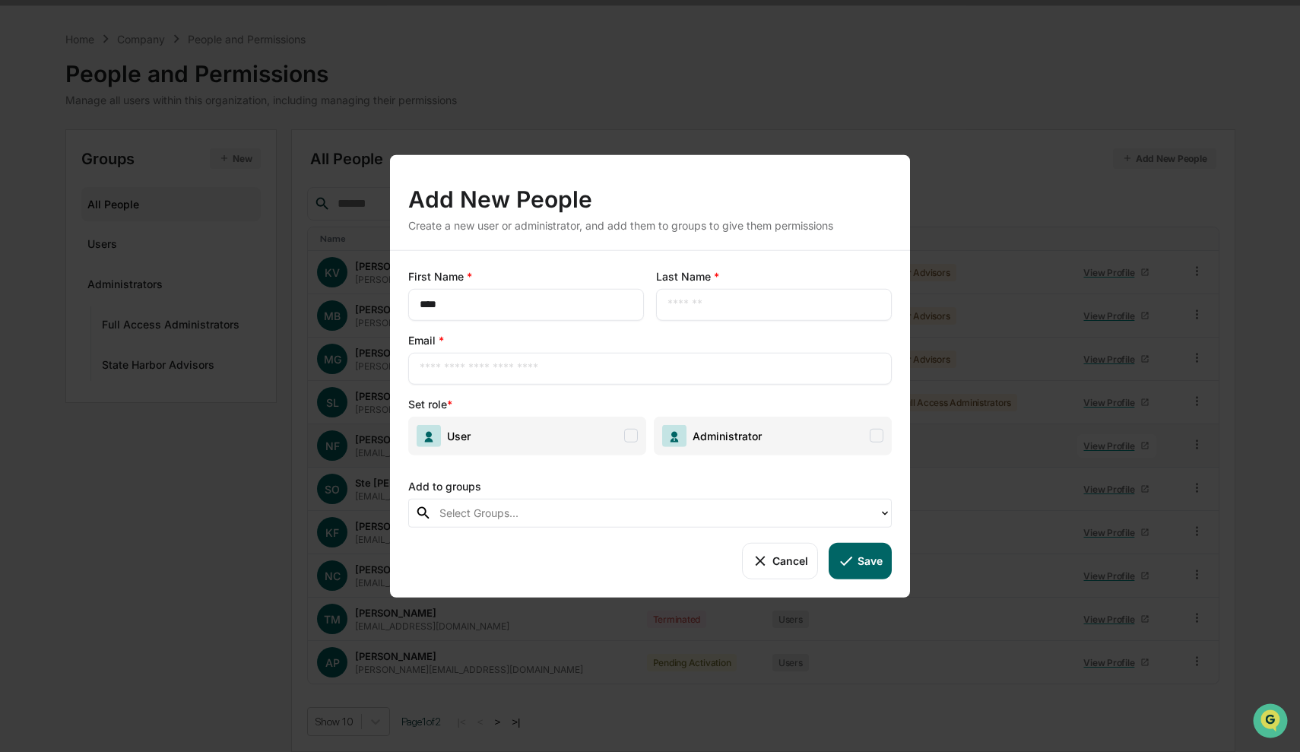
type input "****"
type input "**********"
click at [633, 436] on span at bounding box center [631, 436] width 14 height 14
click at [611, 520] on div at bounding box center [655, 512] width 432 height 17
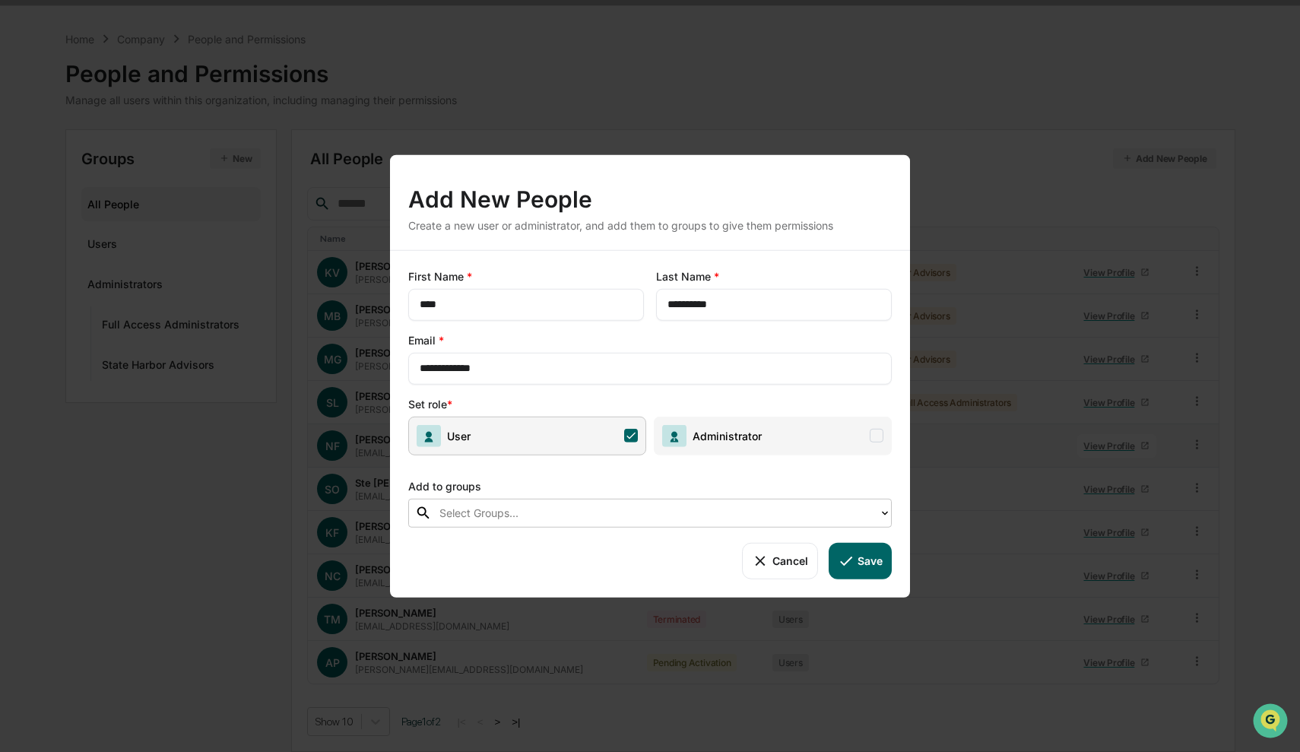
click at [611, 520] on div at bounding box center [655, 512] width 432 height 17
click at [861, 558] on button "Save" at bounding box center [860, 560] width 63 height 36
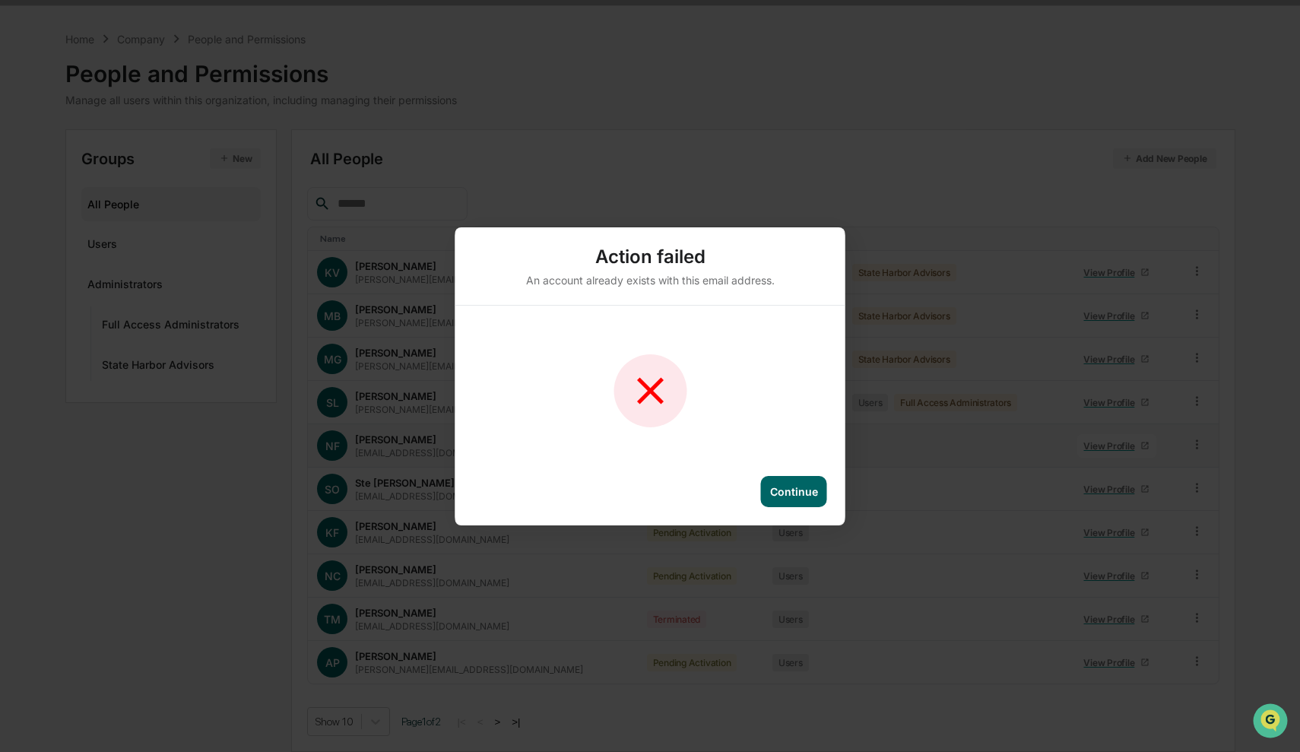
click at [786, 509] on div "Continue" at bounding box center [650, 500] width 390 height 49
click at [804, 496] on div "Continue" at bounding box center [794, 491] width 48 height 13
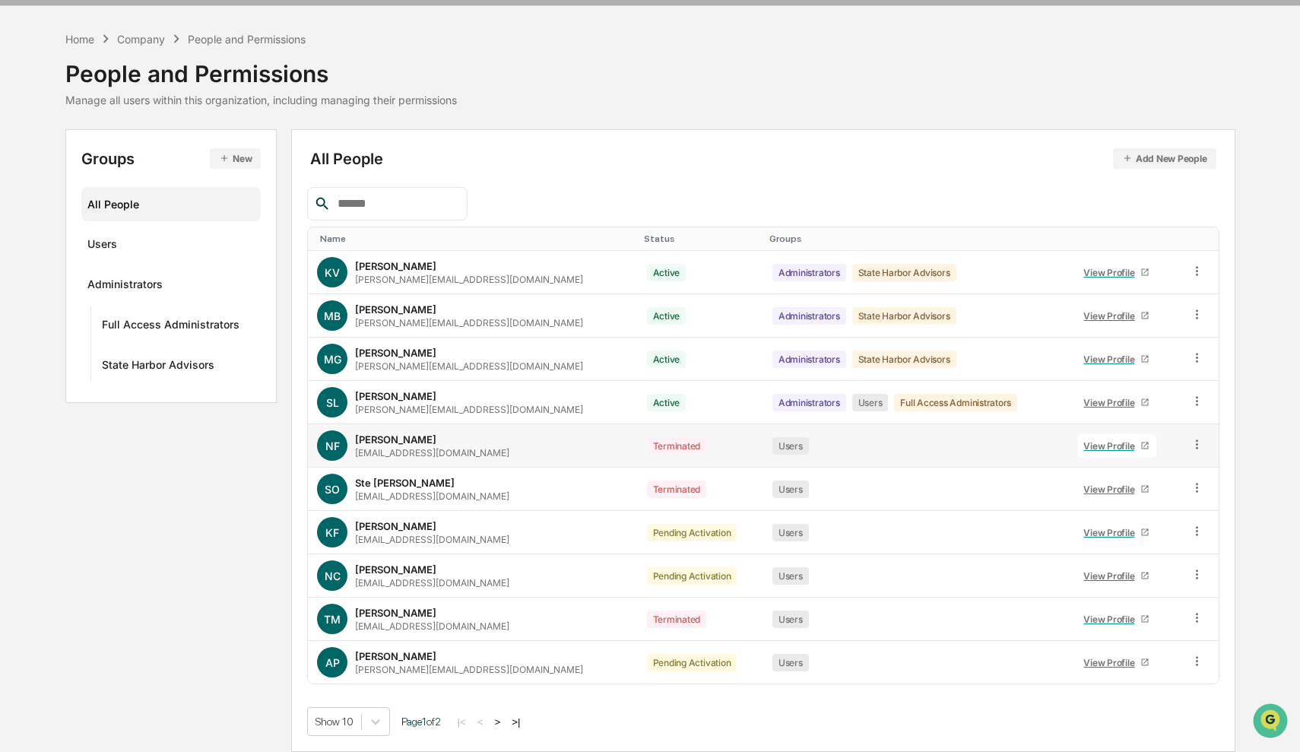
click at [1194, 443] on icon at bounding box center [1197, 444] width 14 height 14
click at [1147, 493] on div "Change Status" at bounding box center [1126, 499] width 131 height 18
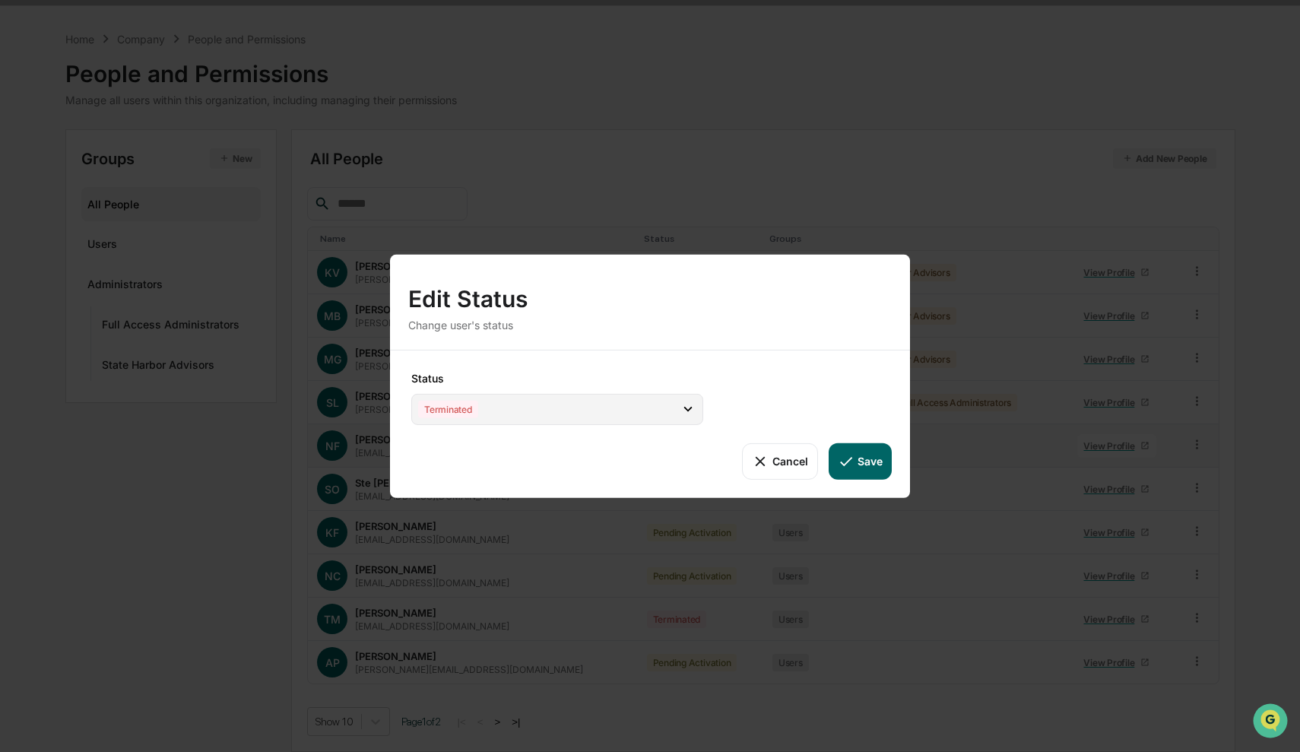
click at [619, 404] on div "Terminated" at bounding box center [557, 408] width 292 height 31
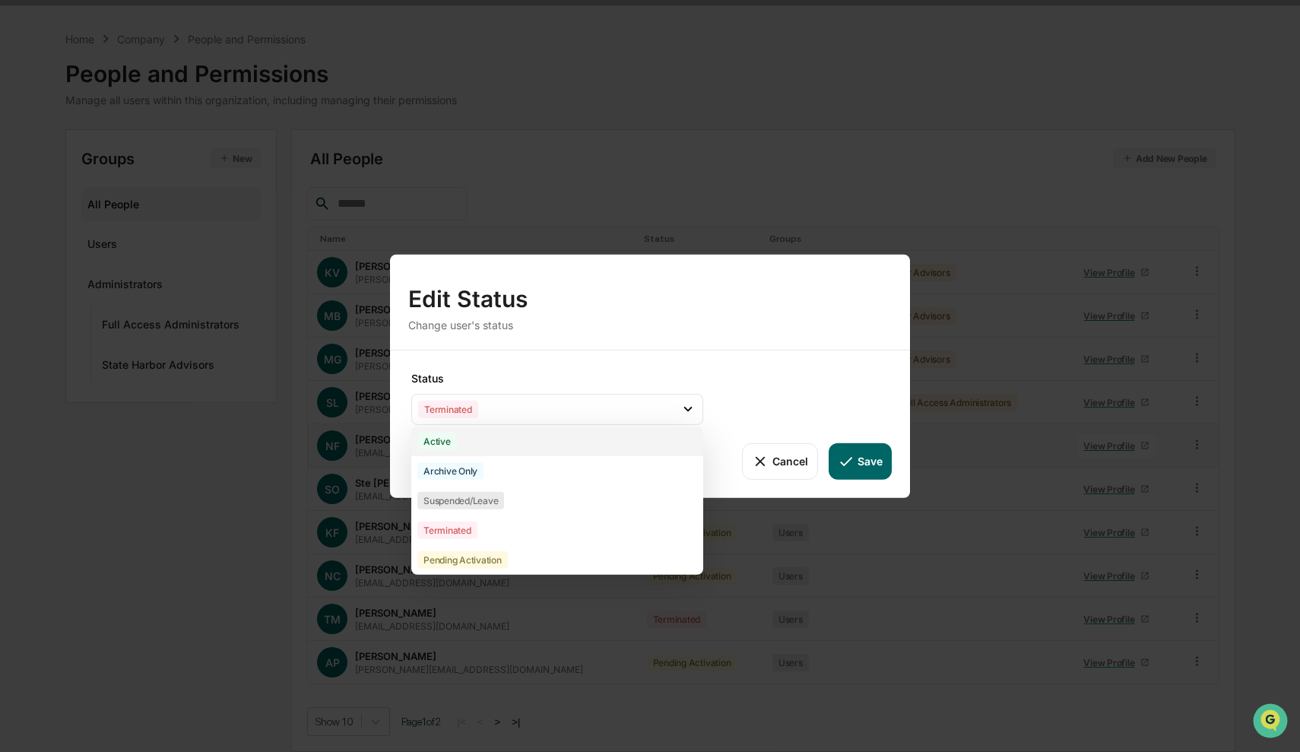
click at [524, 448] on div "Active" at bounding box center [557, 441] width 292 height 30
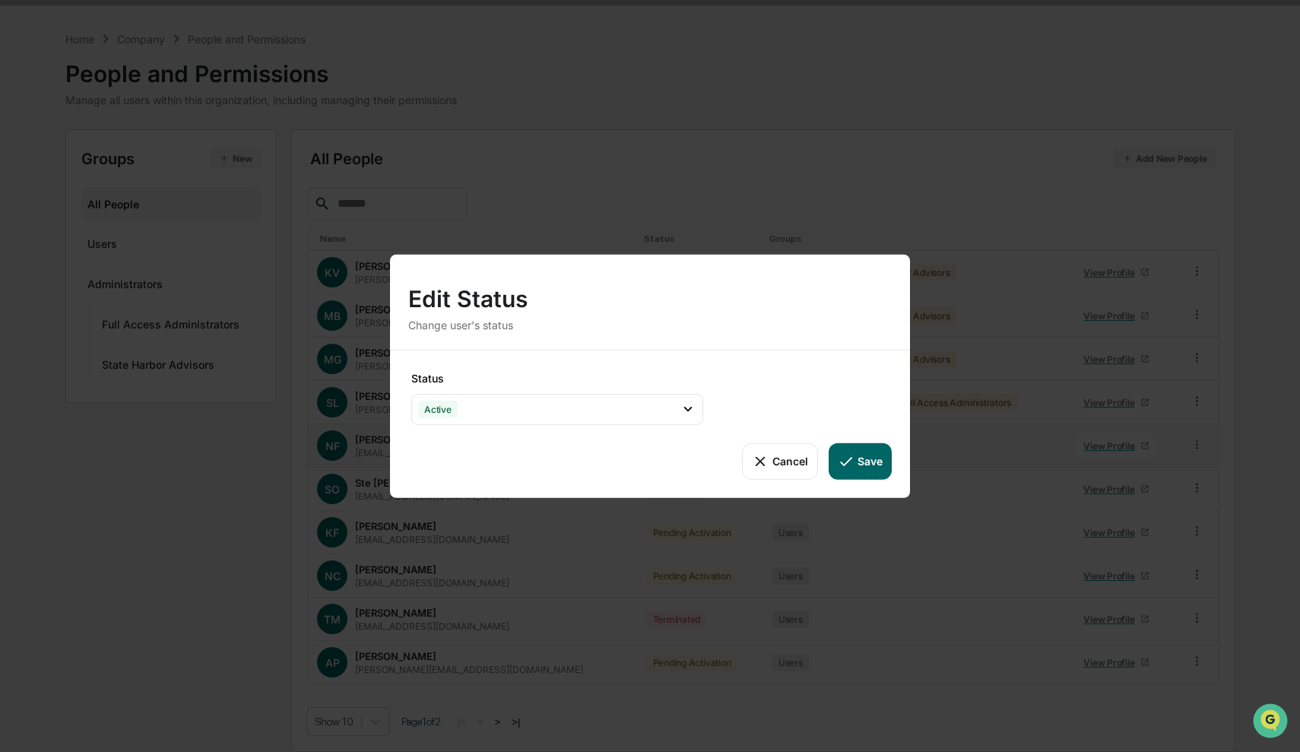
click at [864, 471] on button "Save" at bounding box center [860, 461] width 63 height 36
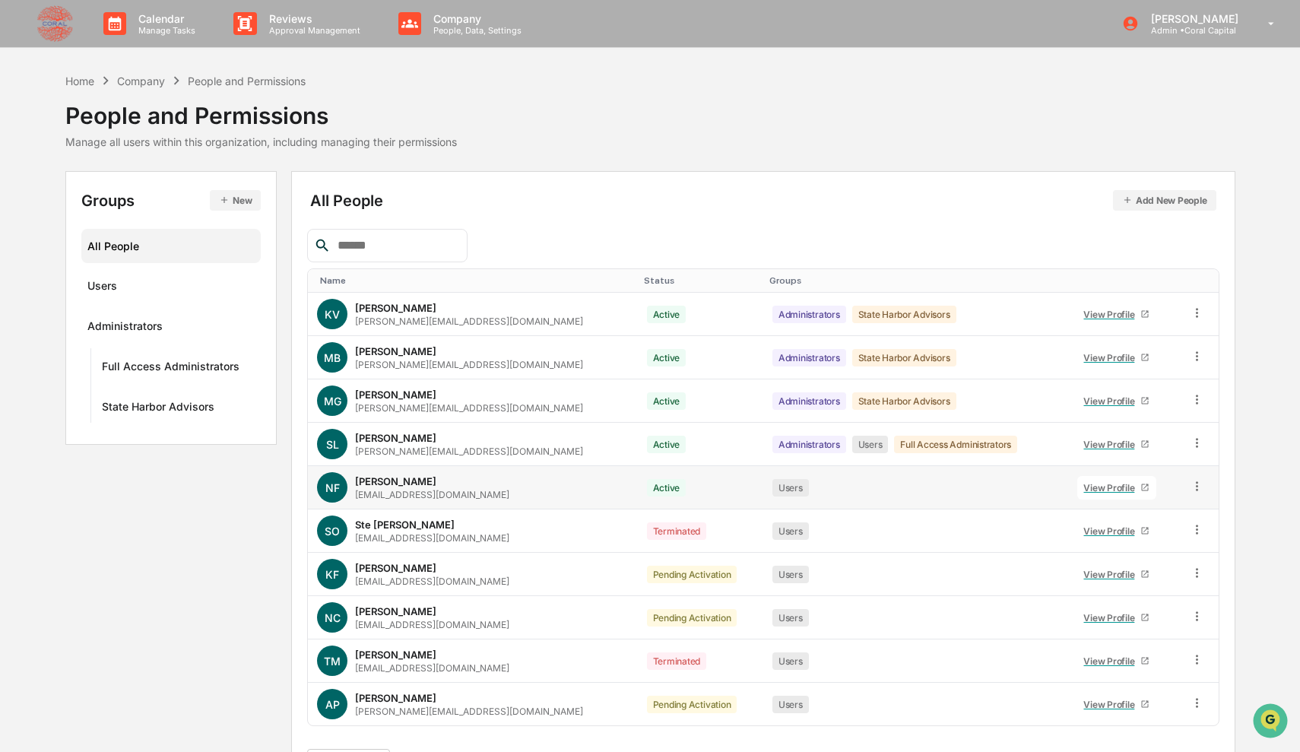
scroll to position [0, 0]
click at [1264, 30] on icon at bounding box center [1271, 24] width 27 height 14
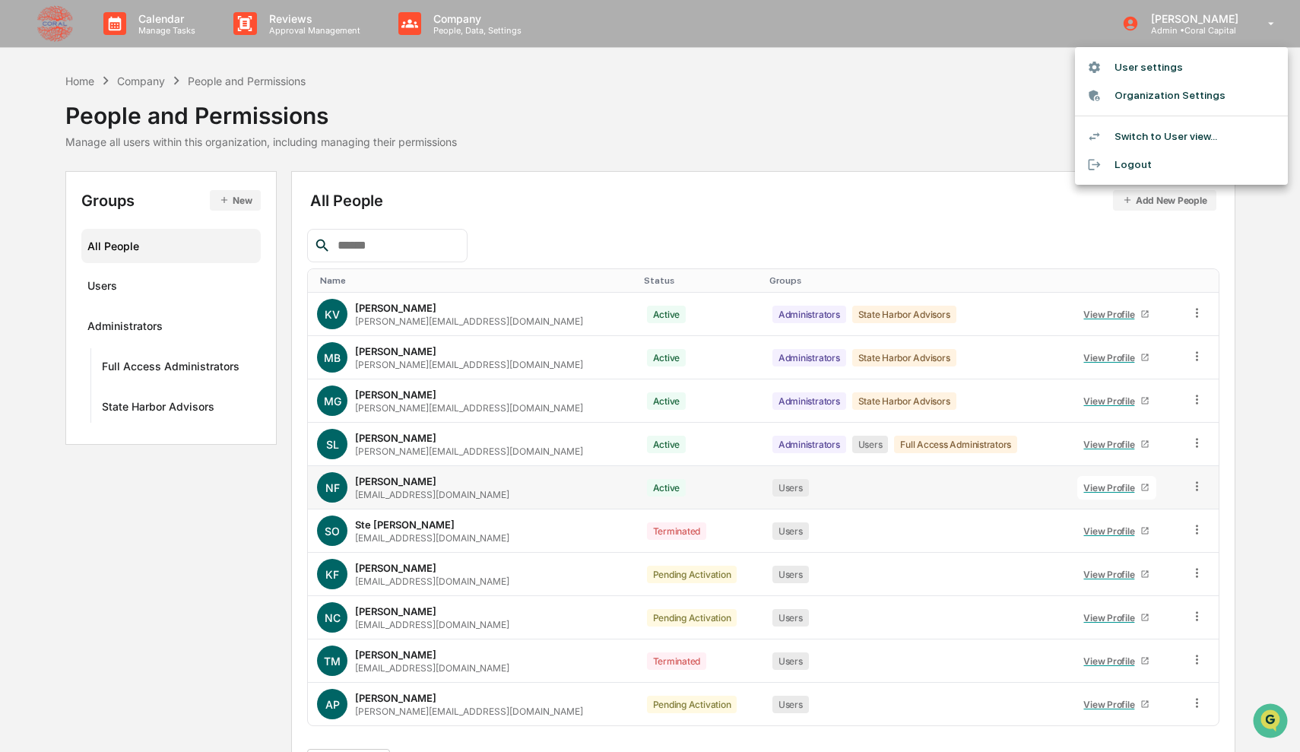
click at [1159, 141] on li "Switch to User view..." at bounding box center [1181, 136] width 213 height 28
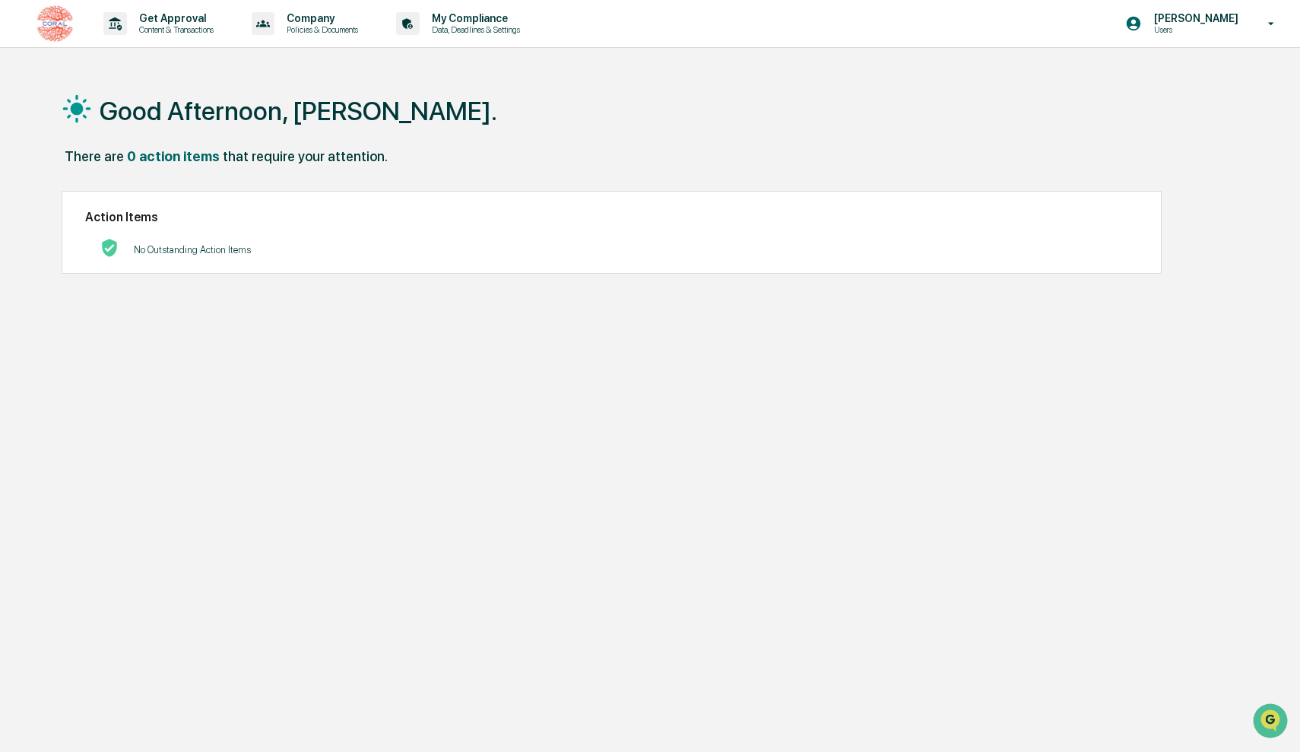
click at [738, 122] on div "Good Afternoon, [PERSON_NAME]." at bounding box center [647, 110] width 1170 height 76
click at [1255, 28] on div "Sam Lannaghan Users" at bounding box center [1205, 23] width 190 height 47
click at [980, 95] on div at bounding box center [650, 376] width 1300 height 752
click at [481, 26] on p "Data, Deadlines & Settings" at bounding box center [474, 29] width 108 height 11
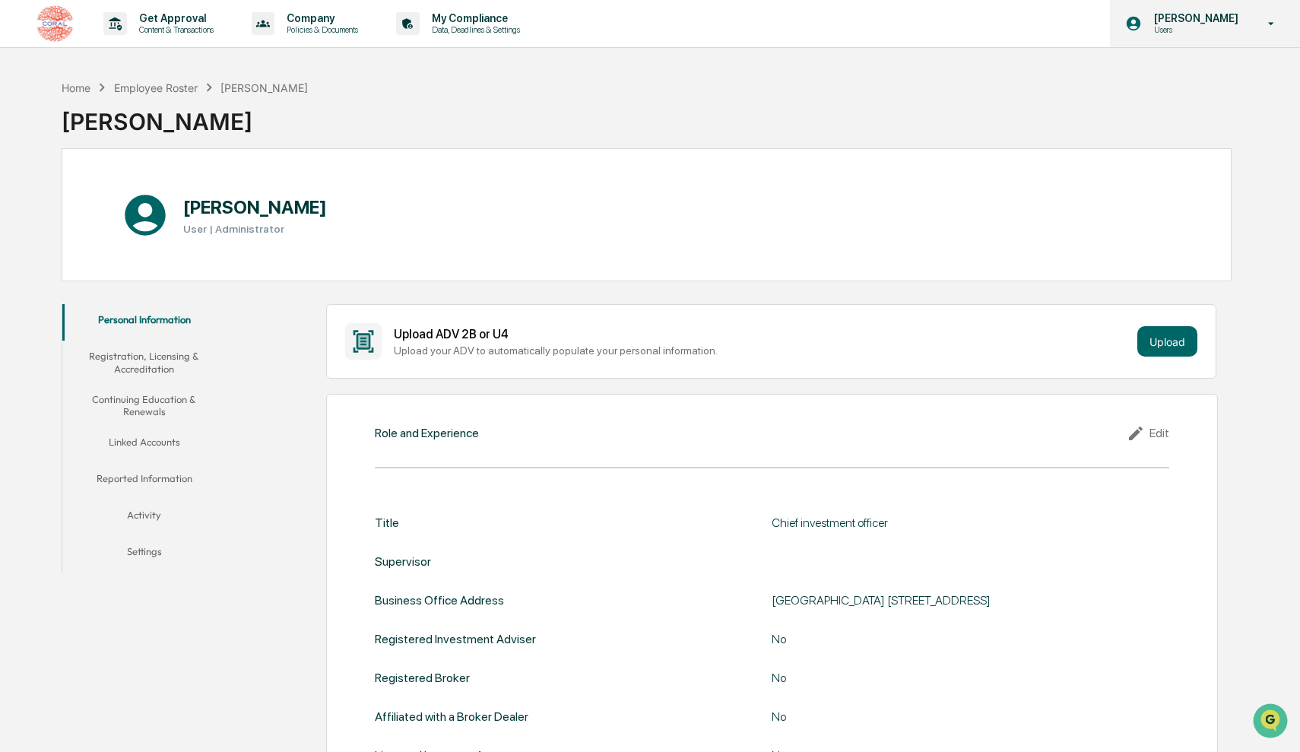
click at [1187, 27] on p "Users" at bounding box center [1194, 29] width 104 height 11
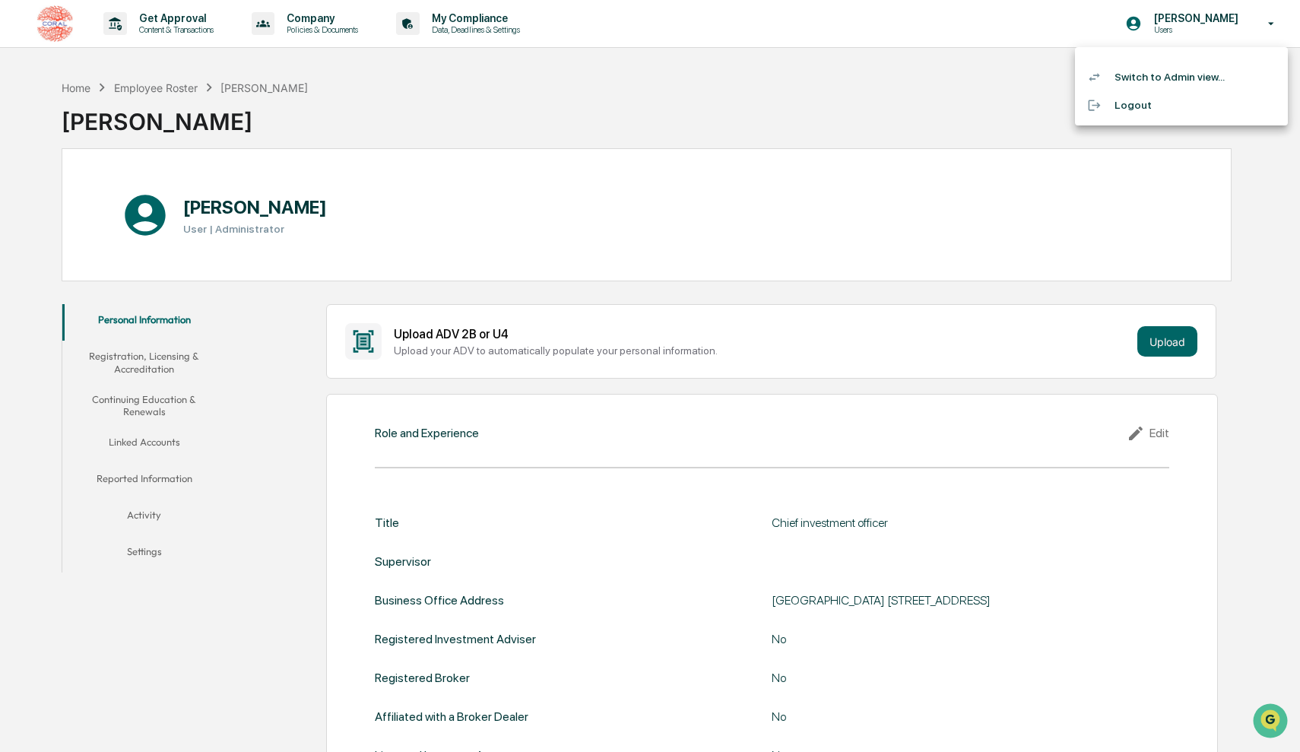
click at [1174, 83] on li "Switch to Admin view..." at bounding box center [1181, 77] width 213 height 28
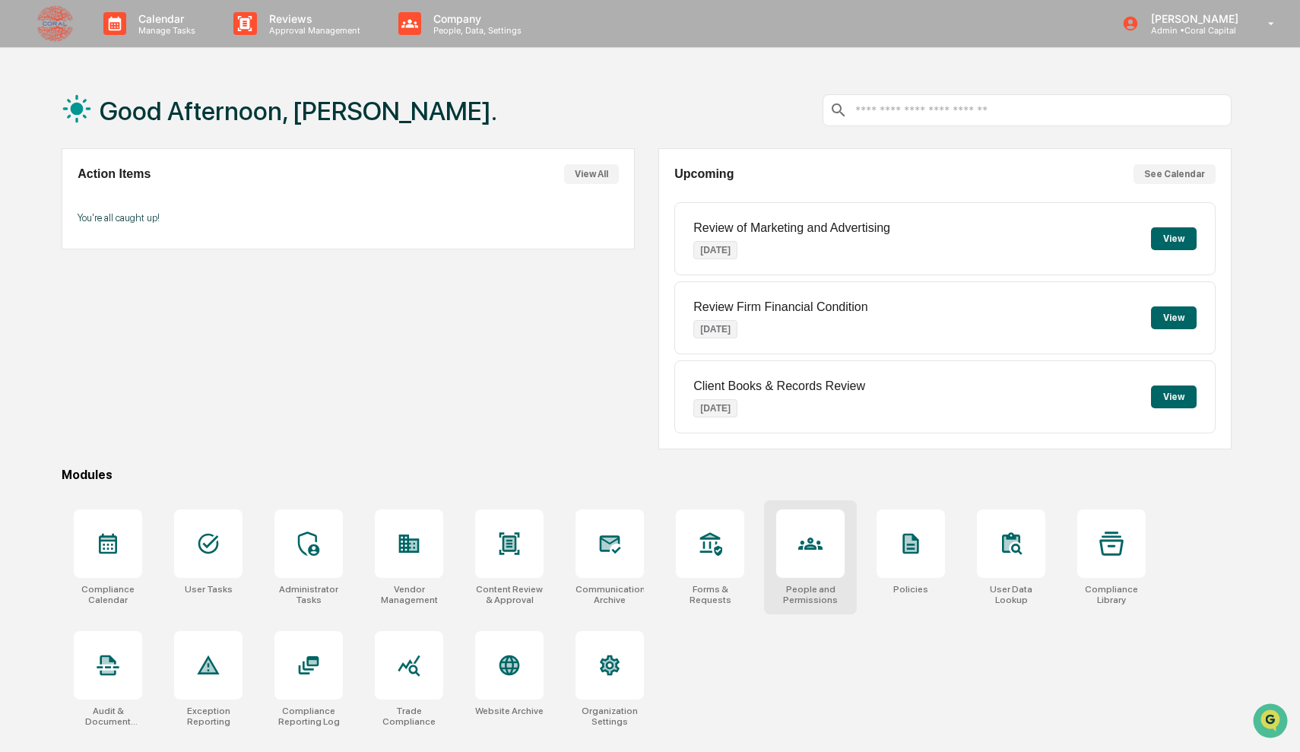
click at [804, 556] on div at bounding box center [810, 543] width 24 height 24
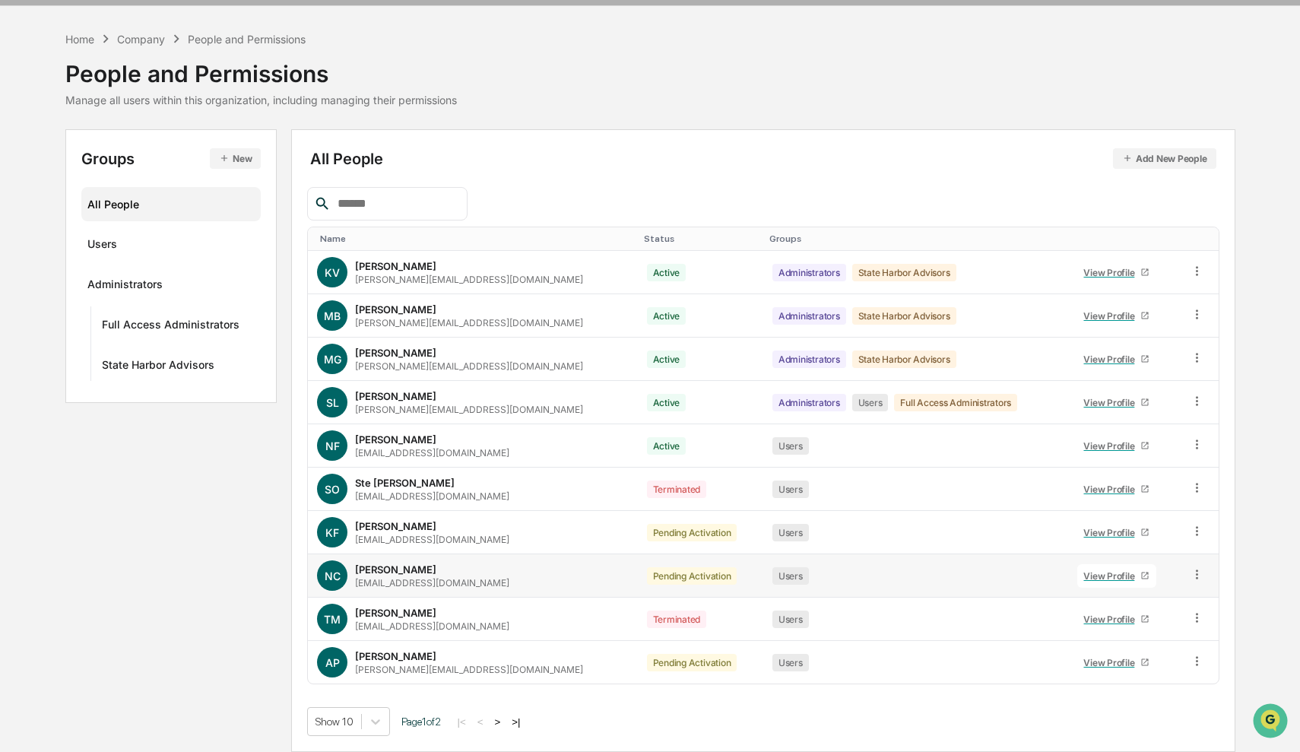
scroll to position [42, 0]
click at [1088, 573] on div "View Profile" at bounding box center [1112, 575] width 57 height 11
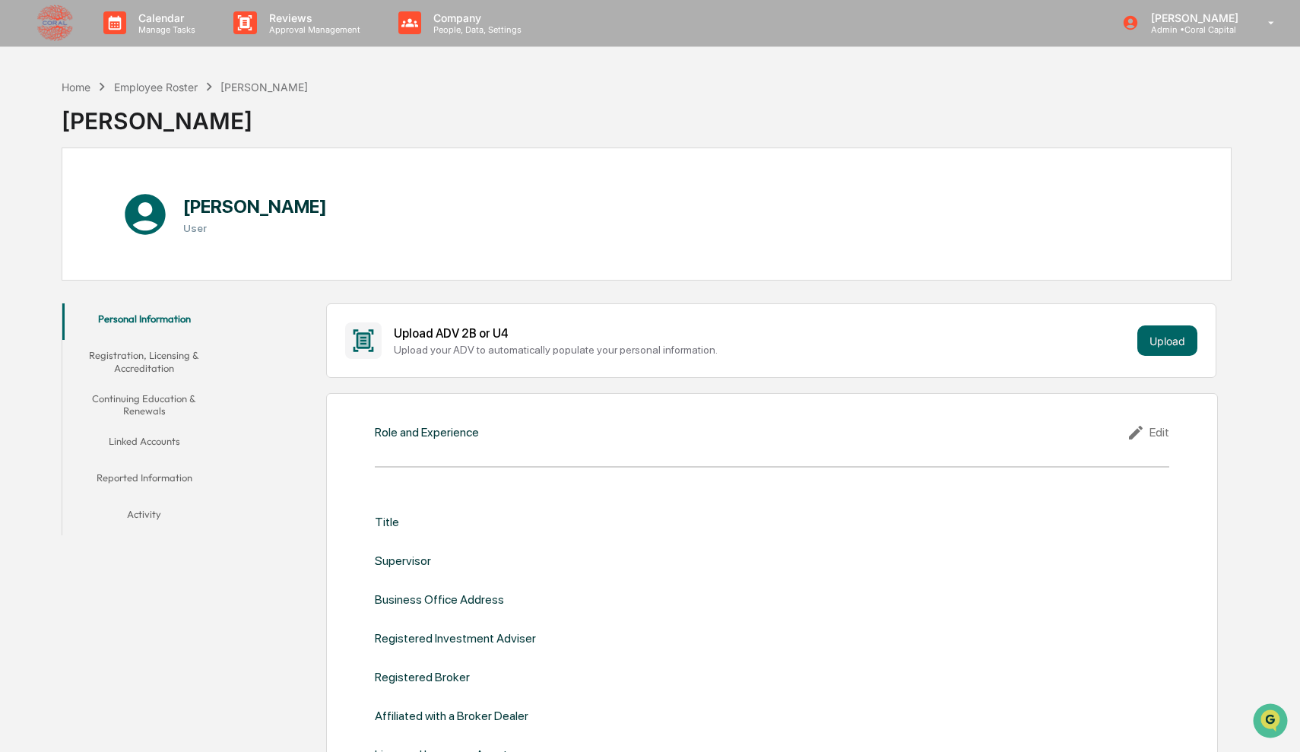
scroll to position [64, 0]
click at [1232, 43] on div "[PERSON_NAME] Admin • Coral Capital" at bounding box center [1203, 23] width 193 height 47
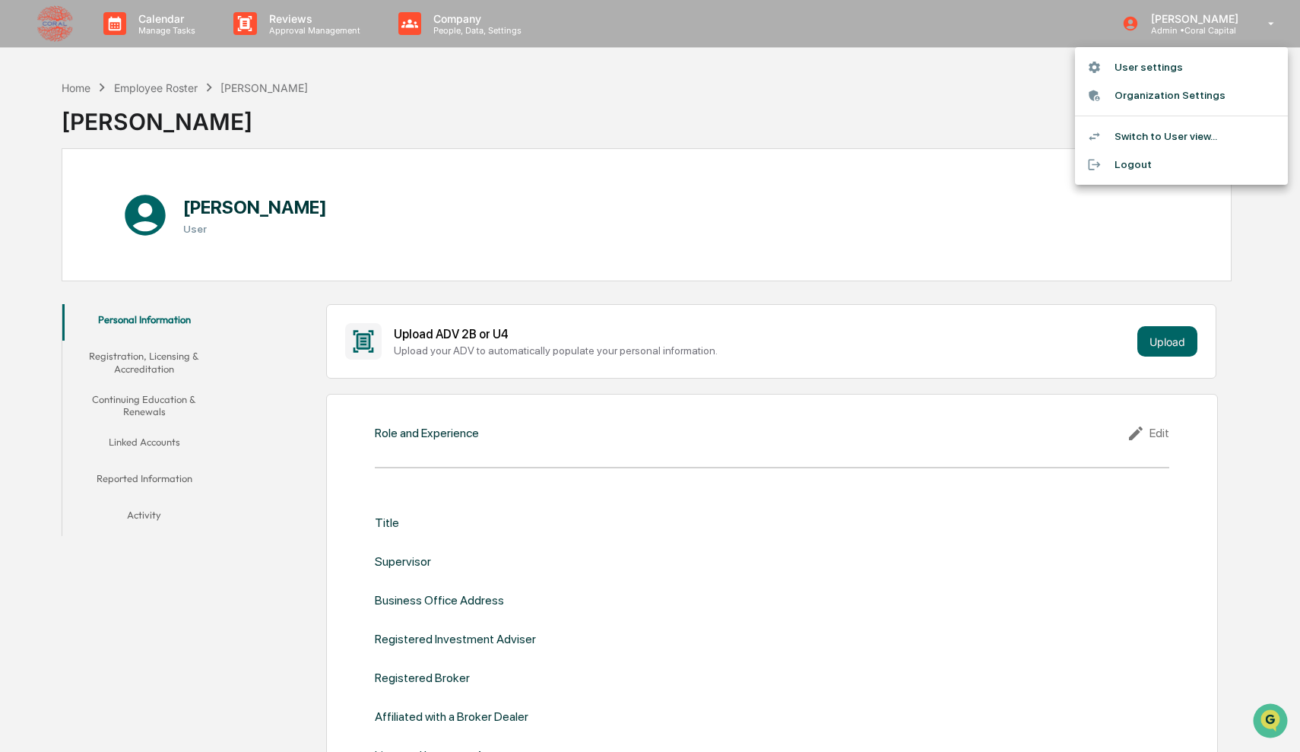
click at [1167, 137] on li "Switch to User view..." at bounding box center [1181, 136] width 213 height 28
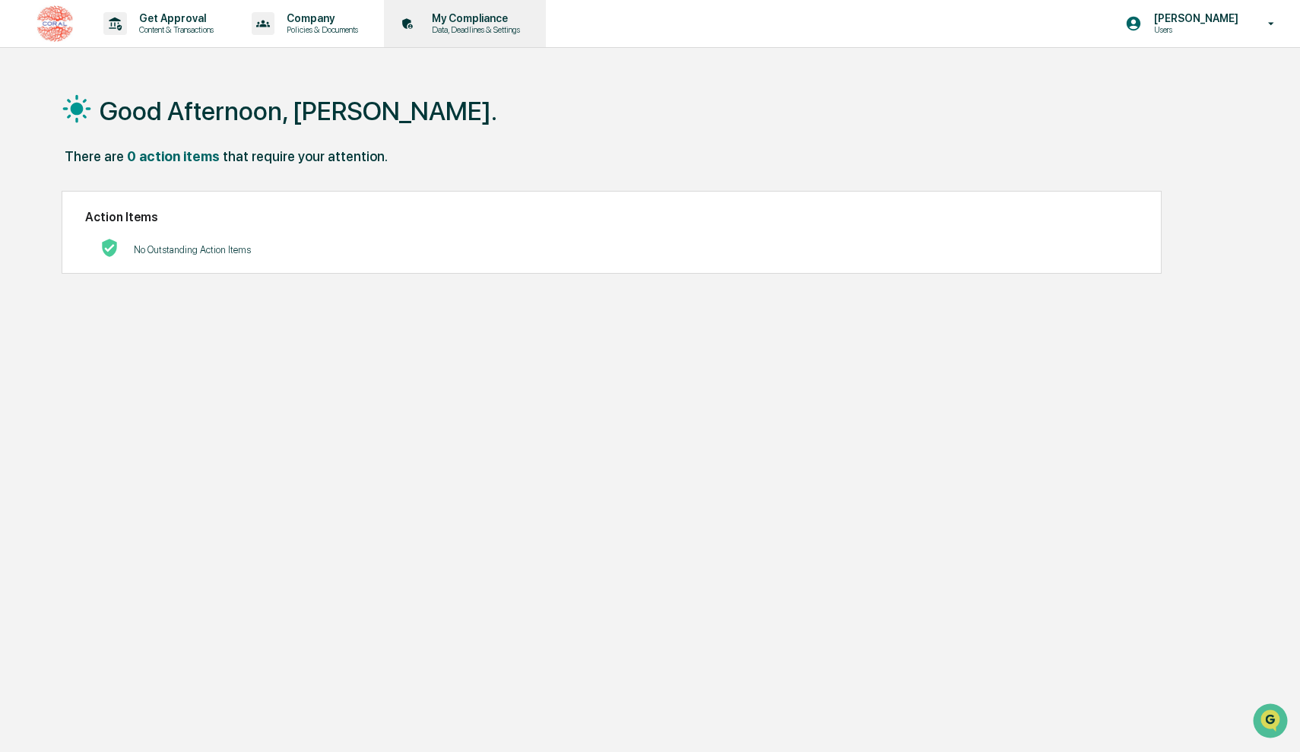
click at [474, 23] on p "My Compliance" at bounding box center [474, 18] width 108 height 12
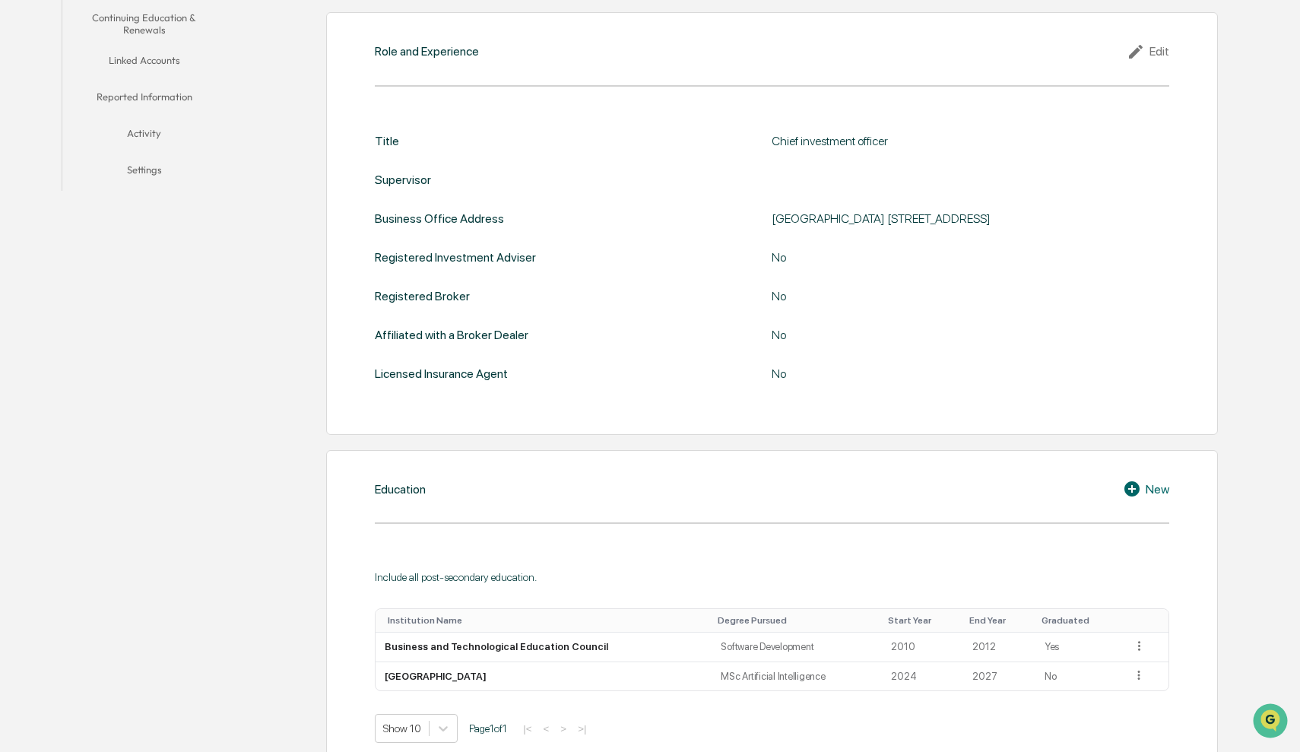
scroll to position [379, 0]
drag, startPoint x: 1085, startPoint y: 222, endPoint x: 744, endPoint y: 229, distance: 340.7
click at [744, 229] on div "Title Chief investment officer Supervisor Business Office Address [STREET_ADDRE…" at bounding box center [772, 260] width 794 height 247
click at [921, 239] on div "Title Chief investment officer Supervisor Business Office Address [STREET_ADDRE…" at bounding box center [772, 260] width 794 height 247
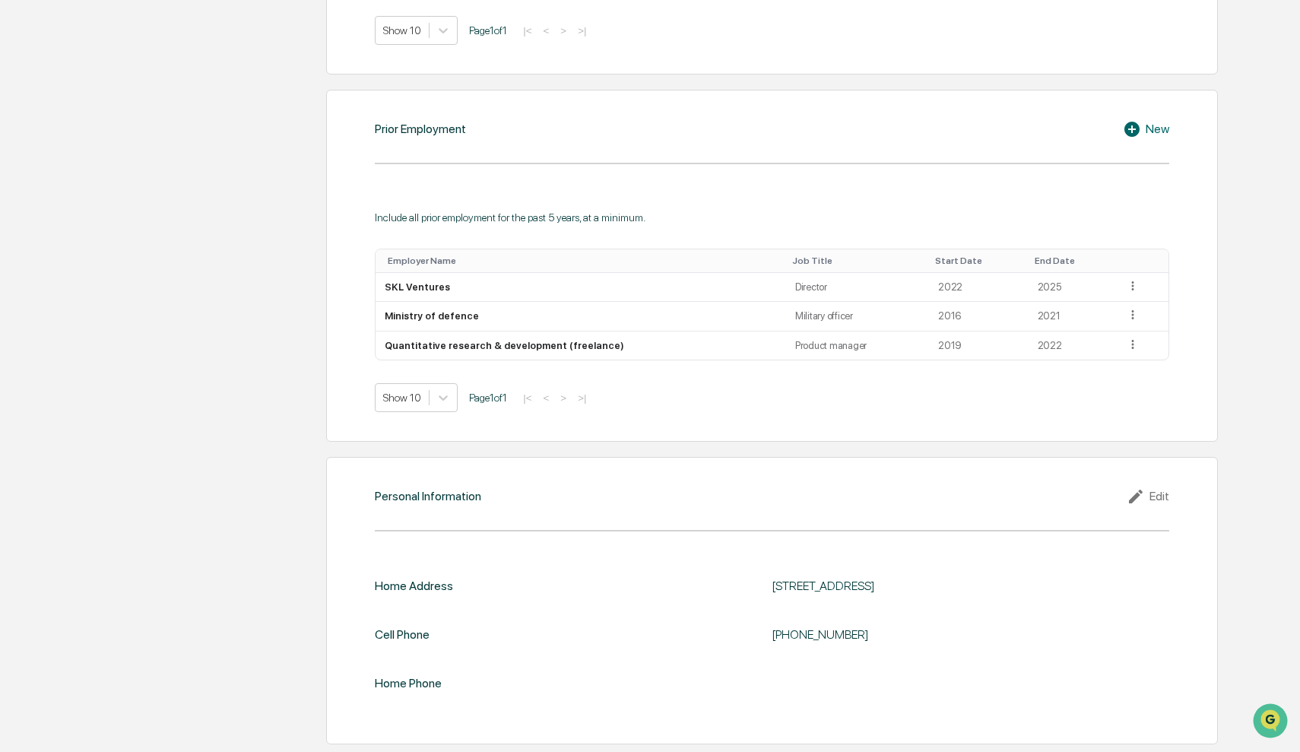
scroll to position [1092, 0]
drag, startPoint x: 863, startPoint y: 618, endPoint x: 735, endPoint y: 618, distance: 128.5
click at [735, 618] on div "Cell Phone [PHONE_NUMBER]" at bounding box center [772, 634] width 794 height 34
click at [765, 617] on div "Cell Phone [PHONE_NUMBER]" at bounding box center [772, 634] width 794 height 34
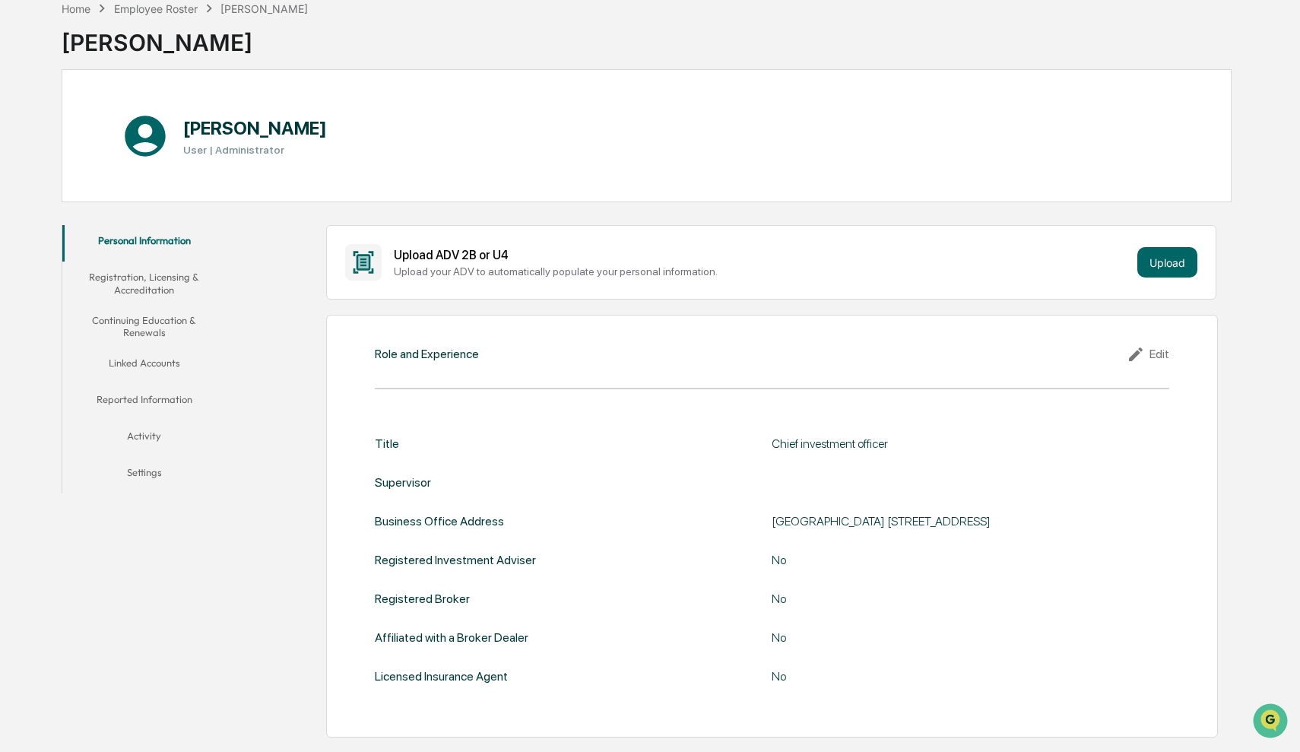
scroll to position [80, 0]
drag, startPoint x: 1012, startPoint y: 520, endPoint x: 998, endPoint y: 519, distance: 14.5
click at [998, 519] on div "[GEOGRAPHIC_DATA] [STREET_ADDRESS]" at bounding box center [962, 520] width 380 height 14
click at [1068, 547] on div "Title Chief investment officer Supervisor Business Office Address [STREET_ADDRE…" at bounding box center [772, 559] width 794 height 247
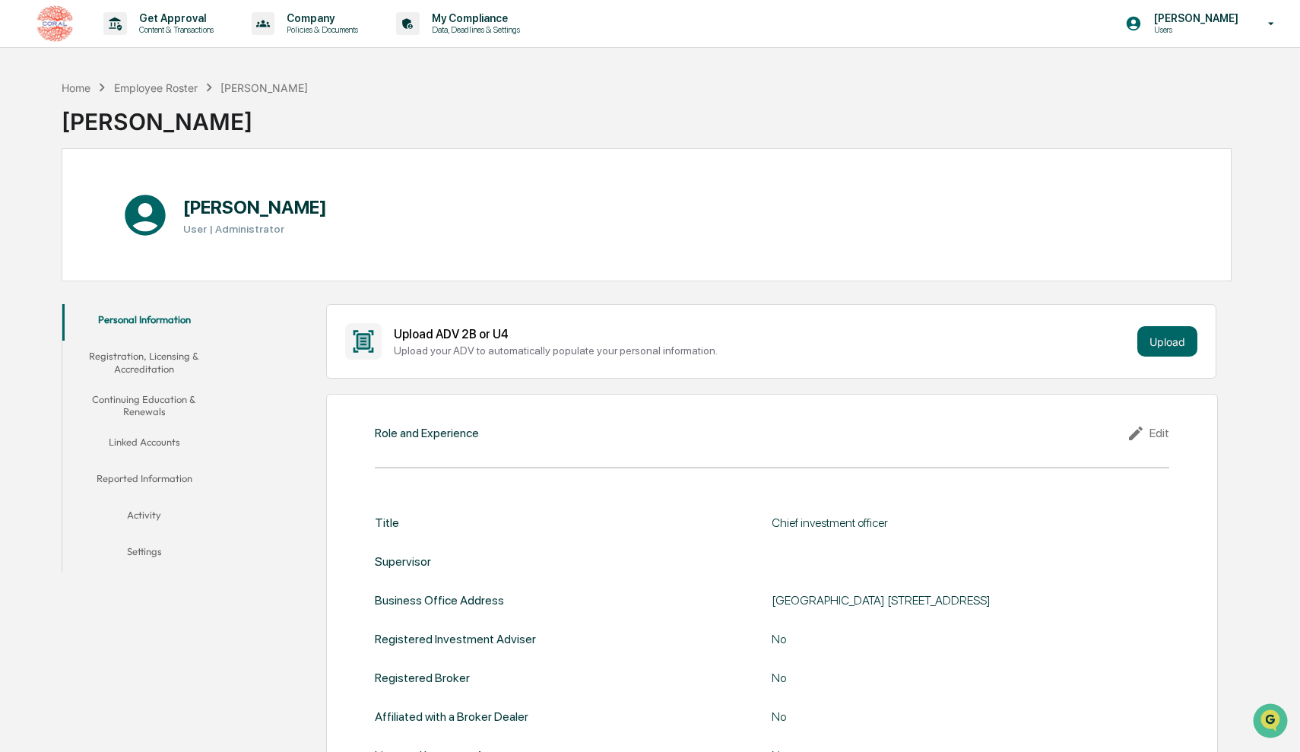
scroll to position [0, 0]
click at [150, 363] on button "Registration, Licensing & Accreditation" at bounding box center [143, 362] width 163 height 43
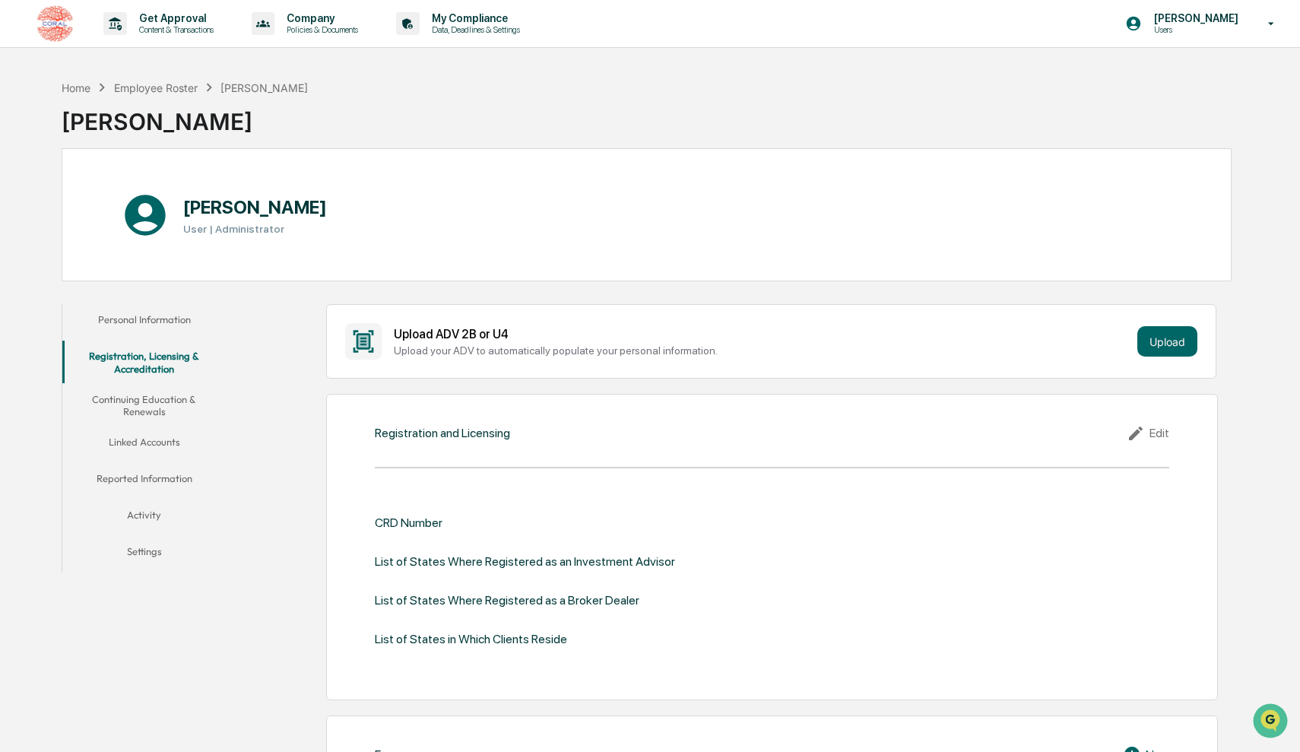
click at [161, 414] on button "Continuing Education & Renewals" at bounding box center [143, 405] width 163 height 43
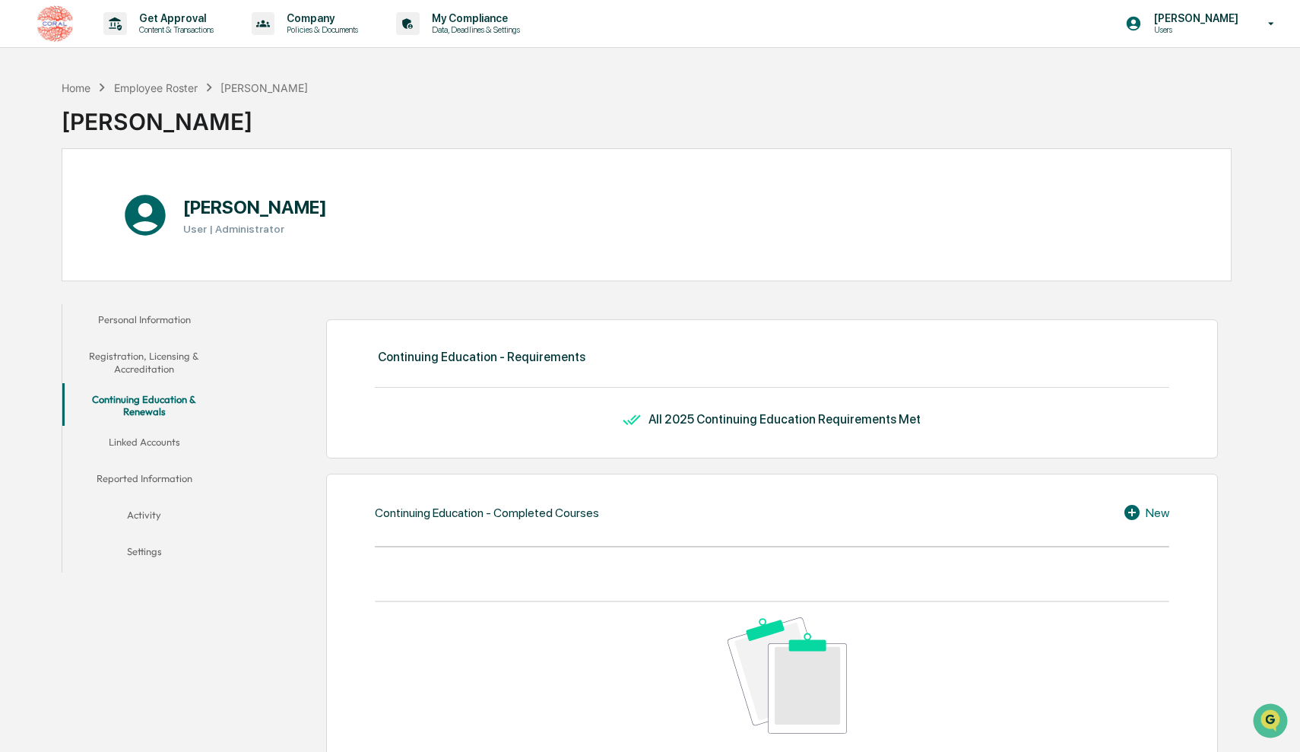
click at [163, 443] on button "Linked Accounts" at bounding box center [143, 445] width 163 height 36
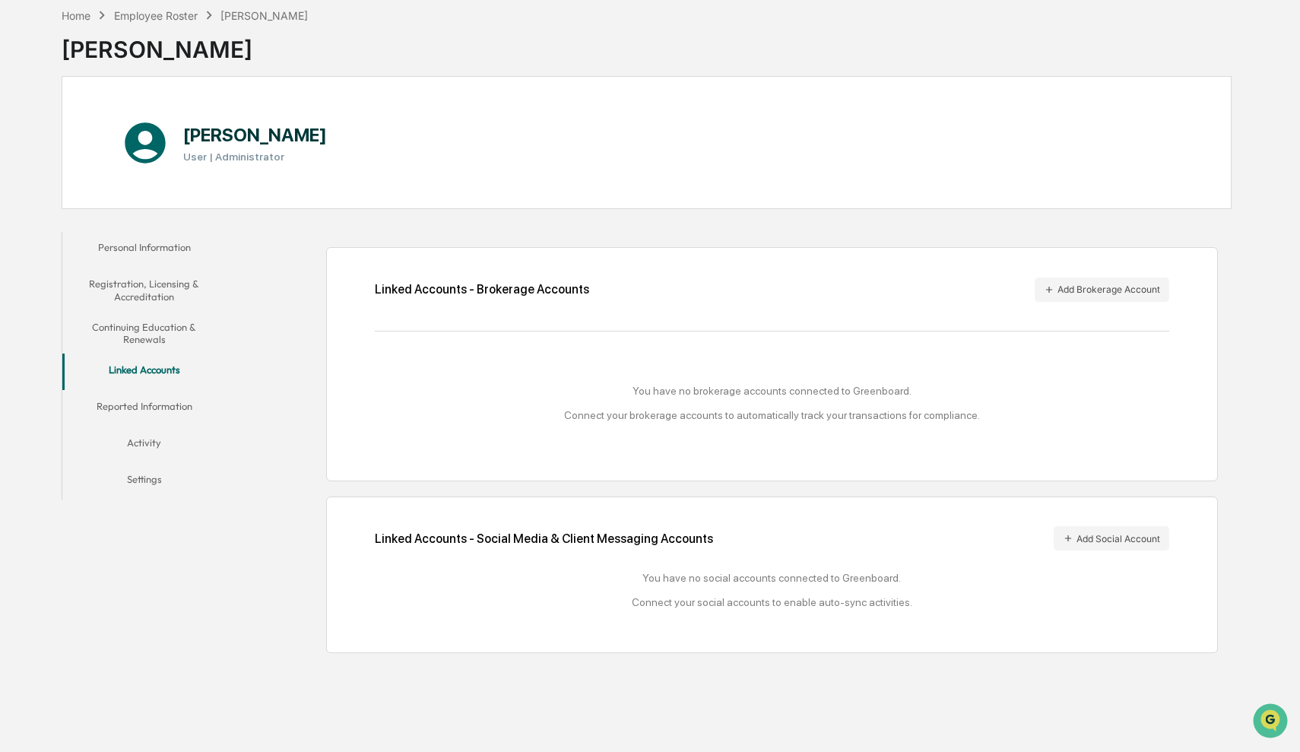
scroll to position [87, 0]
click at [1144, 529] on button "Add Social Account" at bounding box center [1112, 538] width 116 height 24
click at [1067, 533] on icon at bounding box center [1068, 538] width 11 height 11
click at [185, 391] on button "Reported Information" at bounding box center [143, 409] width 163 height 36
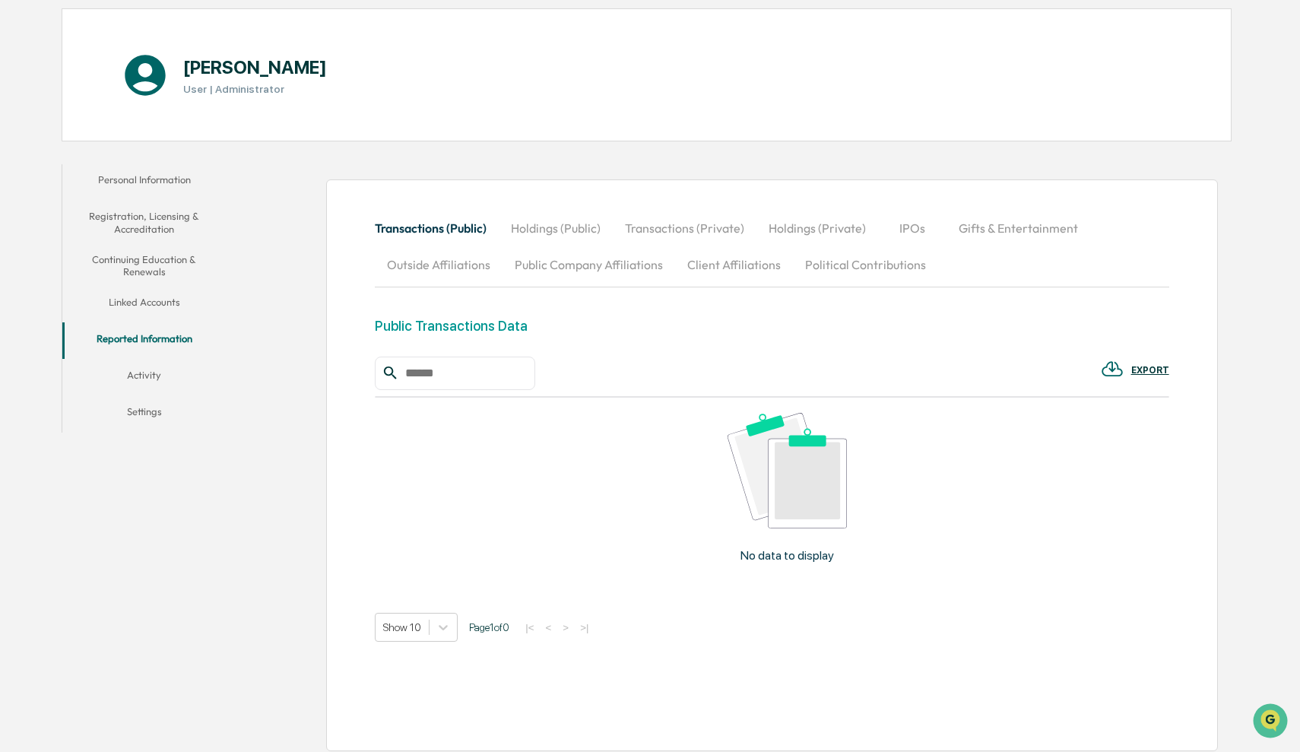
scroll to position [143, 0]
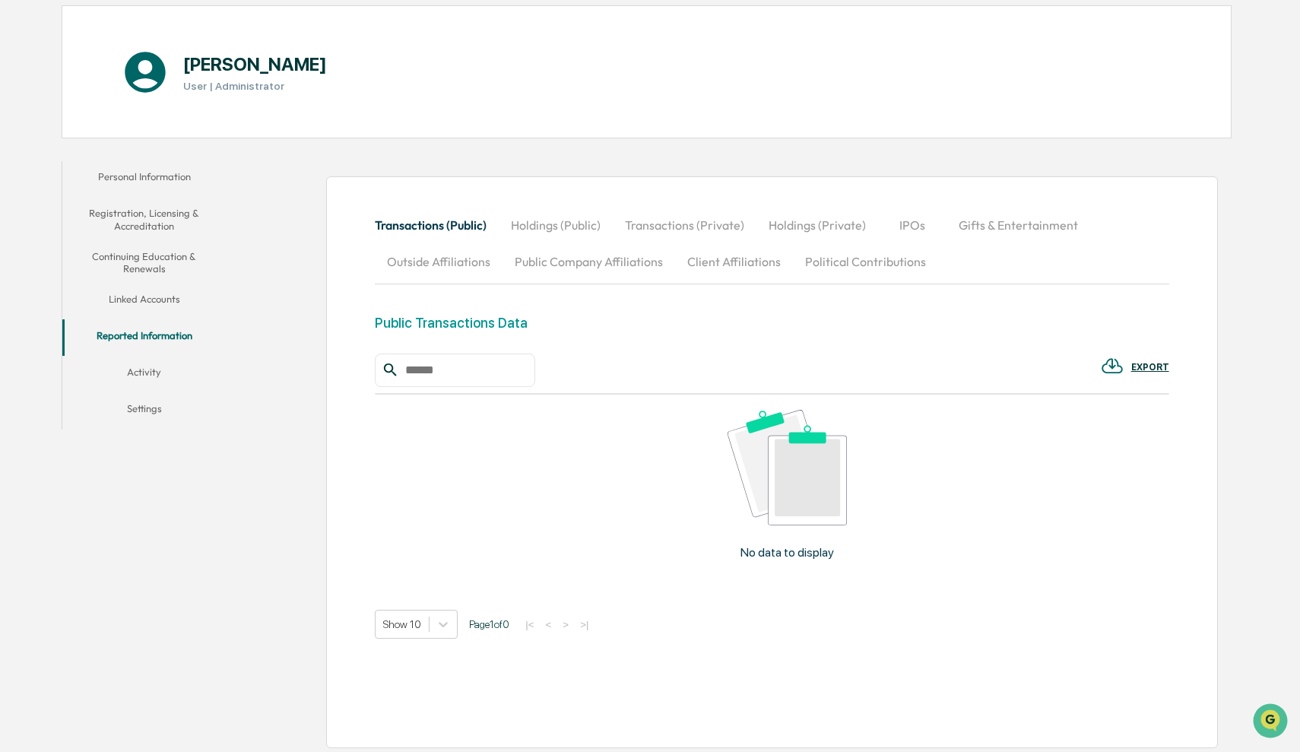
click at [824, 221] on button "Holdings (Private)" at bounding box center [818, 225] width 122 height 36
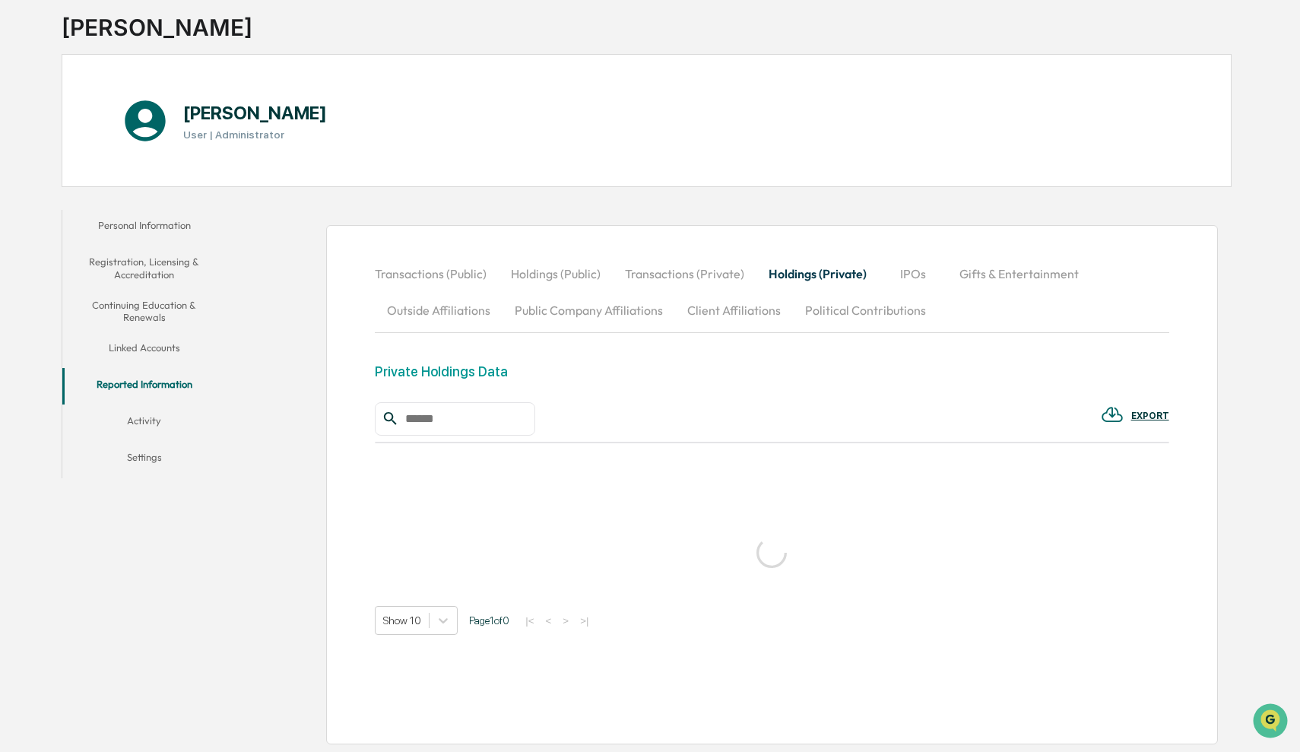
scroll to position [87, 0]
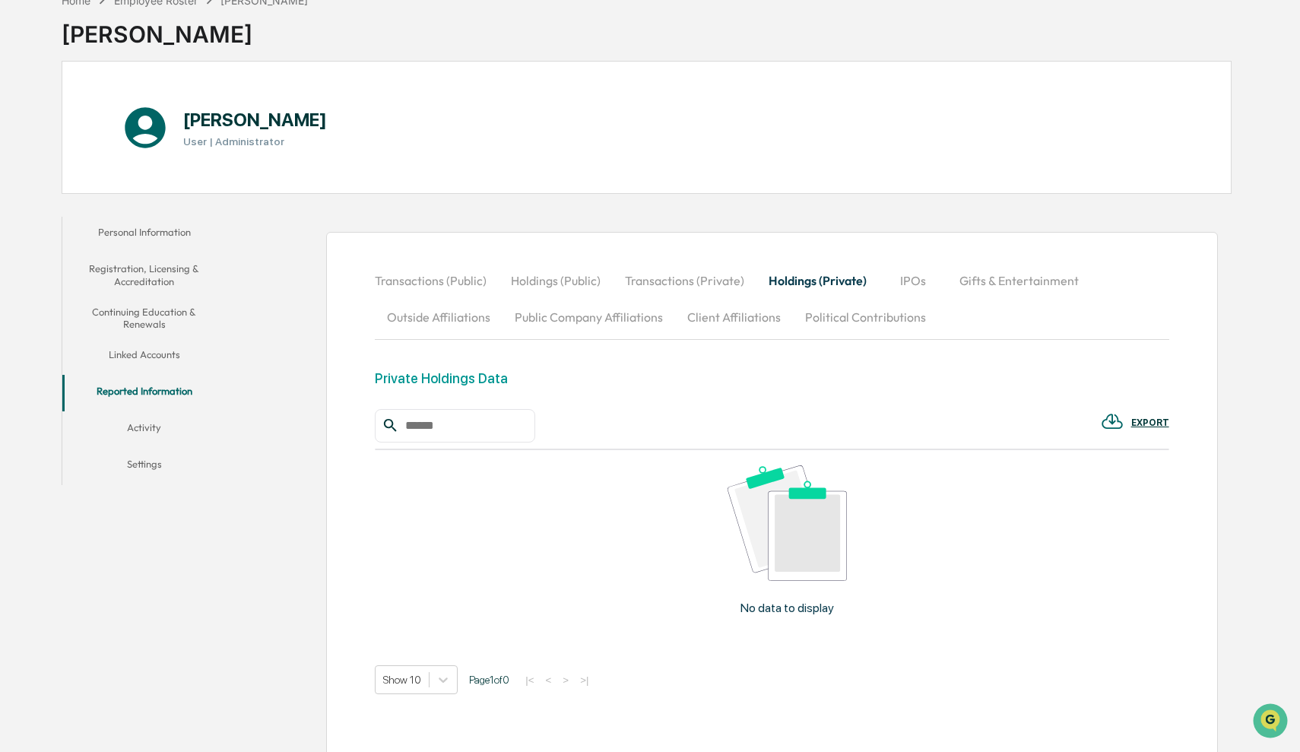
click at [694, 285] on button "Transactions (Private)" at bounding box center [685, 280] width 144 height 36
click at [922, 281] on button "IPOs" at bounding box center [912, 280] width 68 height 36
click at [1007, 282] on button "Gifts & Entertainment" at bounding box center [1019, 280] width 144 height 36
click at [449, 321] on button "Outside Affiliations" at bounding box center [439, 317] width 128 height 36
click at [585, 320] on button "Public Company Affiliations" at bounding box center [589, 317] width 173 height 36
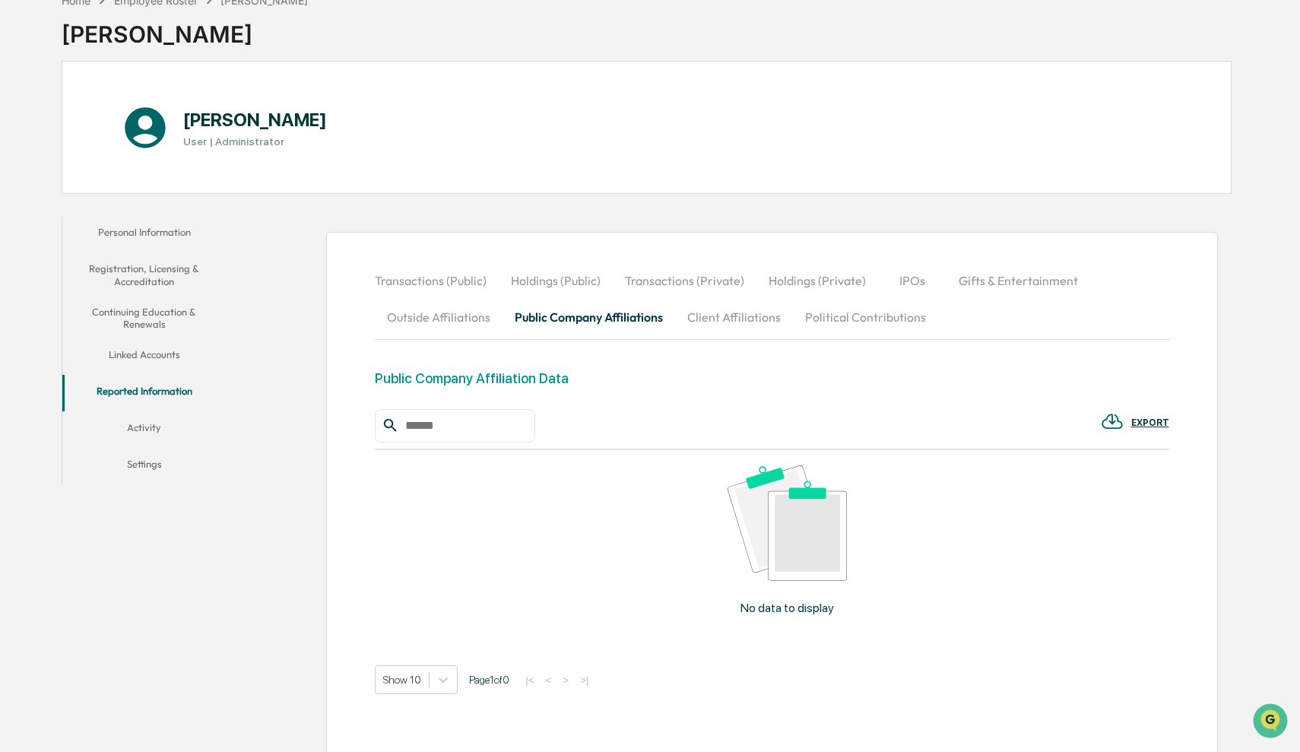
click at [761, 322] on button "Client Affiliations" at bounding box center [734, 317] width 118 height 36
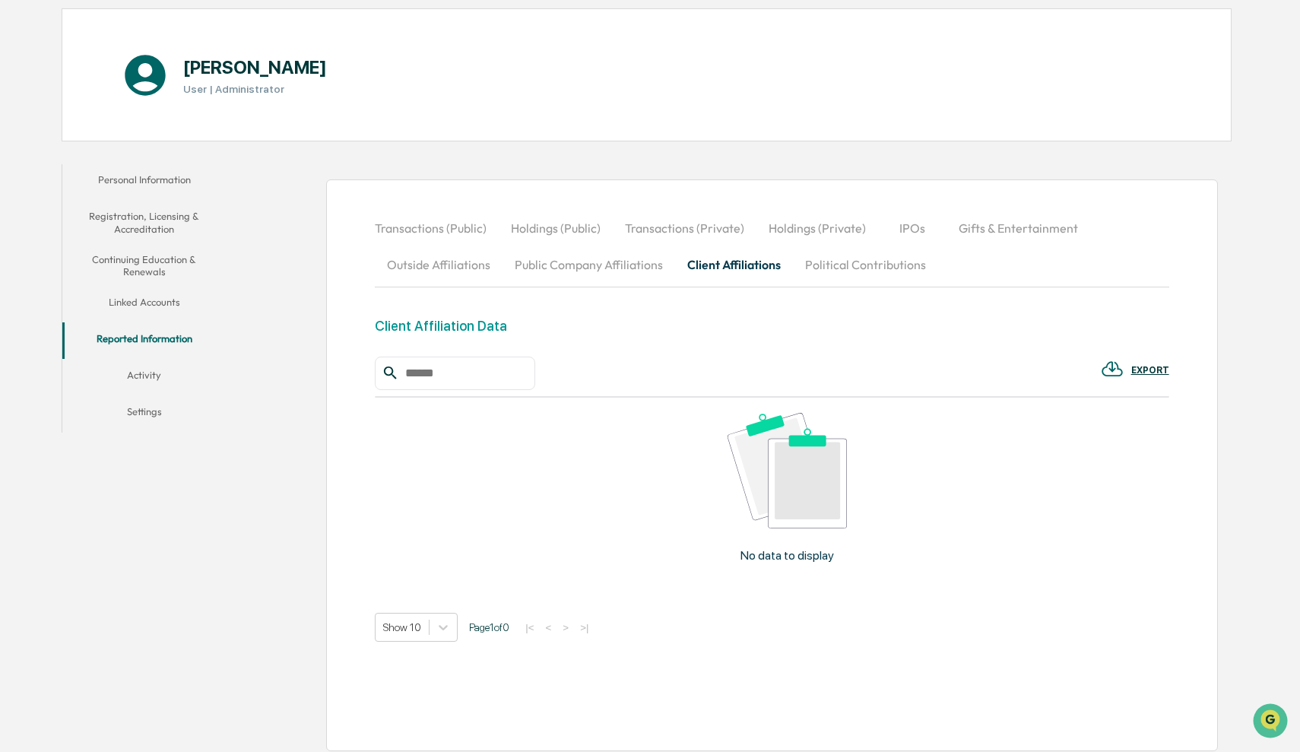
scroll to position [141, 0]
click at [852, 265] on button "Political Contributions" at bounding box center [865, 263] width 145 height 36
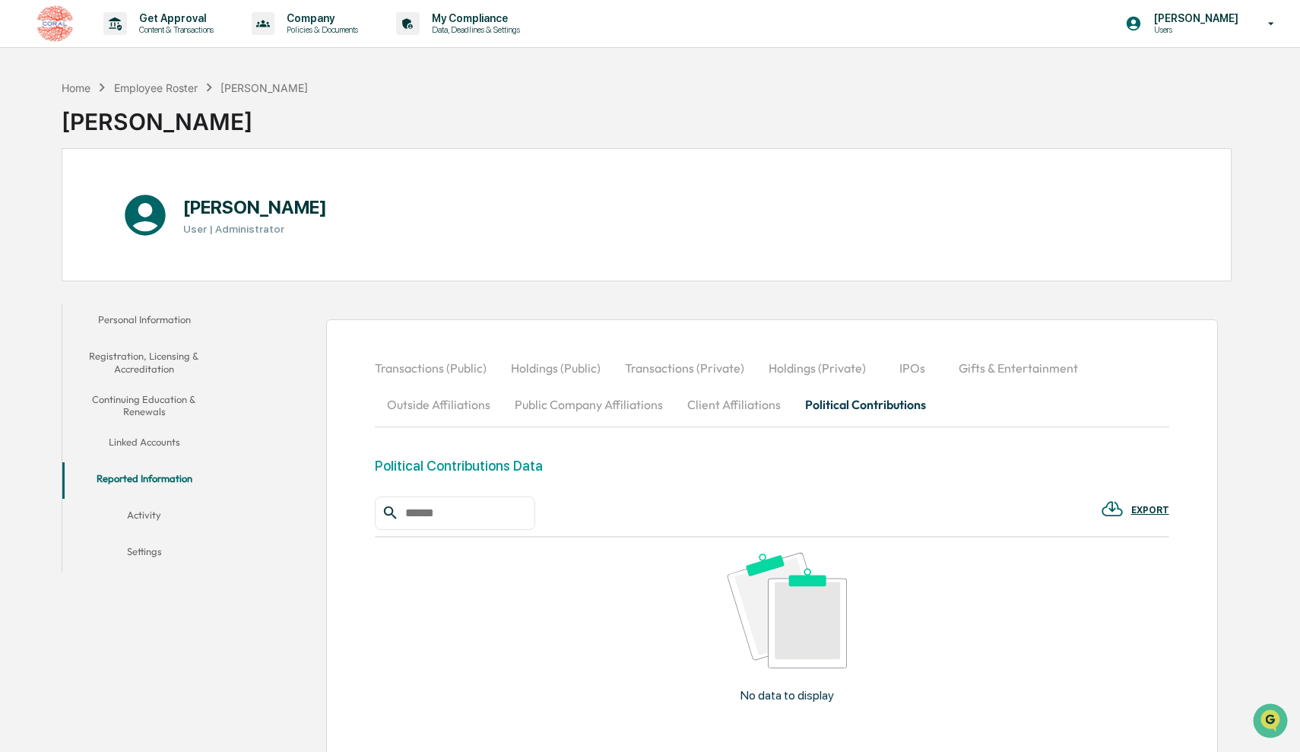
scroll to position [0, 0]
click at [311, 30] on p "Policies & Documents" at bounding box center [319, 29] width 91 height 11
click at [184, 35] on div at bounding box center [650, 376] width 1300 height 752
click at [179, 16] on p "Get Approval" at bounding box center [174, 18] width 94 height 12
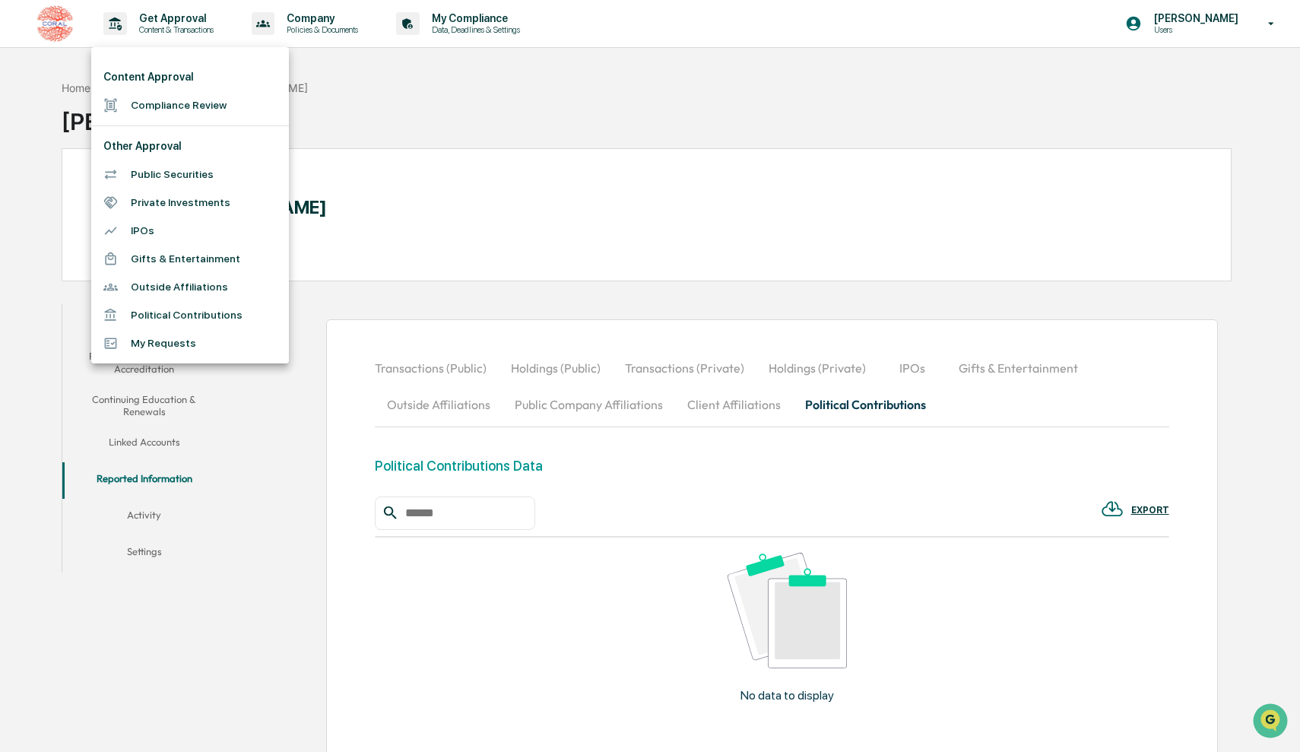
click at [205, 287] on li "Outside Affiliations" at bounding box center [190, 287] width 198 height 28
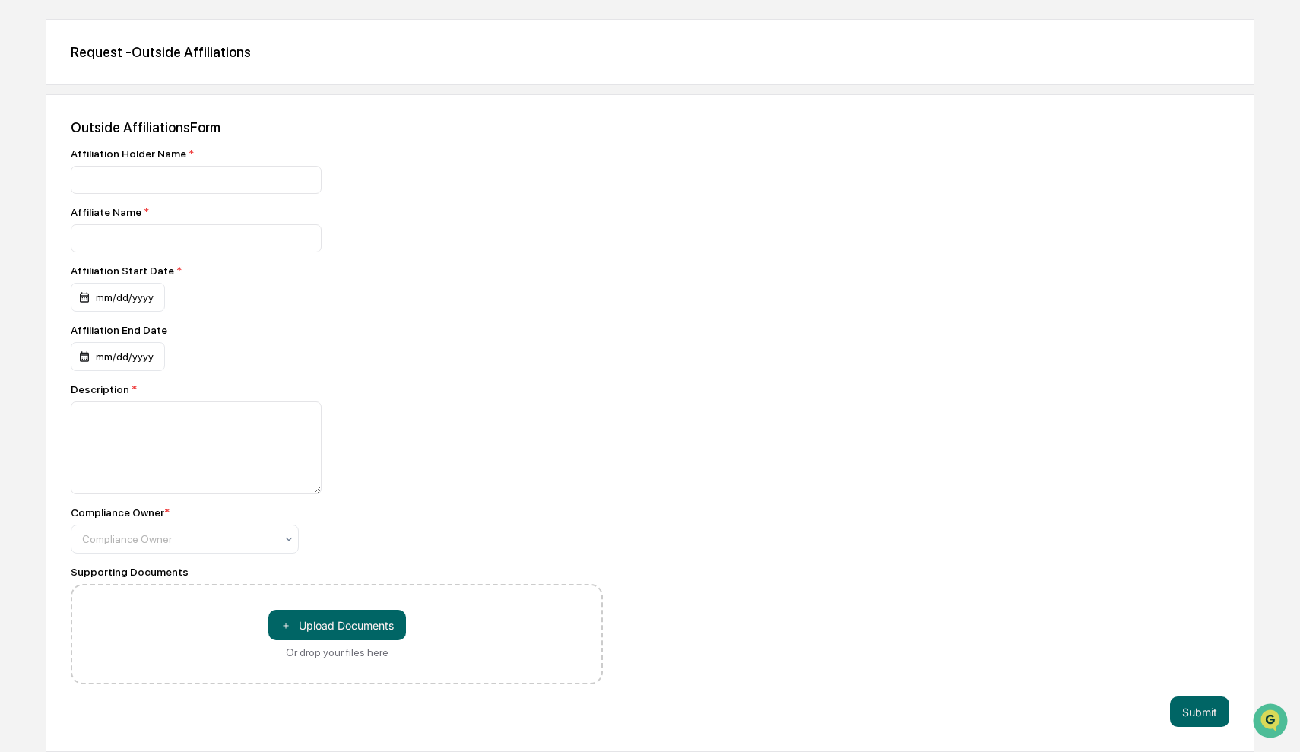
scroll to position [128, 0]
click at [263, 535] on div at bounding box center [178, 538] width 193 height 15
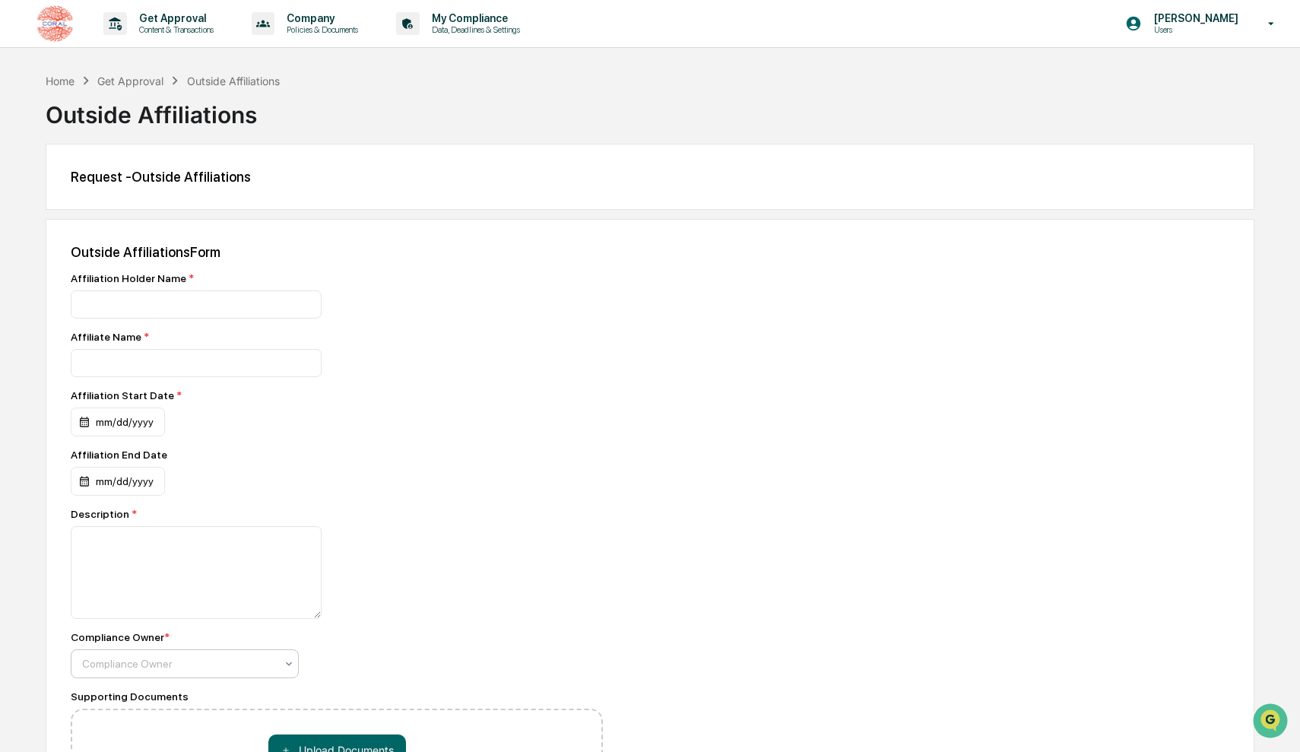
scroll to position [0, 0]
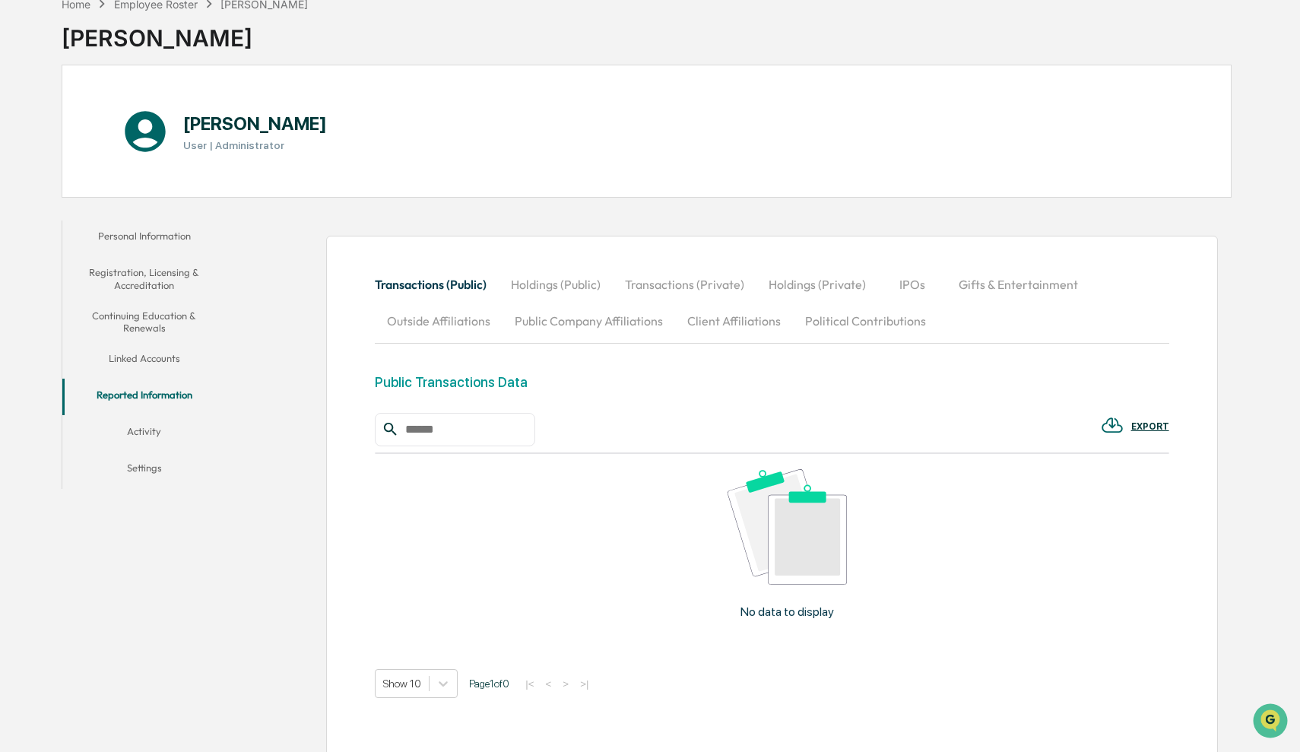
scroll to position [91, 0]
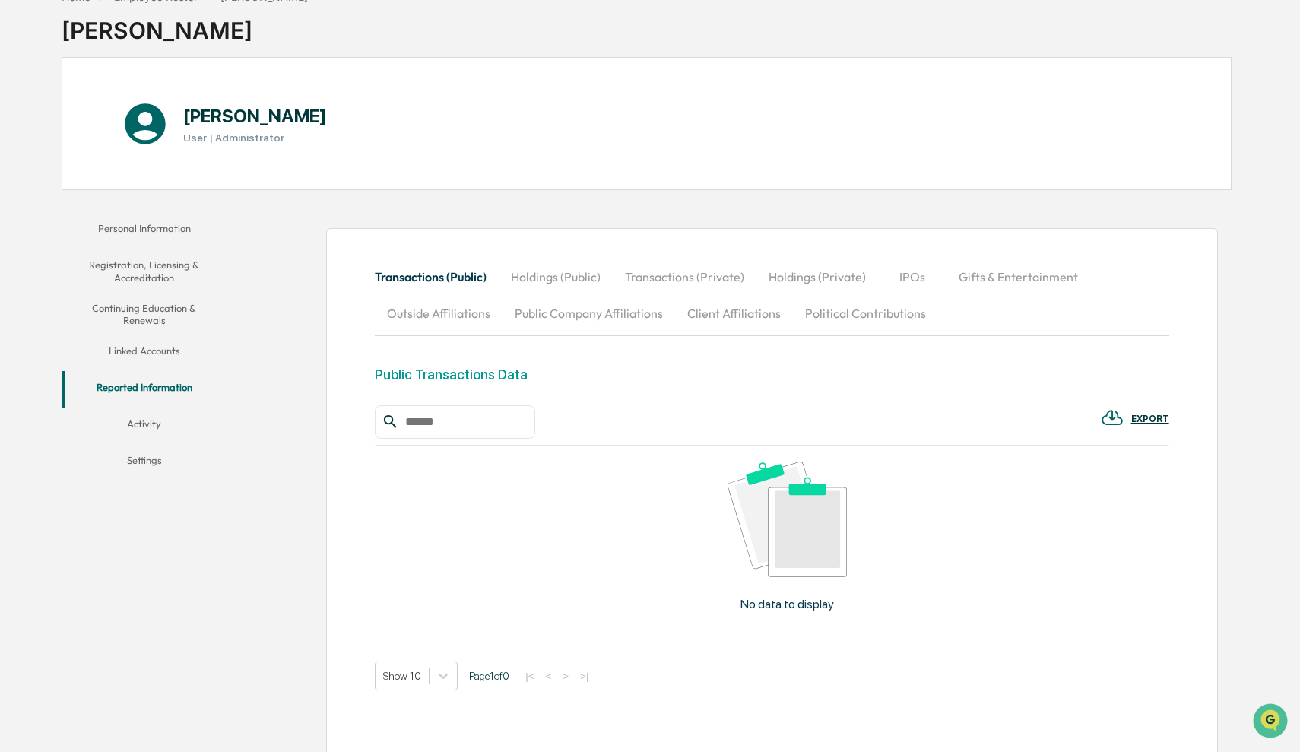
click at [830, 274] on button "Holdings (Private)" at bounding box center [818, 277] width 122 height 36
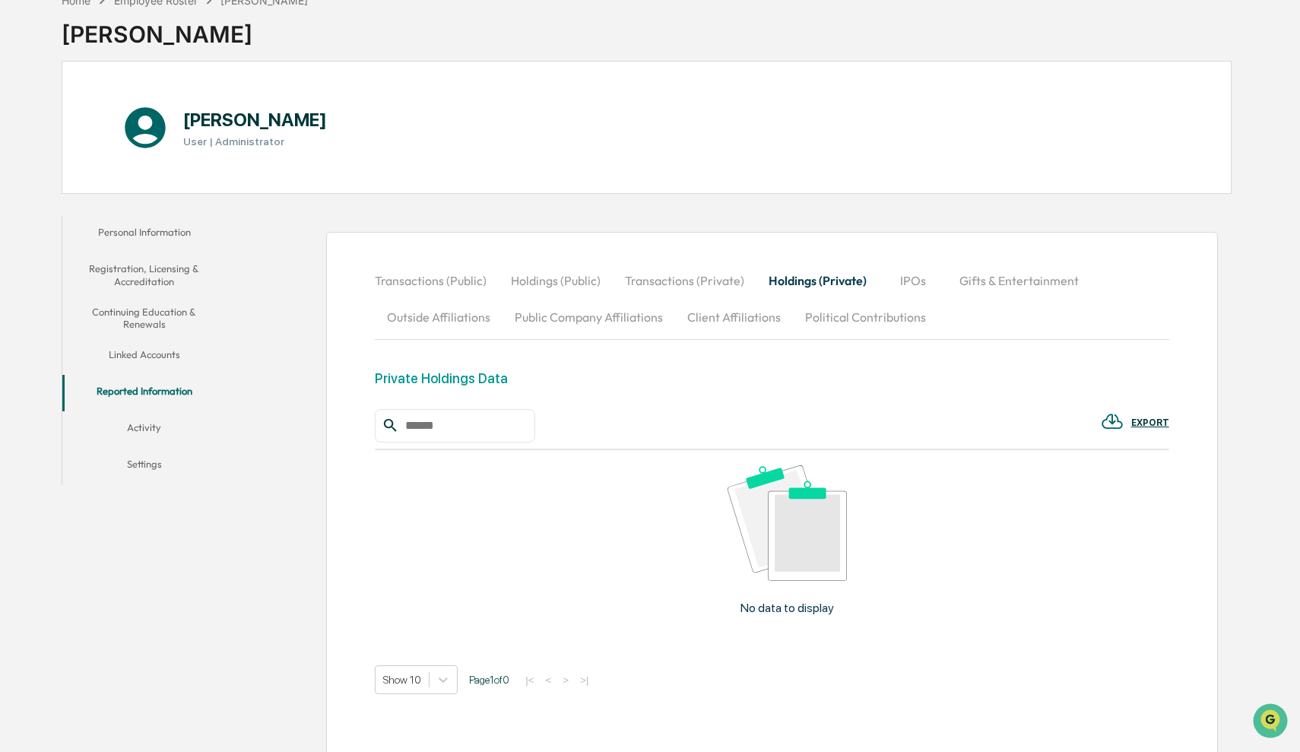
scroll to position [192, 0]
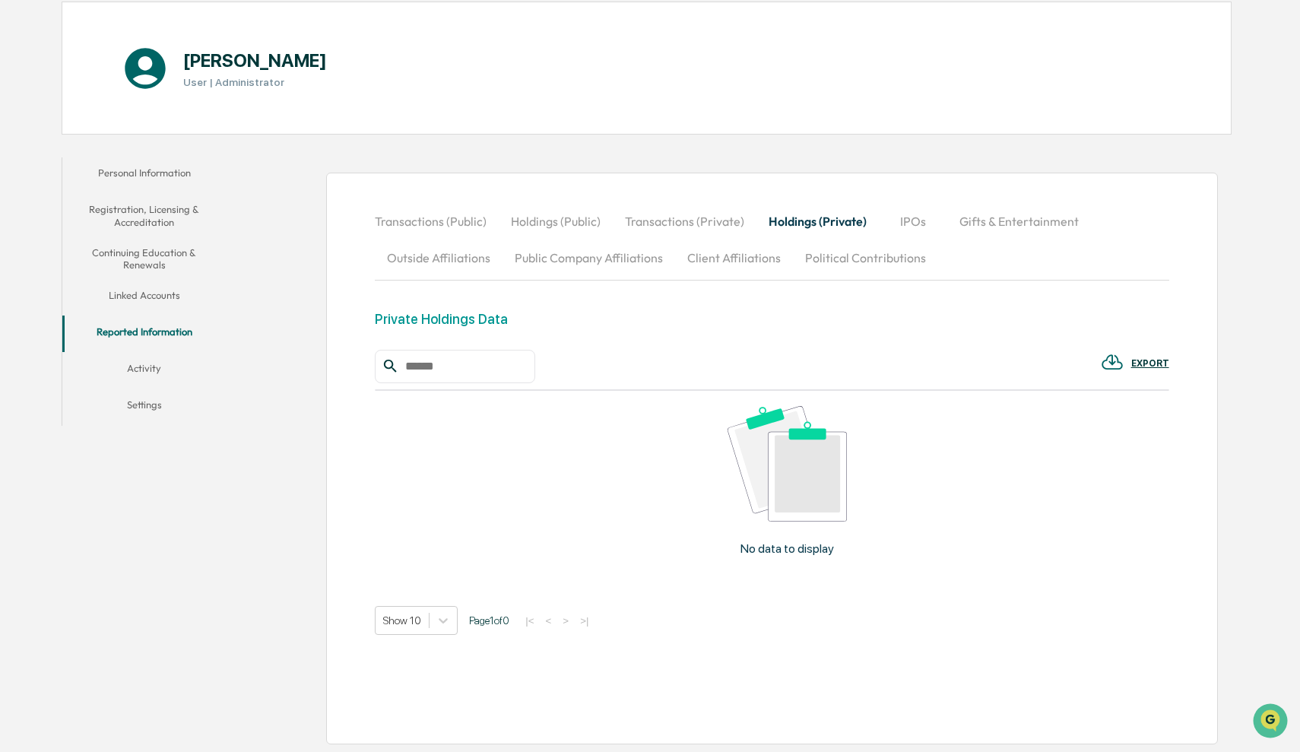
click at [450, 240] on button "Outside Affiliations" at bounding box center [439, 258] width 128 height 36
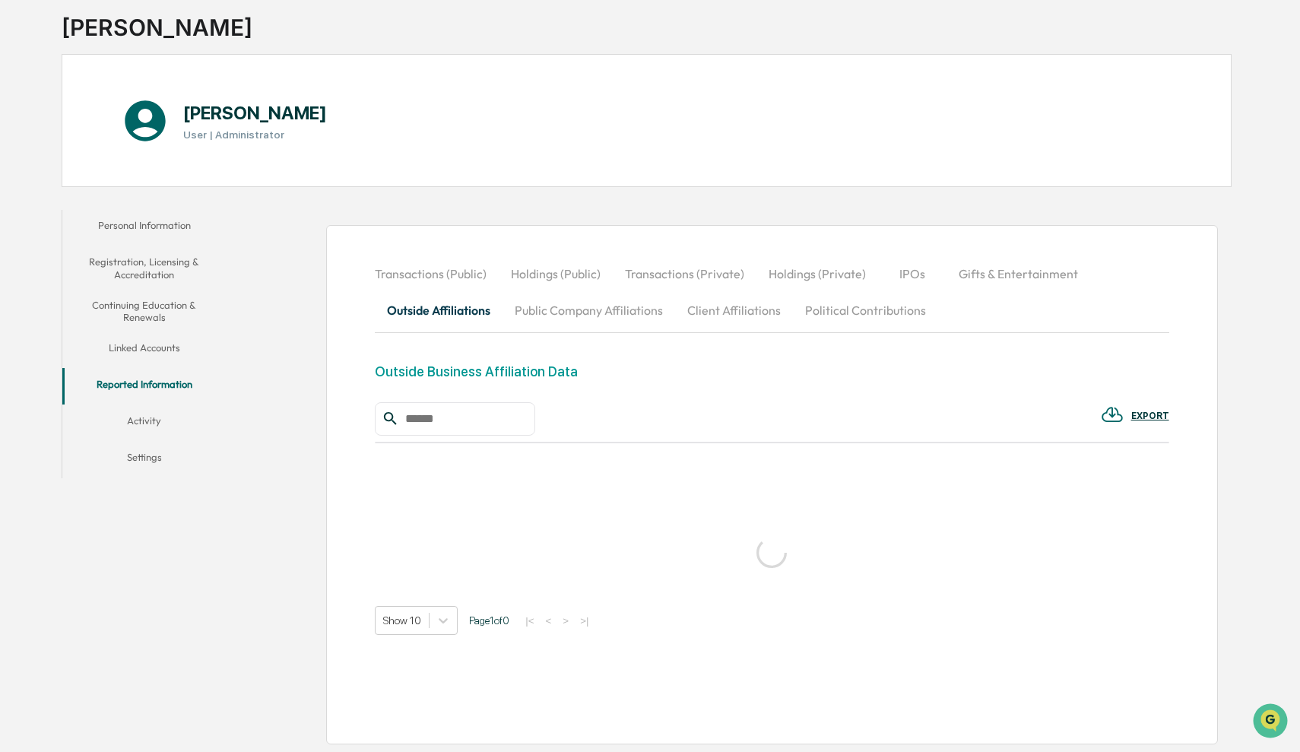
scroll to position [87, 0]
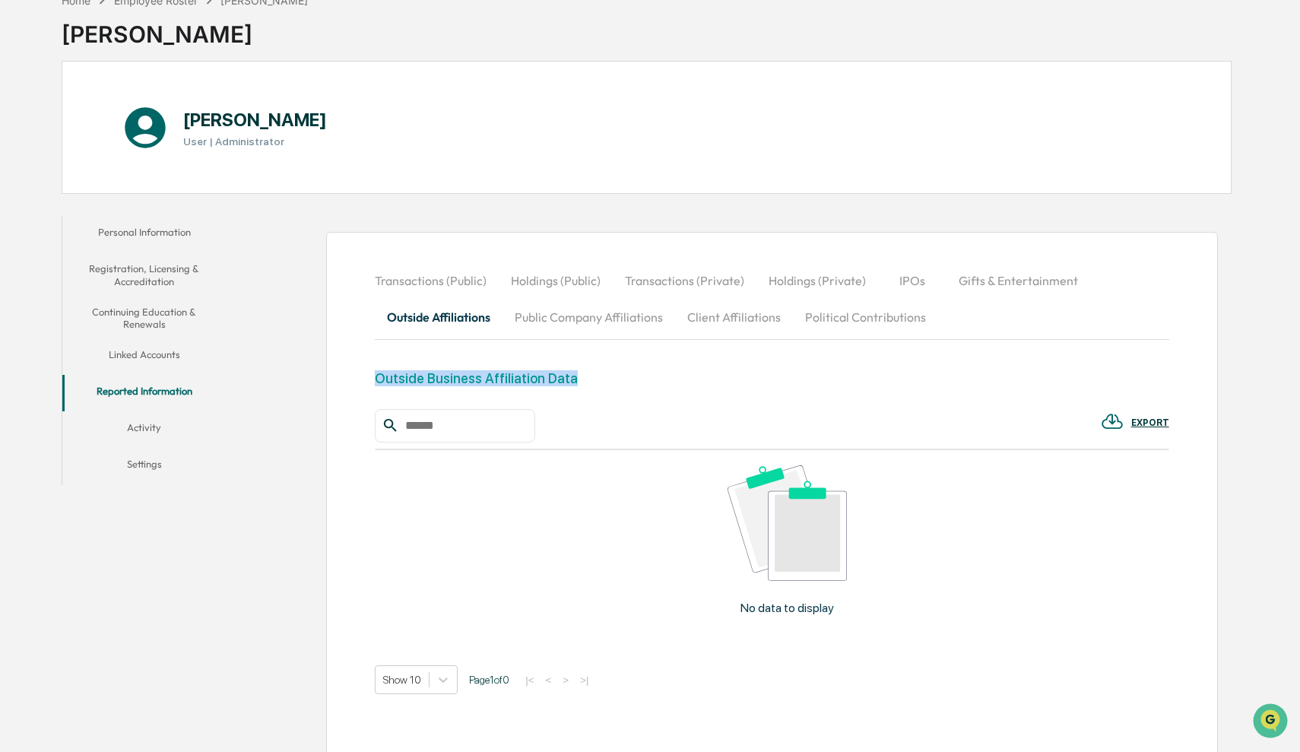
drag, startPoint x: 582, startPoint y: 385, endPoint x: 306, endPoint y: 382, distance: 276.8
click at [306, 382] on div "Transactions (Public) Holdings (Public) Transactions (Private) Holdings (Privat…" at bounding box center [732, 510] width 999 height 602
click at [741, 384] on div "Outside Business Affiliation Data" at bounding box center [772, 389] width 794 height 39
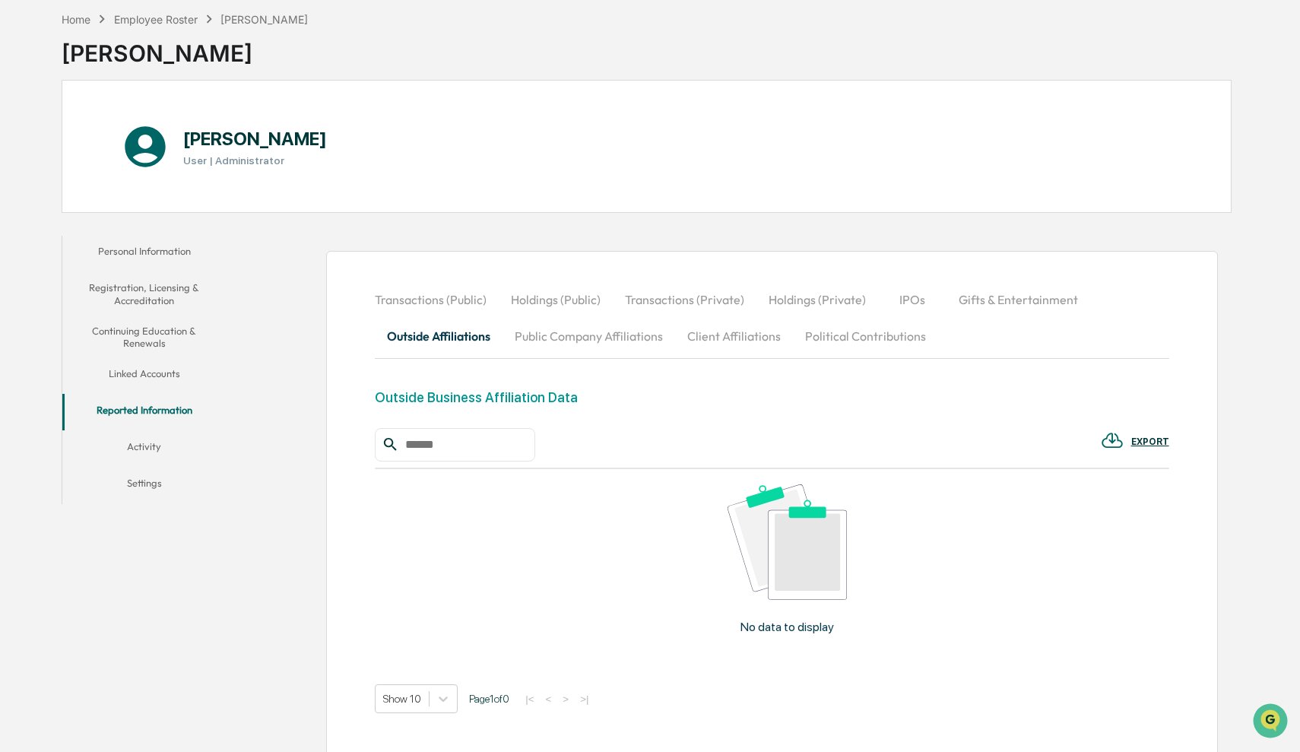
scroll to position [65, 0]
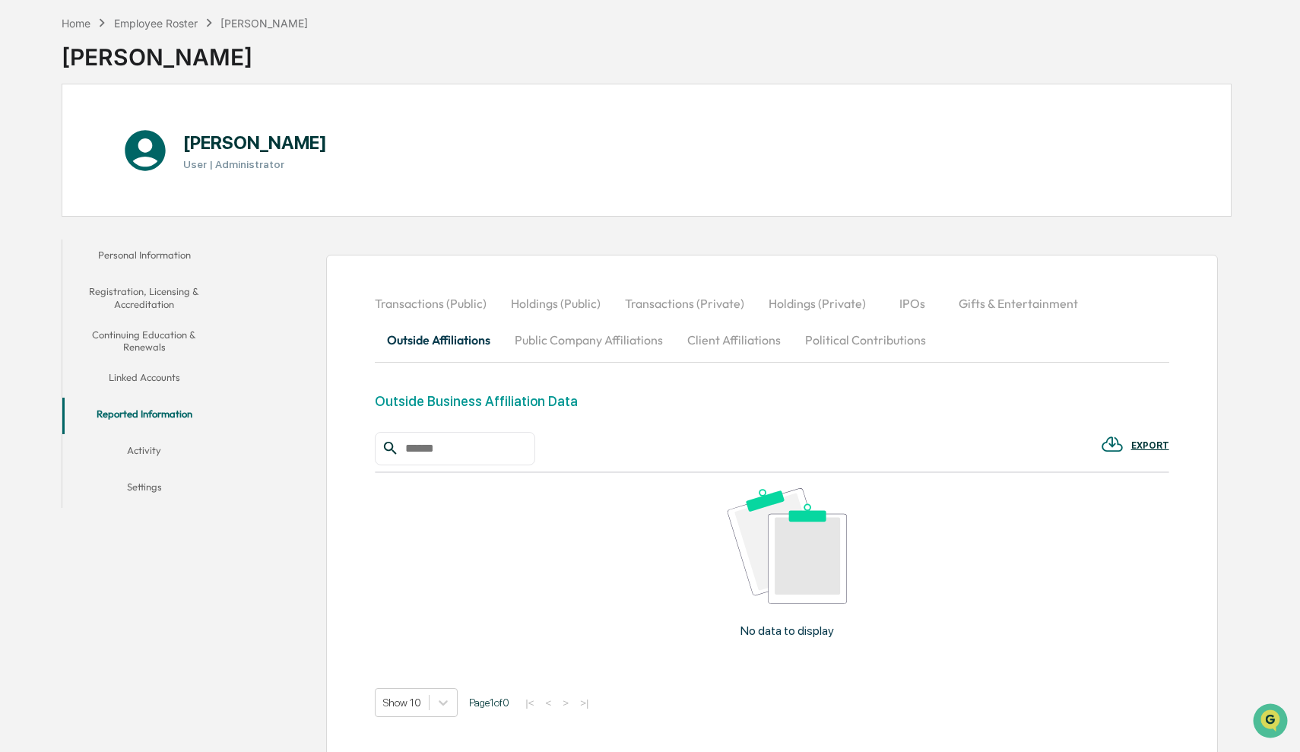
click at [156, 341] on button "Continuing Education & Renewals" at bounding box center [143, 340] width 163 height 43
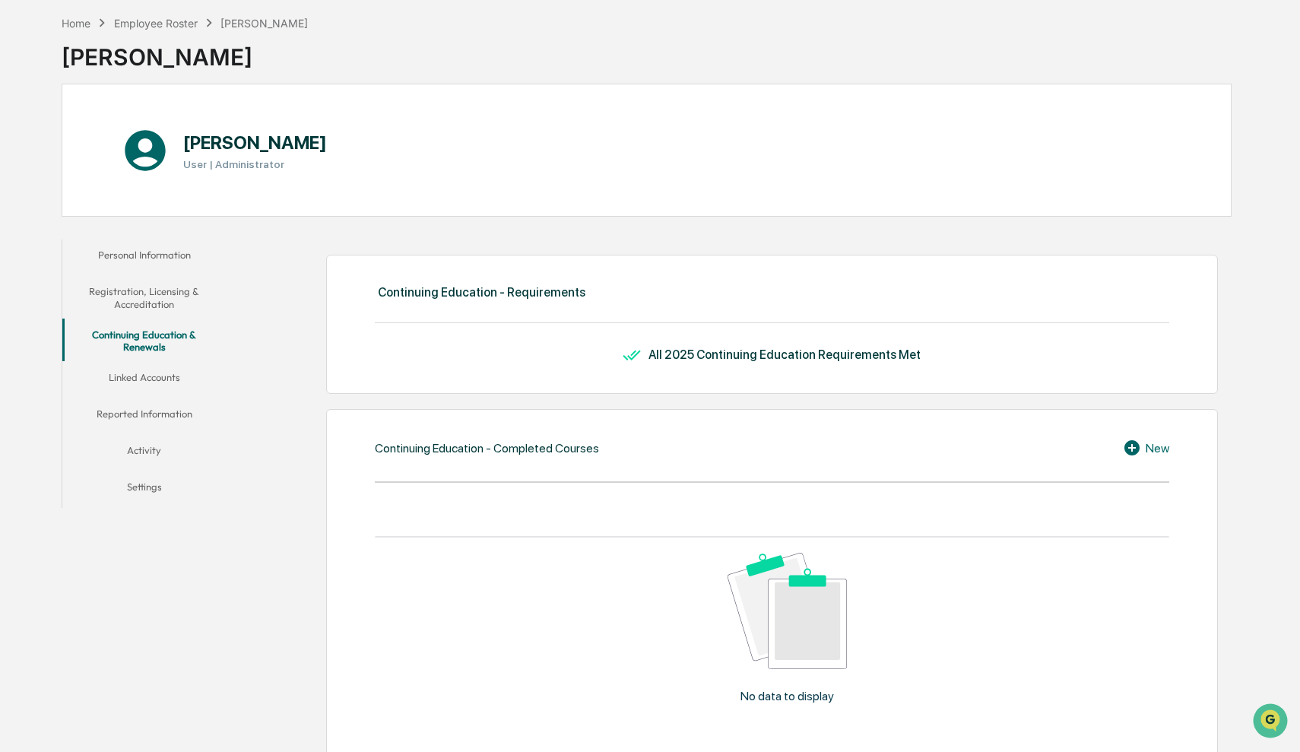
click at [158, 290] on button "Registration, Licensing & Accreditation" at bounding box center [143, 297] width 163 height 43
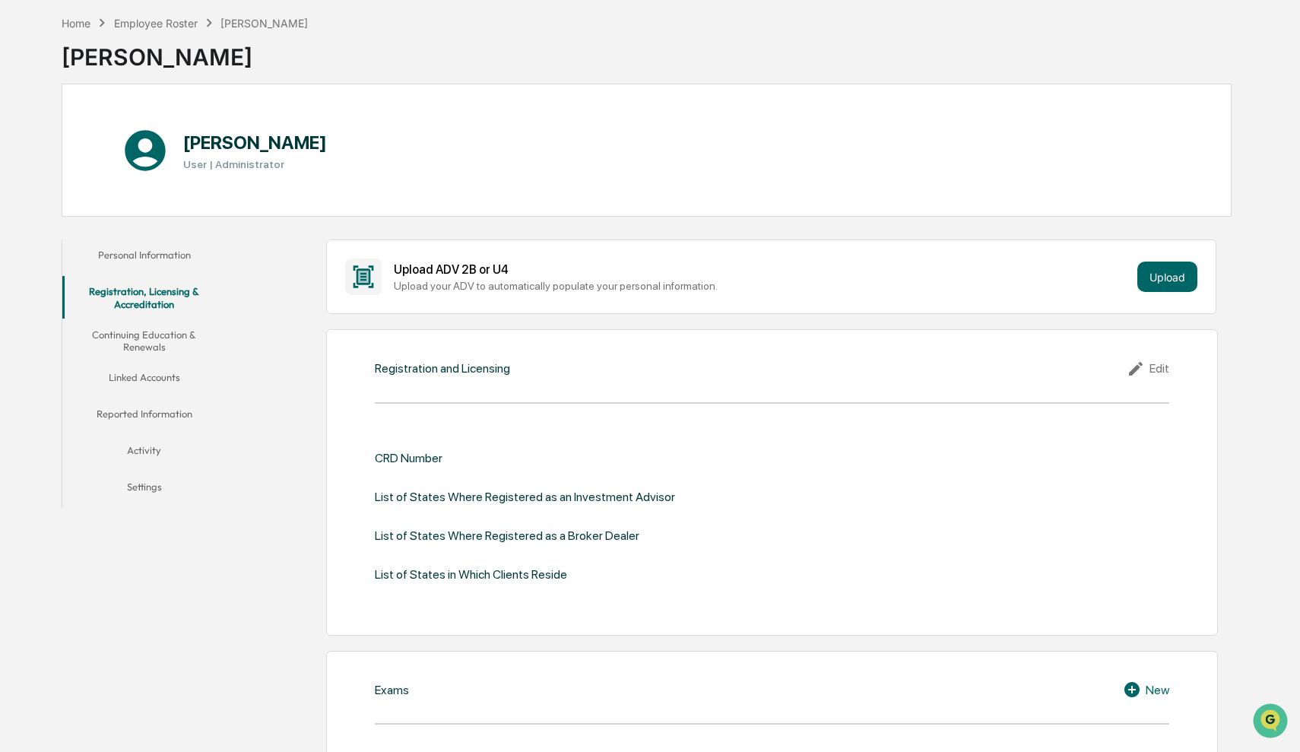
click at [160, 257] on button "Personal Information" at bounding box center [143, 258] width 163 height 36
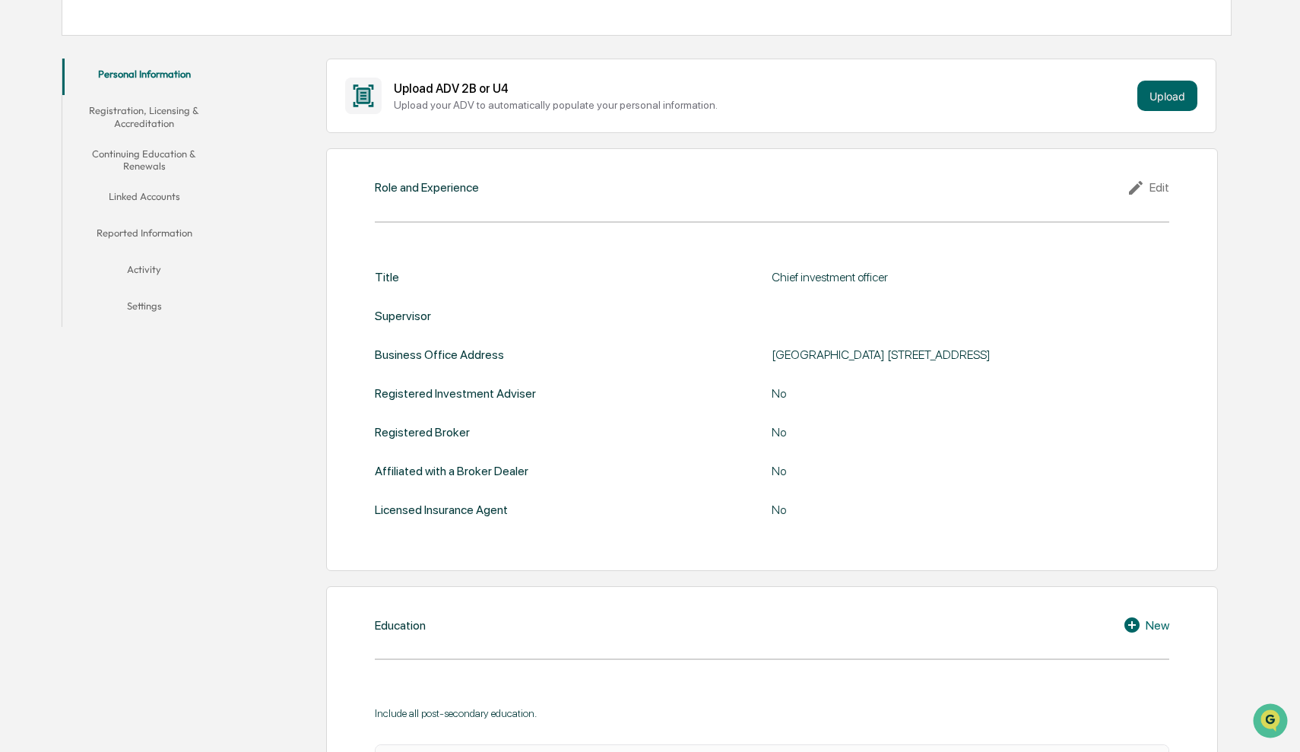
scroll to position [248, 0]
drag, startPoint x: 1003, startPoint y: 351, endPoint x: 1014, endPoint y: 351, distance: 10.7
click at [1014, 351] on div "[GEOGRAPHIC_DATA] [STREET_ADDRESS]" at bounding box center [962, 352] width 380 height 14
click at [1179, 420] on div "Role and Experience Edit Title Chief investment officer Supervisor Business Off…" at bounding box center [772, 357] width 893 height 422
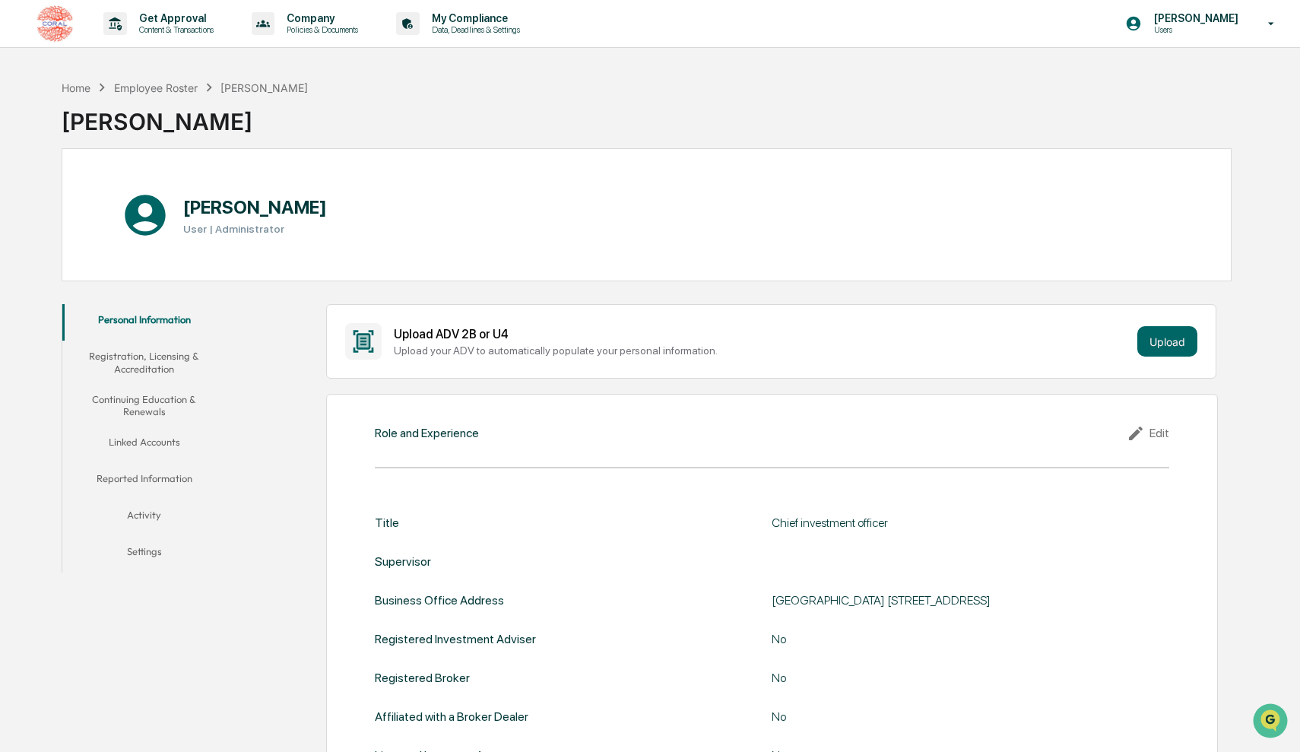
scroll to position [0, 0]
click at [143, 90] on div "Employee Roster" at bounding box center [156, 87] width 84 height 13
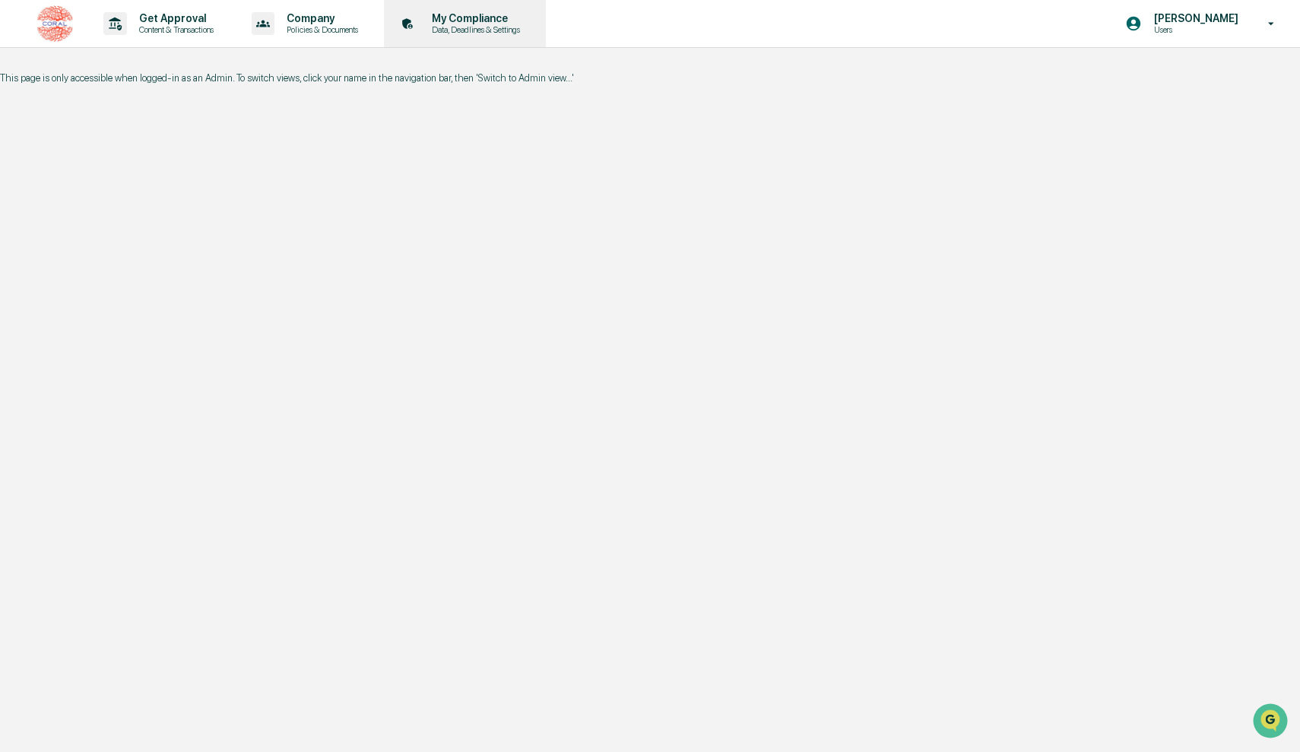
click at [455, 38] on div "My Compliance Data, Deadlines & Settings" at bounding box center [463, 23] width 147 height 47
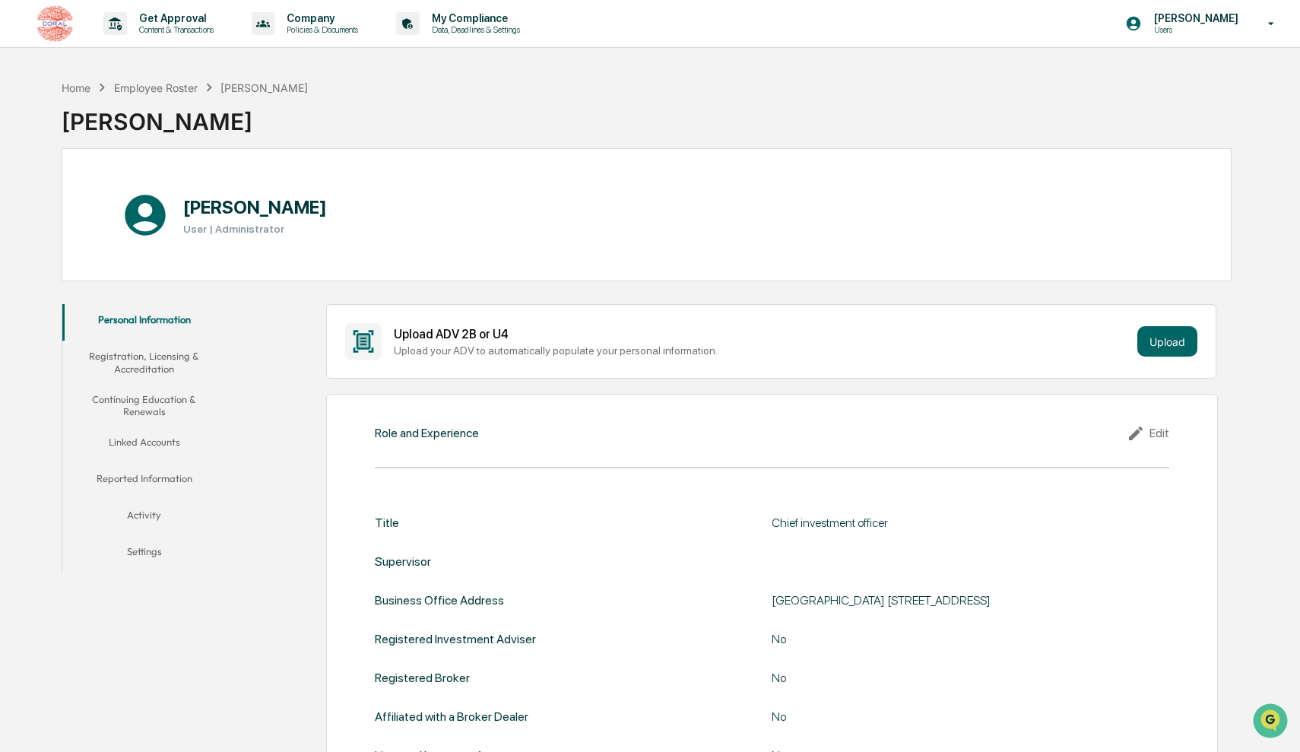
click at [156, 438] on button "Linked Accounts" at bounding box center [143, 445] width 163 height 36
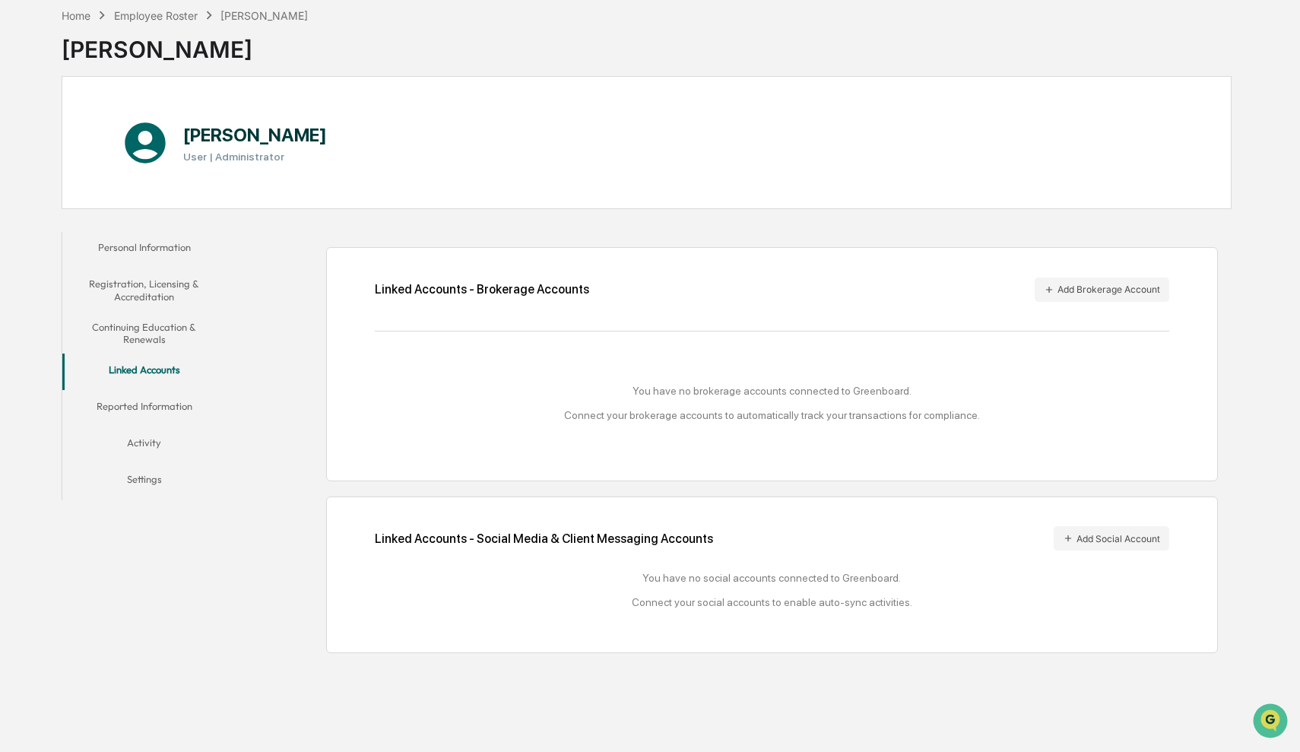
scroll to position [87, 0]
